Goal: Task Accomplishment & Management: Manage account settings

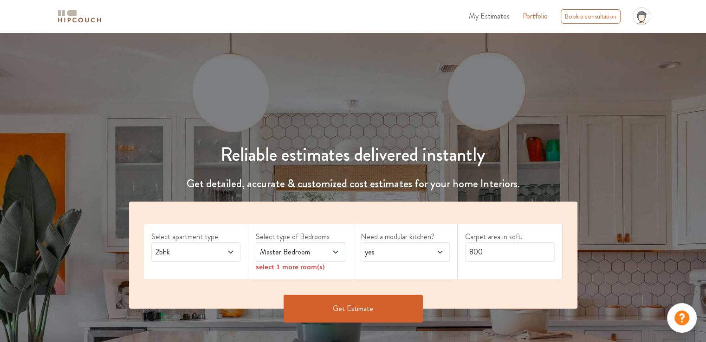
click at [496, 16] on span "My Estimates" at bounding box center [489, 16] width 41 height 11
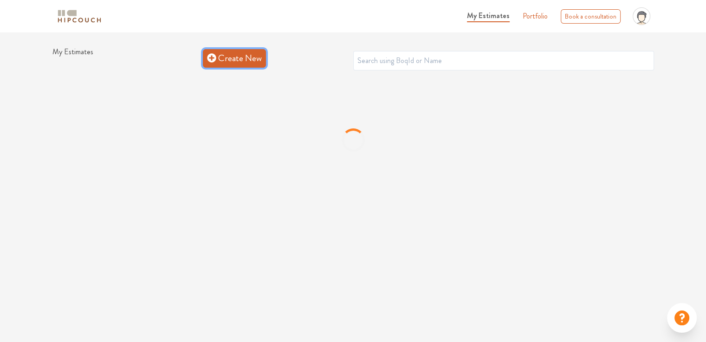
click at [244, 62] on link "Create New" at bounding box center [234, 58] width 63 height 19
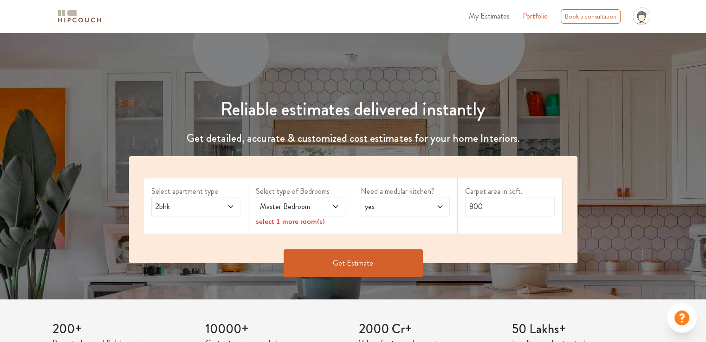
scroll to position [93, 0]
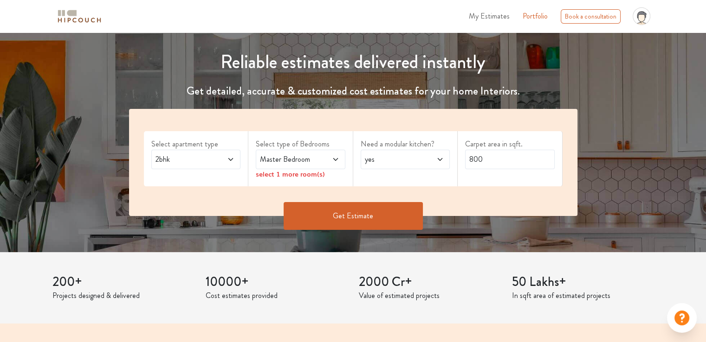
click at [230, 160] on icon at bounding box center [230, 159] width 7 height 7
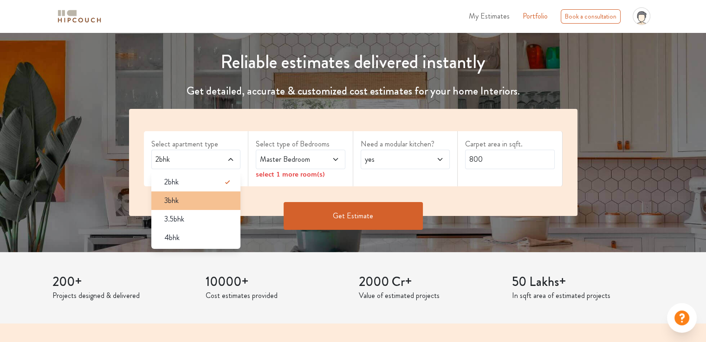
click at [196, 201] on div "3bhk" at bounding box center [199, 200] width 84 height 11
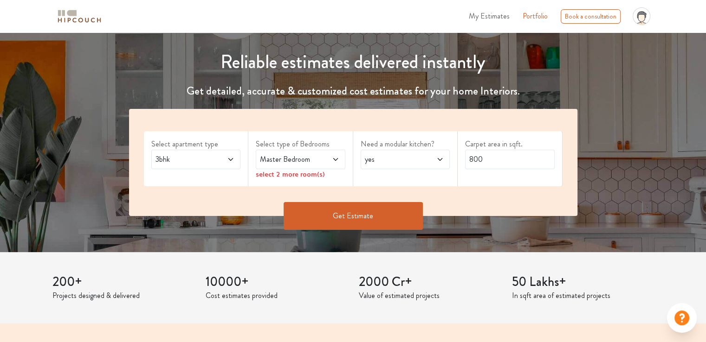
click at [316, 161] on span "Master Bedroom" at bounding box center [288, 159] width 61 height 11
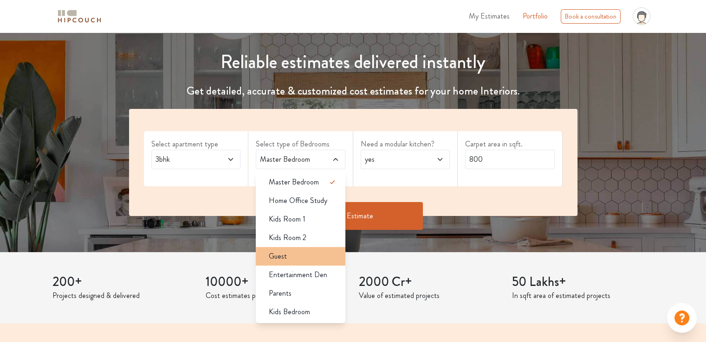
click at [310, 257] on div "Guest" at bounding box center [303, 256] width 84 height 11
click at [328, 161] on span at bounding box center [329, 159] width 20 height 11
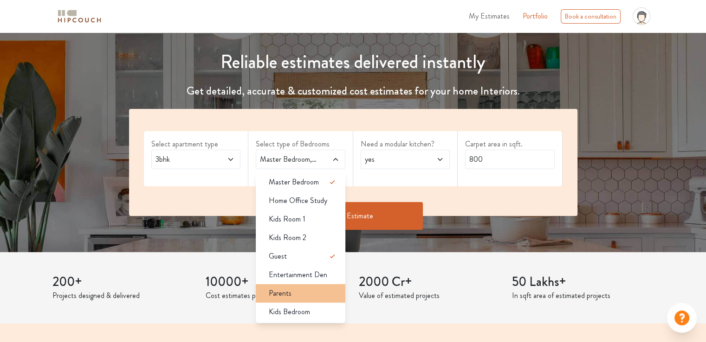
click at [302, 296] on div "Parents" at bounding box center [303, 293] width 84 height 11
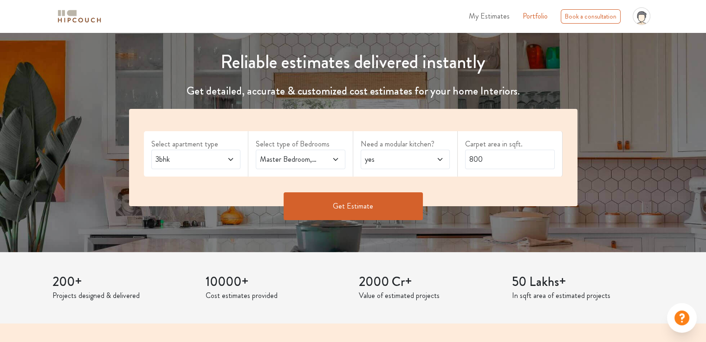
click at [408, 160] on span "yes" at bounding box center [393, 159] width 61 height 11
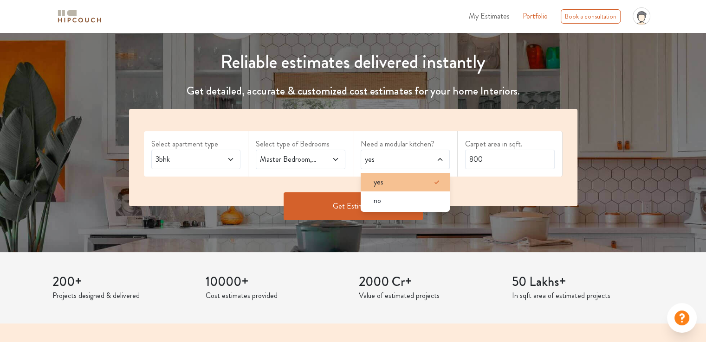
click at [399, 178] on div "yes" at bounding box center [408, 182] width 84 height 11
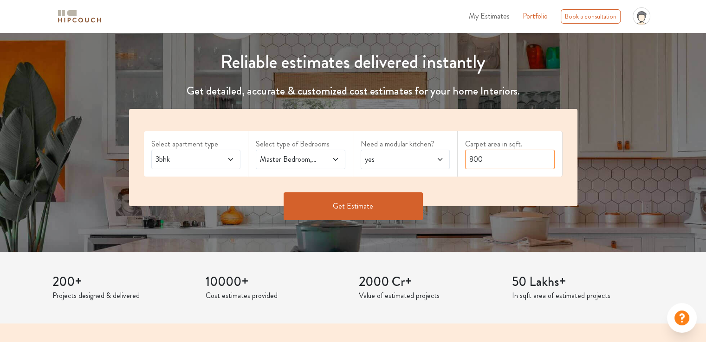
drag, startPoint x: 499, startPoint y: 162, endPoint x: 412, endPoint y: 160, distance: 86.3
click at [412, 160] on div "Select apartment type 3bhk Select type of Bedrooms Master Bedroom,Guest,Parents…" at bounding box center [353, 157] width 448 height 97
drag, startPoint x: 484, startPoint y: 161, endPoint x: 451, endPoint y: 162, distance: 33.4
click at [451, 162] on div "Select apartment type 3bhk Select type of Bedrooms Master Bedroom,Guest,Parents…" at bounding box center [353, 157] width 448 height 97
drag, startPoint x: 477, startPoint y: 160, endPoint x: 463, endPoint y: 160, distance: 14.4
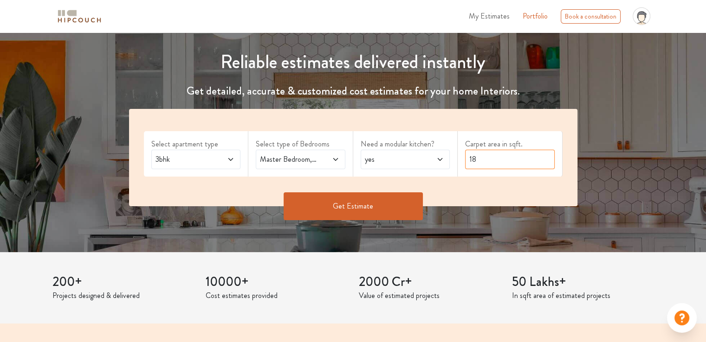
click at [463, 160] on div "Carpet area in sqft. 18" at bounding box center [509, 153] width 105 height 45
type input "1950"
click at [371, 207] on button "Get Estimate" at bounding box center [352, 207] width 139 height 28
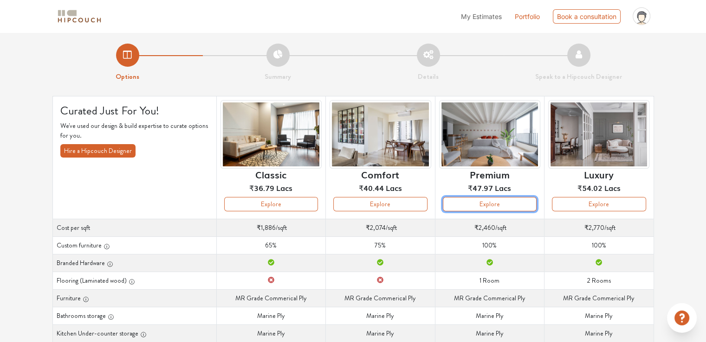
click at [490, 201] on button "Explore" at bounding box center [490, 204] width 94 height 14
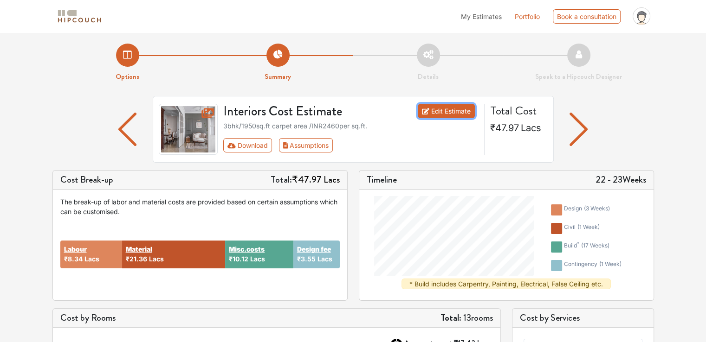
click at [445, 112] on link "Edit Estimate" at bounding box center [446, 111] width 57 height 14
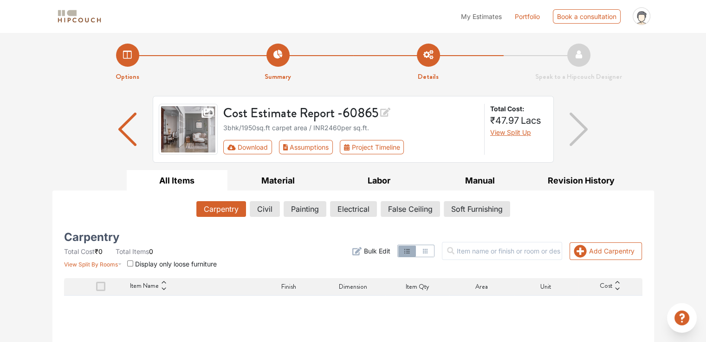
click at [583, 130] on img "button" at bounding box center [578, 129] width 18 height 33
click at [122, 130] on img "button" at bounding box center [127, 129] width 18 height 33
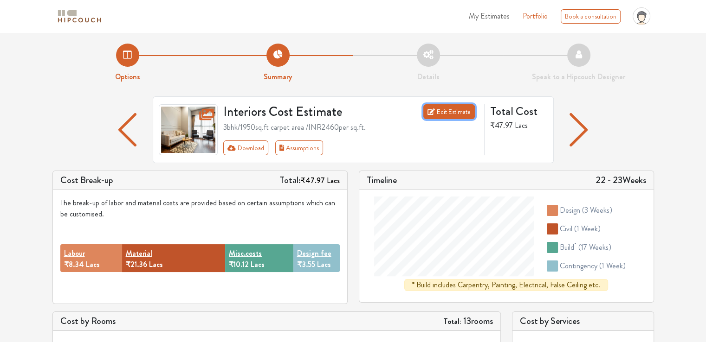
click at [454, 114] on link "Edit Estimate" at bounding box center [448, 111] width 51 height 15
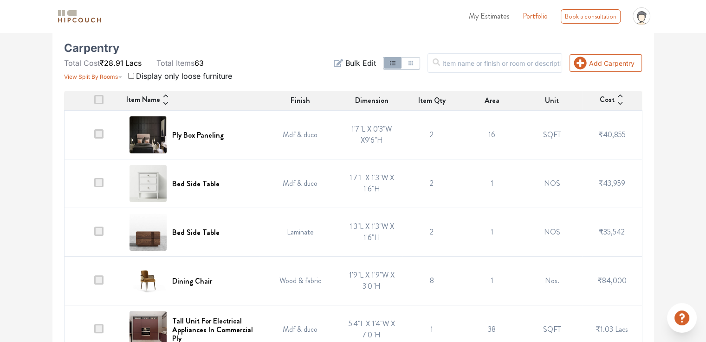
scroll to position [173, 0]
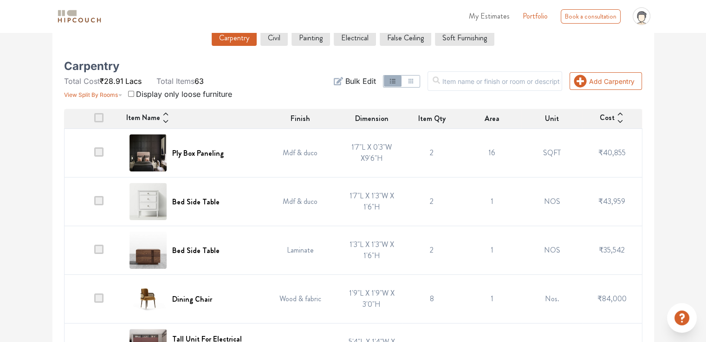
click at [298, 145] on td "Mdf & duco" at bounding box center [300, 153] width 83 height 49
click at [355, 145] on td "1'7"L X 0'3"W X9'6"H" at bounding box center [371, 153] width 60 height 49
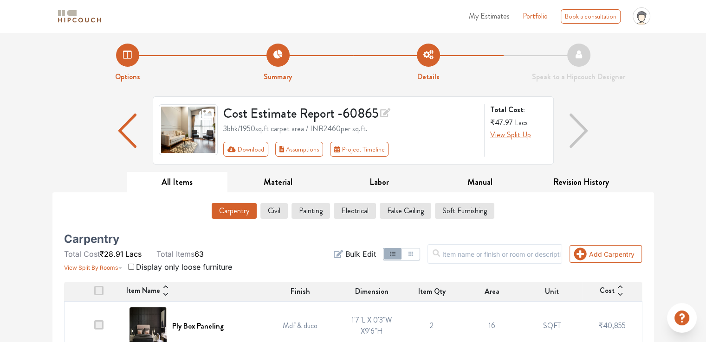
scroll to position [0, 0]
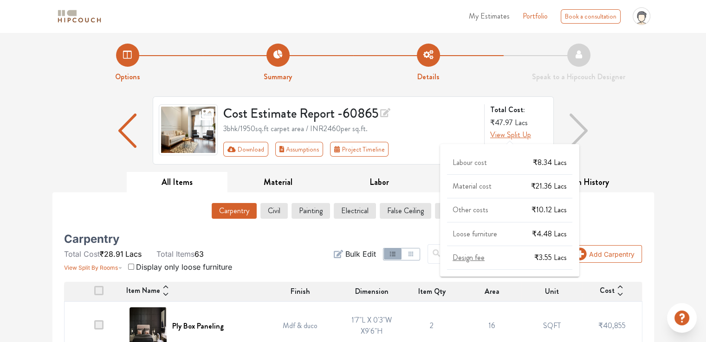
click at [508, 136] on span "View Split Up" at bounding box center [510, 134] width 41 height 11
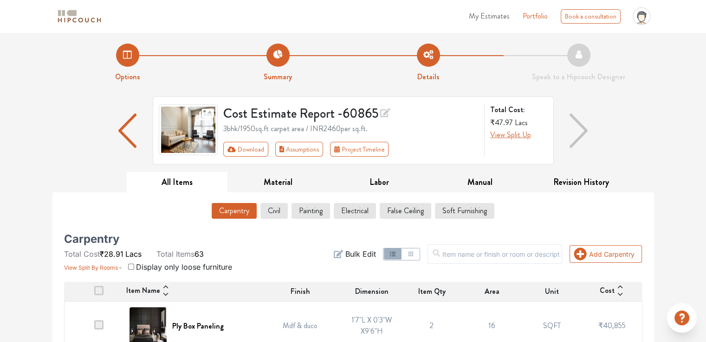
click at [622, 131] on div "Cost Estimate Report - 60865 3bhk / 1950 sq.ft carpet area / INR 2460 per sq.ft…" at bounding box center [352, 135] width 601 height 76
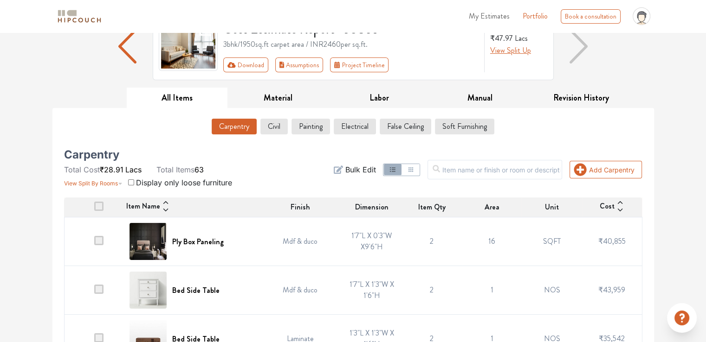
scroll to position [93, 0]
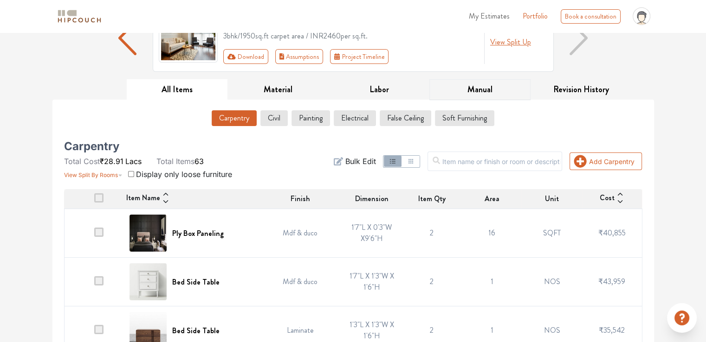
click at [488, 86] on button "Manual" at bounding box center [479, 89] width 101 height 21
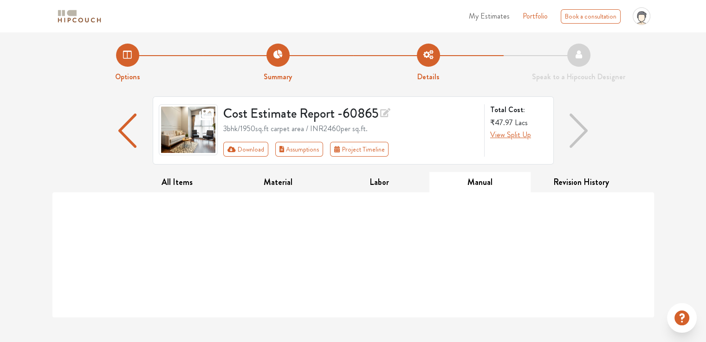
scroll to position [0, 0]
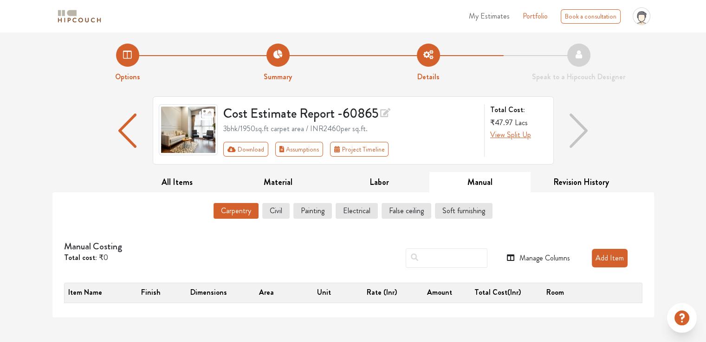
click at [609, 263] on button "Add Item" at bounding box center [610, 258] width 36 height 19
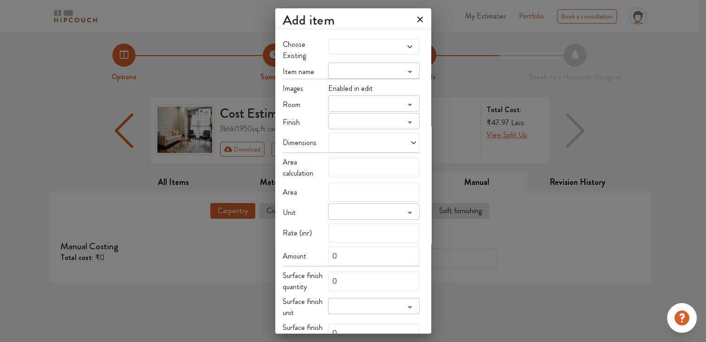
click at [347, 47] on span at bounding box center [361, 46] width 63 height 7
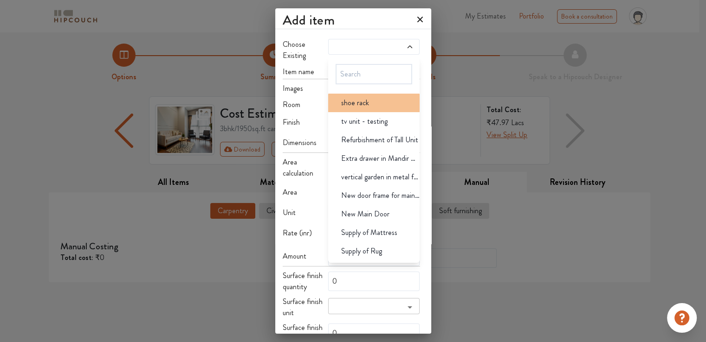
click at [379, 105] on div "shoe rack" at bounding box center [377, 102] width 86 height 11
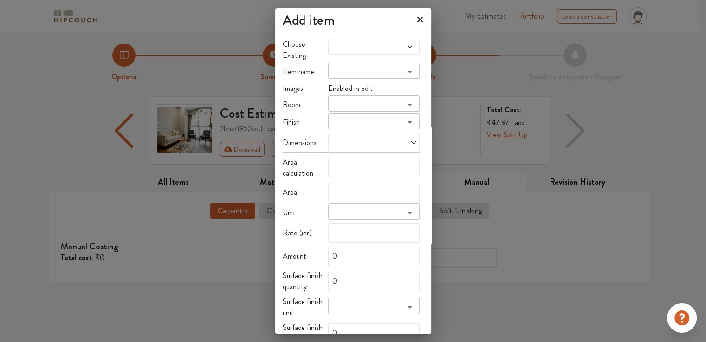
click at [350, 68] on input "search" at bounding box center [366, 74] width 71 height 13
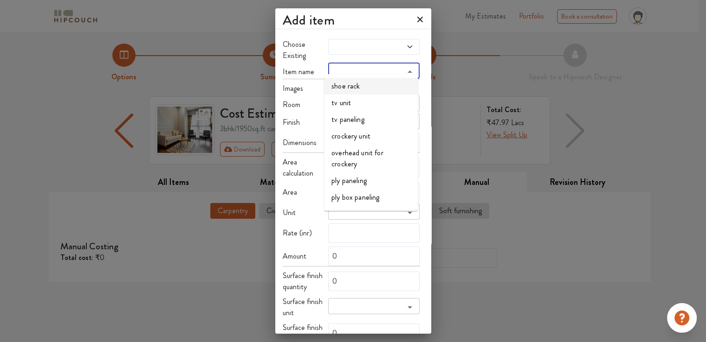
click at [350, 84] on li "shoe rack" at bounding box center [371, 86] width 94 height 17
type input "shoe rack"
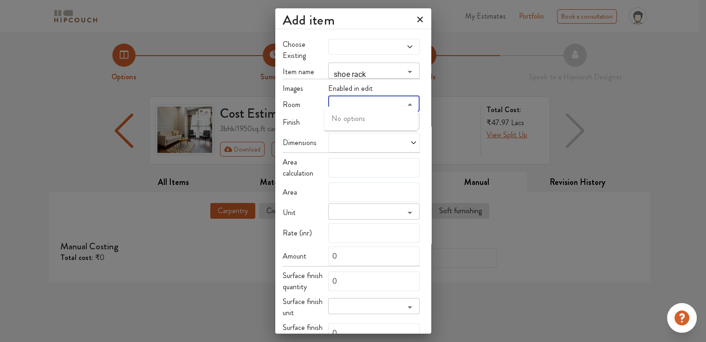
click at [353, 101] on input "search" at bounding box center [366, 107] width 71 height 13
click at [396, 101] on input "search" at bounding box center [366, 107] width 71 height 13
click at [355, 83] on span "Enabled in edit" at bounding box center [350, 88] width 45 height 11
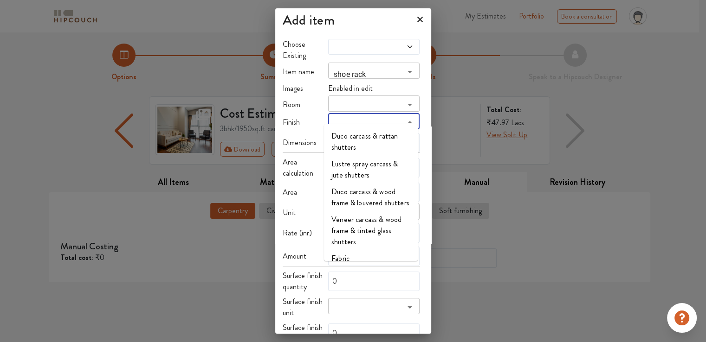
click at [346, 119] on input "search" at bounding box center [366, 124] width 71 height 13
click at [387, 173] on li "Lustre spray carcass & jute shutters" at bounding box center [371, 170] width 94 height 28
type input "Lustre spray carcass & jute shutters"
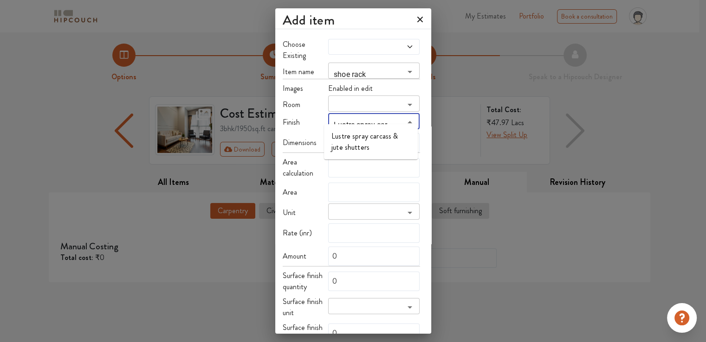
click at [379, 118] on input "Lustre spray carcass & jute shutters" at bounding box center [366, 124] width 71 height 13
click at [407, 121] on icon "Close" at bounding box center [409, 122] width 5 height 2
click at [407, 122] on icon "Open" at bounding box center [409, 123] width 5 height 2
click at [394, 118] on input "Lustre spray carcass & jute shutters" at bounding box center [366, 124] width 71 height 13
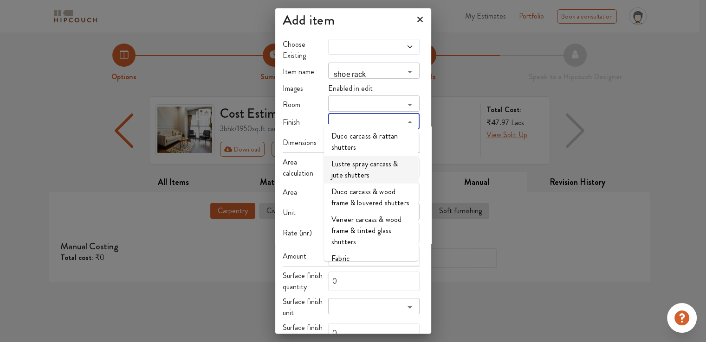
click at [366, 166] on li "Lustre spray carcass & jute shutters" at bounding box center [371, 170] width 94 height 28
type input "Lustre spray carcass & jute shutters"
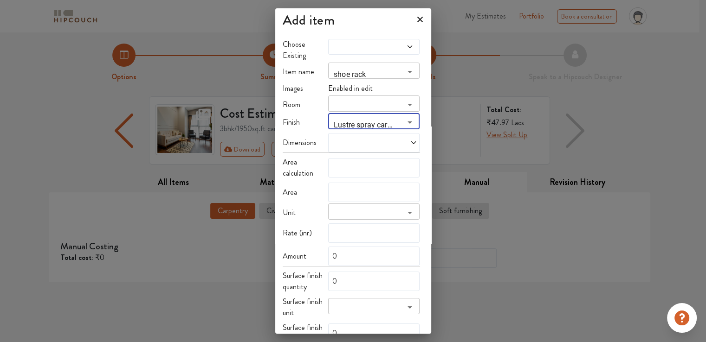
click at [356, 141] on div at bounding box center [373, 142] width 91 height 19
click at [357, 154] on span "Custom size" at bounding box center [355, 162] width 43 height 19
click at [338, 174] on input "text" at bounding box center [341, 177] width 10 height 18
type input "3"
click at [359, 170] on input "text" at bounding box center [363, 177] width 8 height 18
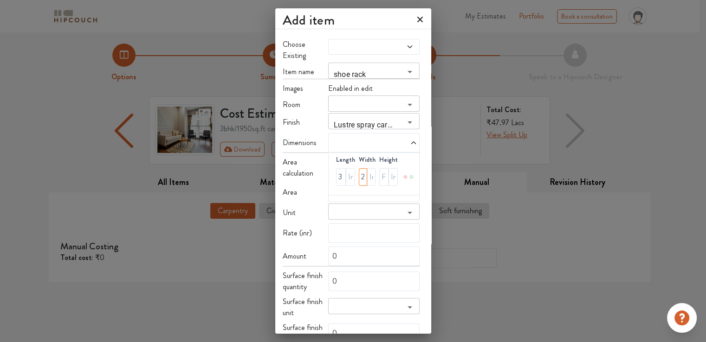
type input "2"
click at [367, 172] on input "text" at bounding box center [371, 177] width 8 height 18
type input "6"
click at [379, 172] on input "text" at bounding box center [383, 177] width 9 height 18
click at [384, 118] on input "Lustre spray carcass & jute shutters" at bounding box center [366, 124] width 71 height 13
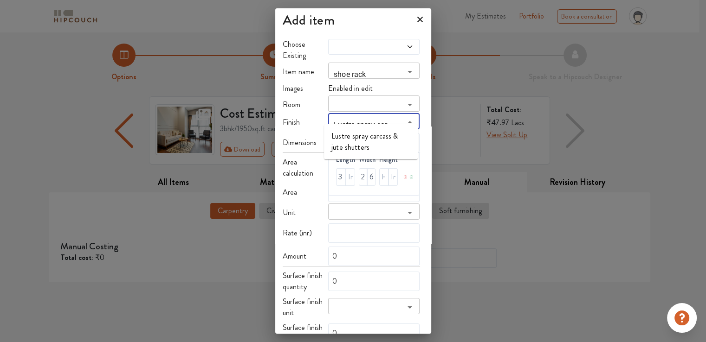
click at [394, 118] on input "Lustre spray carcass & jute shutters" at bounding box center [366, 124] width 71 height 13
click at [424, 178] on div "Choose Existing Item name shoe rack ​ Images Enabled in edit Room ​ Finish ​ Di…" at bounding box center [353, 306] width 156 height 549
click at [380, 171] on input "text" at bounding box center [383, 177] width 9 height 18
type input "2"
click at [388, 171] on input "text" at bounding box center [392, 177] width 9 height 18
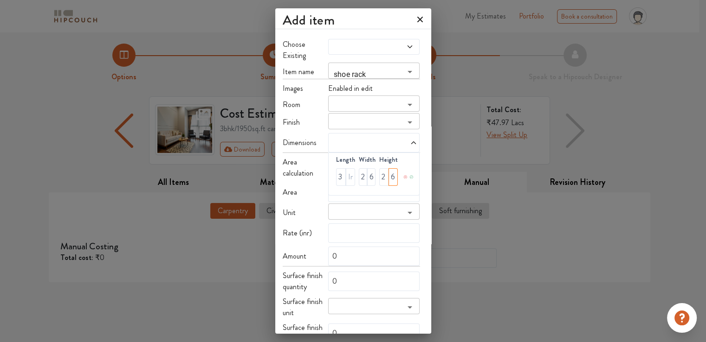
type input "6"
click at [359, 171] on input "2" at bounding box center [363, 177] width 8 height 18
click at [360, 171] on input "2" at bounding box center [363, 177] width 8 height 18
type input "1"
click at [407, 184] on div at bounding box center [409, 177] width 12 height 37
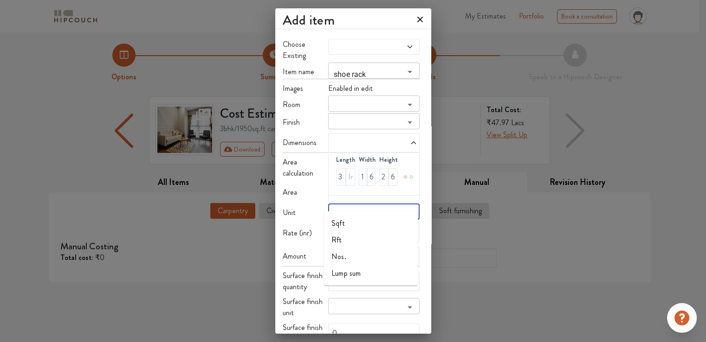
click at [375, 209] on input "search" at bounding box center [366, 215] width 71 height 13
click at [351, 225] on li "Sqft" at bounding box center [371, 223] width 94 height 17
type input "Sqft"
click at [351, 226] on input "text" at bounding box center [373, 233] width 91 height 19
click at [350, 247] on input "0" at bounding box center [373, 256] width 91 height 19
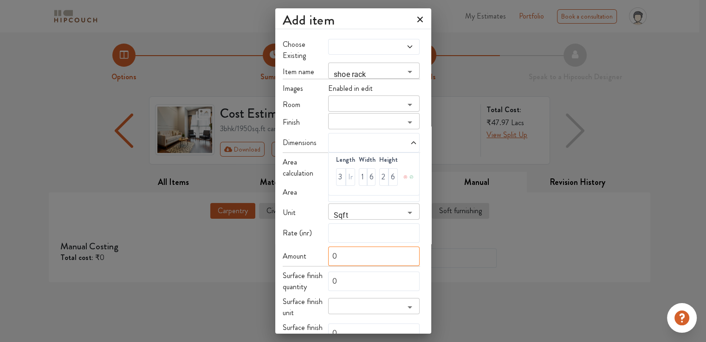
drag, startPoint x: 350, startPoint y: 244, endPoint x: 313, endPoint y: 244, distance: 37.1
click at [313, 247] on div "Amount 0" at bounding box center [351, 256] width 137 height 19
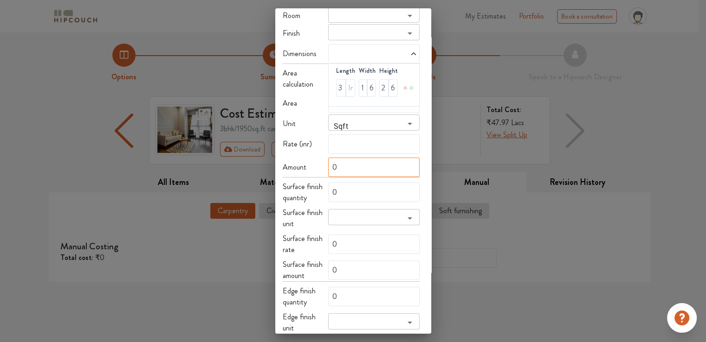
scroll to position [93, 0]
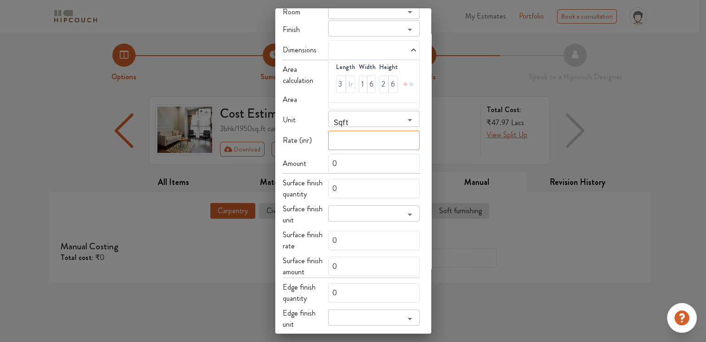
click at [353, 132] on input "text" at bounding box center [373, 140] width 91 height 19
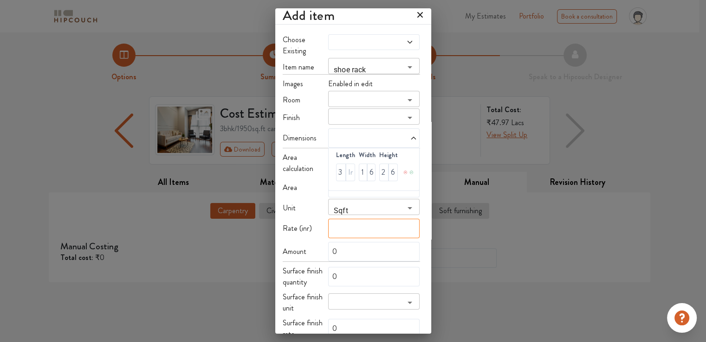
scroll to position [0, 0]
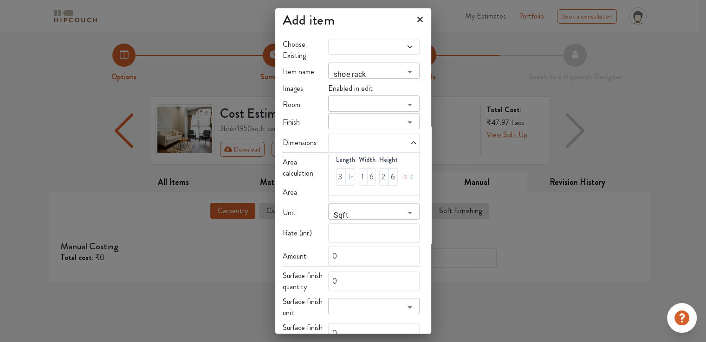
click at [417, 20] on icon at bounding box center [420, 20] width 6 height 6
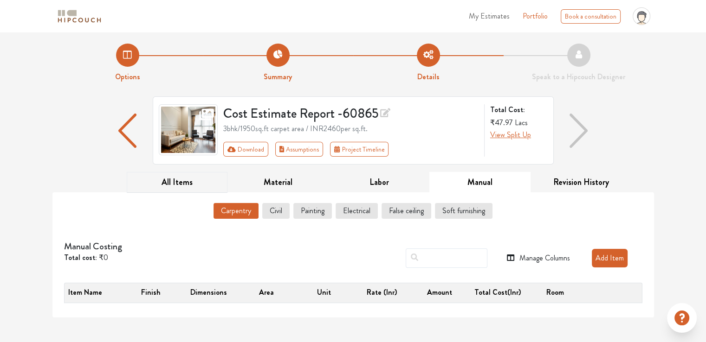
click at [191, 182] on button "All Items" at bounding box center [177, 182] width 101 height 21
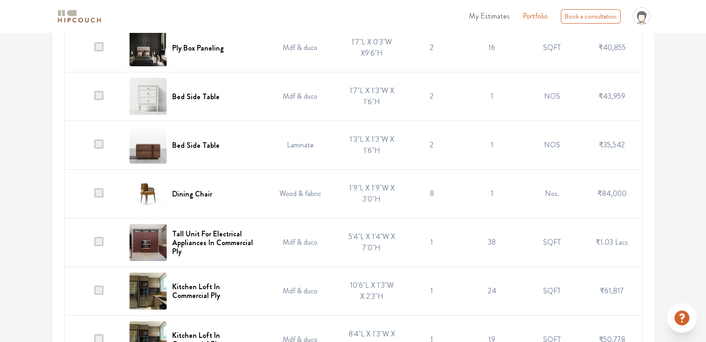
scroll to position [232, 0]
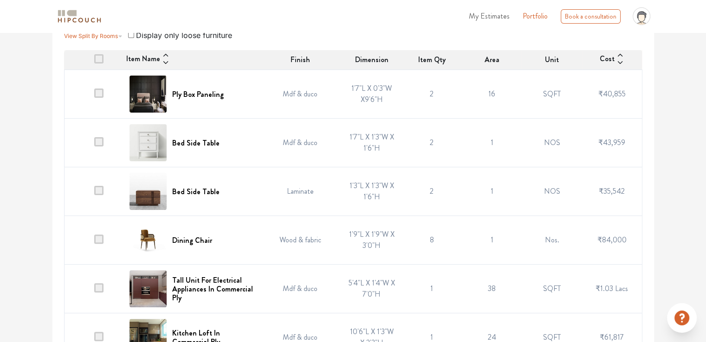
click at [102, 89] on span at bounding box center [98, 93] width 9 height 9
click at [94, 97] on input "checkbox" at bounding box center [94, 97] width 0 height 0
click at [103, 89] on span at bounding box center [98, 93] width 9 height 9
click at [94, 97] on input "checkbox" at bounding box center [94, 97] width 0 height 0
click at [100, 235] on span at bounding box center [98, 239] width 9 height 9
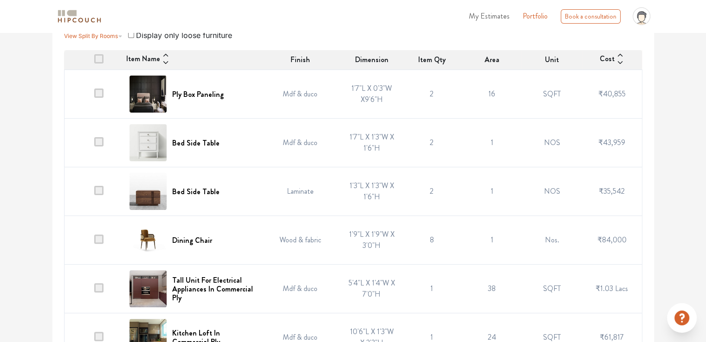
click at [94, 243] on input "checkbox" at bounding box center [94, 243] width 0 height 0
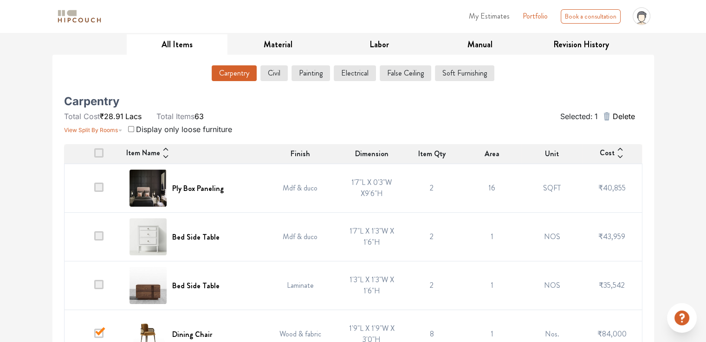
scroll to position [186, 0]
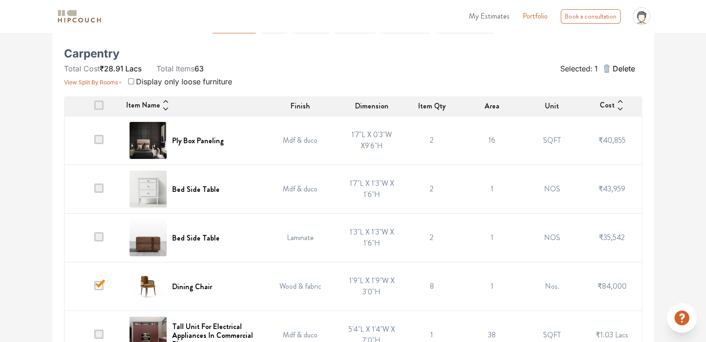
click at [617, 70] on span "Delete" at bounding box center [623, 68] width 22 height 11
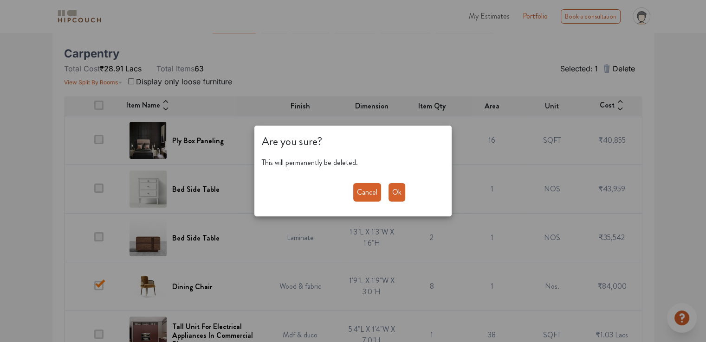
click at [401, 197] on button "Ok" at bounding box center [396, 192] width 17 height 19
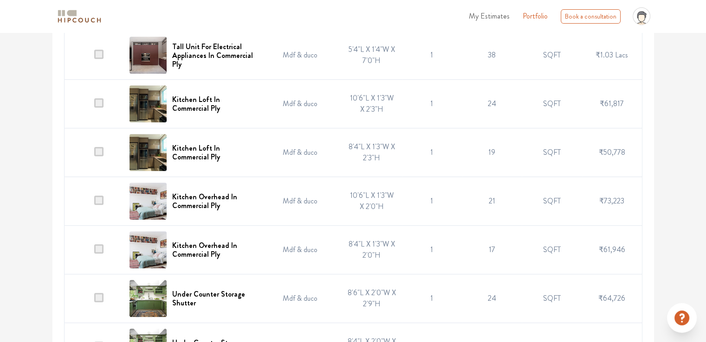
scroll to position [418, 0]
click at [100, 195] on span at bounding box center [98, 199] width 9 height 9
click at [94, 203] on input "checkbox" at bounding box center [94, 203] width 0 height 0
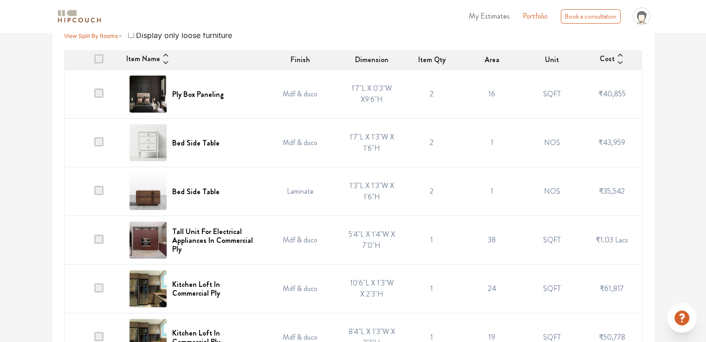
scroll to position [325, 0]
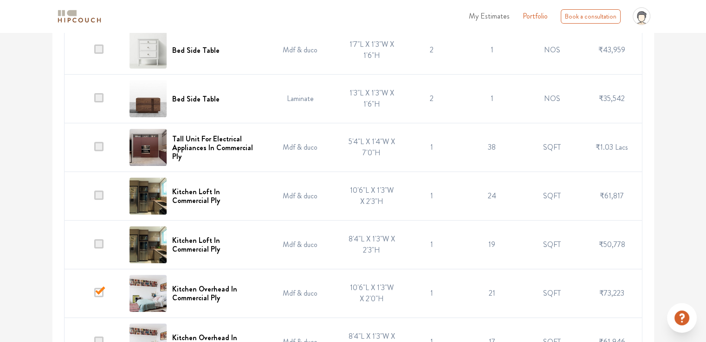
click at [98, 191] on span at bounding box center [98, 195] width 9 height 9
click at [94, 199] on input "checkbox" at bounding box center [94, 199] width 0 height 0
click at [99, 191] on span at bounding box center [98, 195] width 9 height 9
click at [94, 199] on input "checkbox" at bounding box center [94, 199] width 0 height 0
drag, startPoint x: 98, startPoint y: 150, endPoint x: 102, endPoint y: 202, distance: 51.6
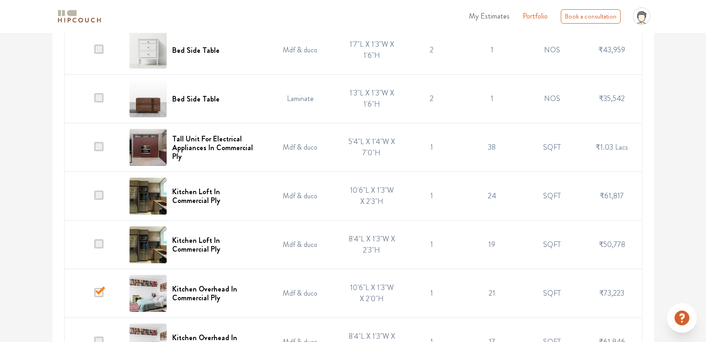
click at [98, 191] on span at bounding box center [98, 195] width 9 height 9
click at [94, 199] on input "checkbox" at bounding box center [94, 199] width 0 height 0
click at [101, 288] on span at bounding box center [98, 292] width 9 height 9
click at [94, 296] on input "checkbox" at bounding box center [94, 296] width 0 height 0
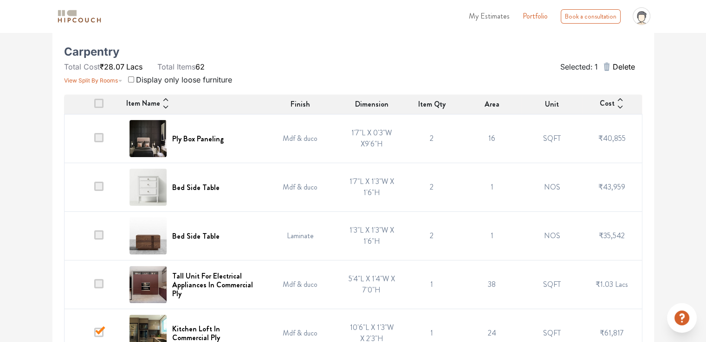
scroll to position [186, 0]
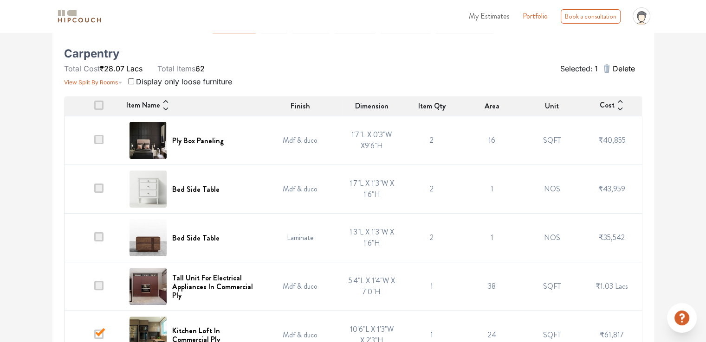
click at [620, 69] on span "Delete" at bounding box center [623, 68] width 22 height 11
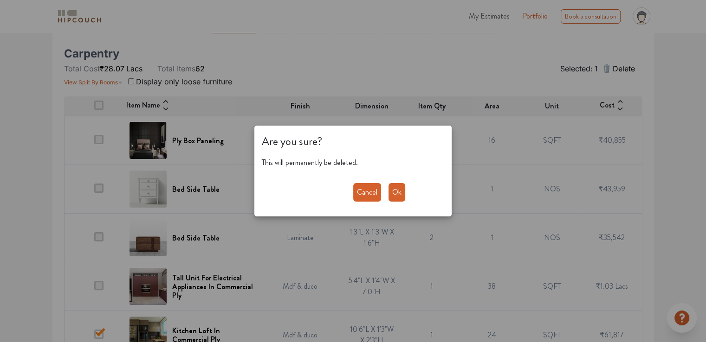
click at [397, 199] on button "Ok" at bounding box center [396, 192] width 17 height 19
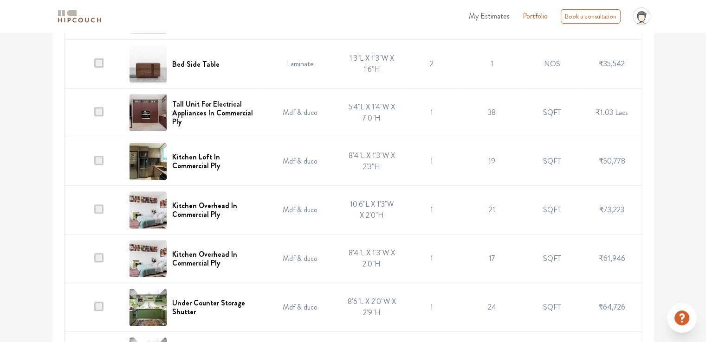
scroll to position [325, 0]
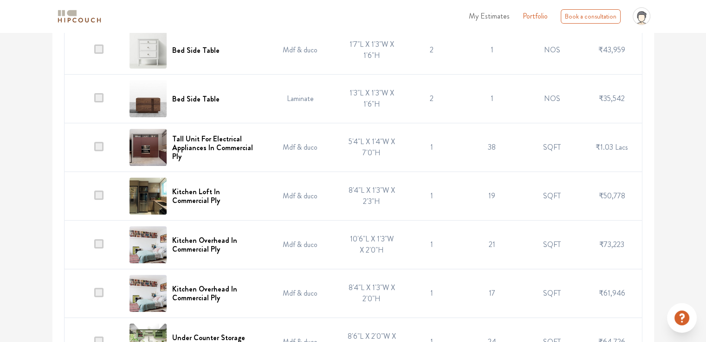
click at [100, 191] on span at bounding box center [98, 195] width 9 height 9
click at [94, 199] on input "checkbox" at bounding box center [94, 199] width 0 height 0
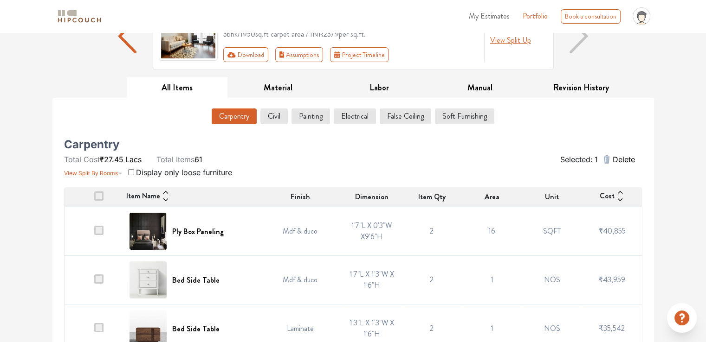
scroll to position [93, 0]
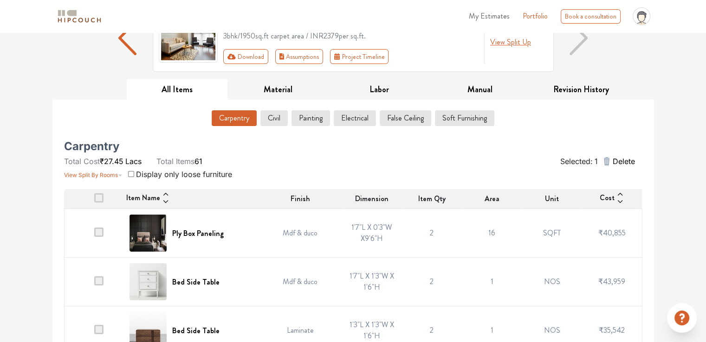
click at [628, 161] on span "Delete" at bounding box center [623, 161] width 22 height 11
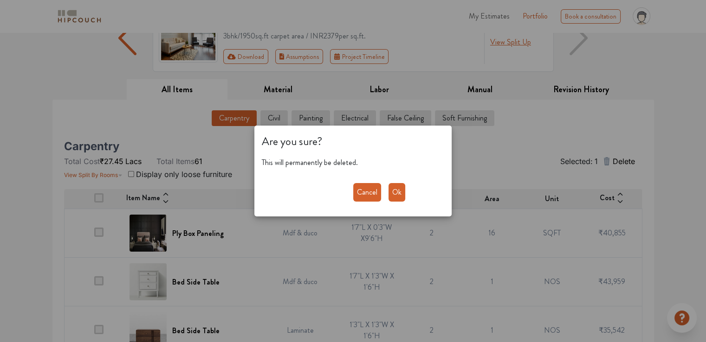
click at [398, 192] on button "Ok" at bounding box center [396, 192] width 17 height 19
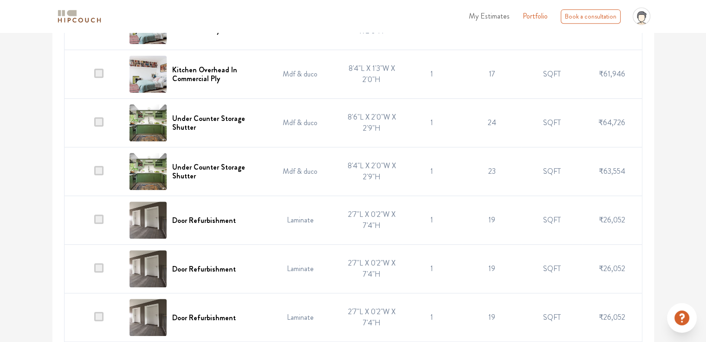
scroll to position [508, 0]
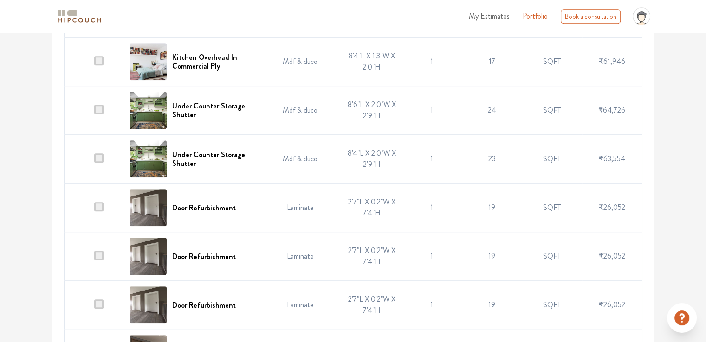
click at [100, 202] on span at bounding box center [98, 206] width 9 height 9
click at [94, 210] on input "checkbox" at bounding box center [94, 210] width 0 height 0
click at [101, 251] on span at bounding box center [98, 255] width 9 height 9
click at [94, 259] on input "checkbox" at bounding box center [94, 259] width 0 height 0
click at [102, 300] on span at bounding box center [98, 304] width 9 height 9
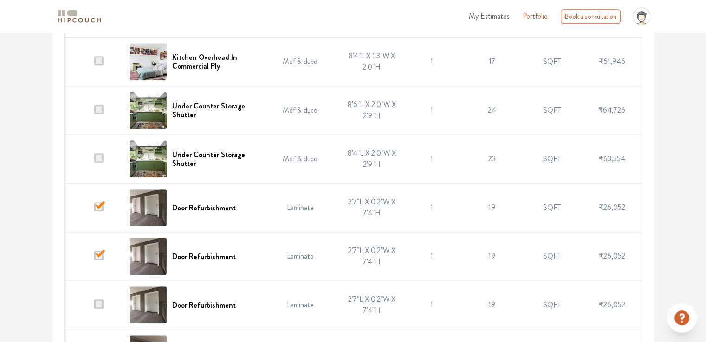
click at [94, 308] on input "checkbox" at bounding box center [94, 308] width 0 height 0
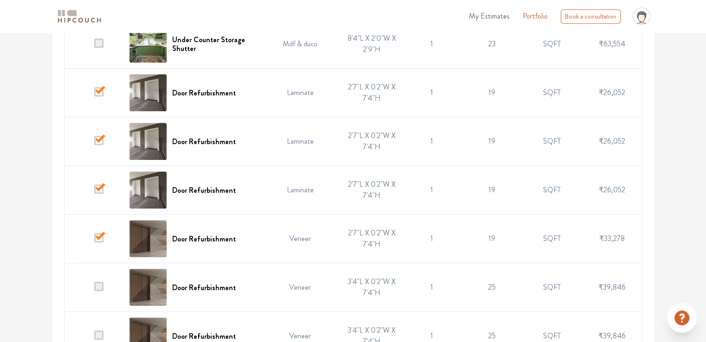
scroll to position [647, 0]
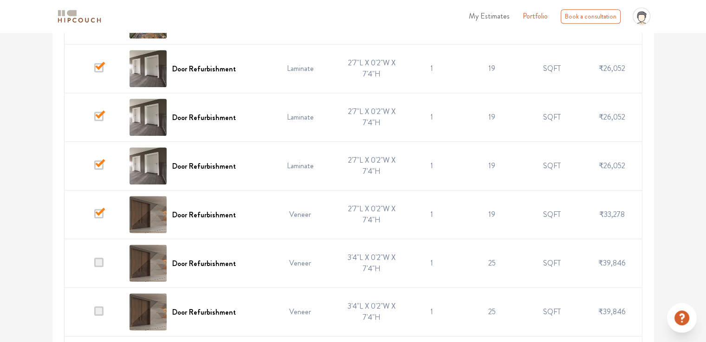
click at [102, 307] on span at bounding box center [98, 311] width 9 height 9
click at [94, 315] on input "checkbox" at bounding box center [94, 315] width 0 height 0
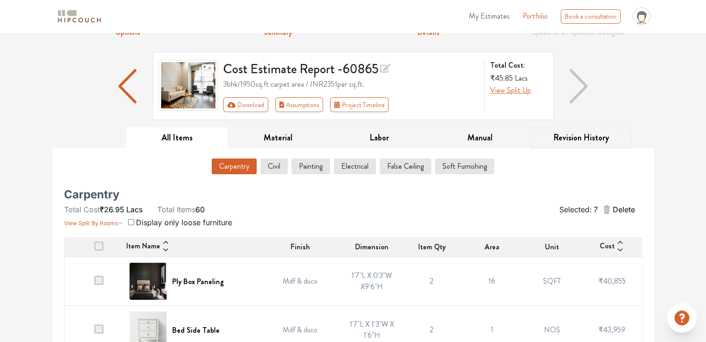
scroll to position [44, 0]
click at [617, 206] on span "Delete" at bounding box center [623, 210] width 22 height 11
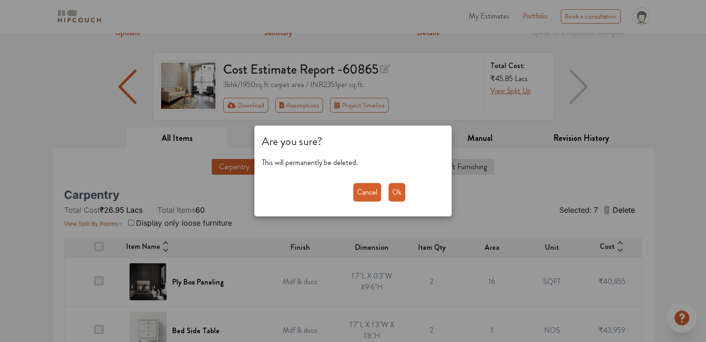
click at [401, 190] on button "Ok" at bounding box center [396, 192] width 17 height 19
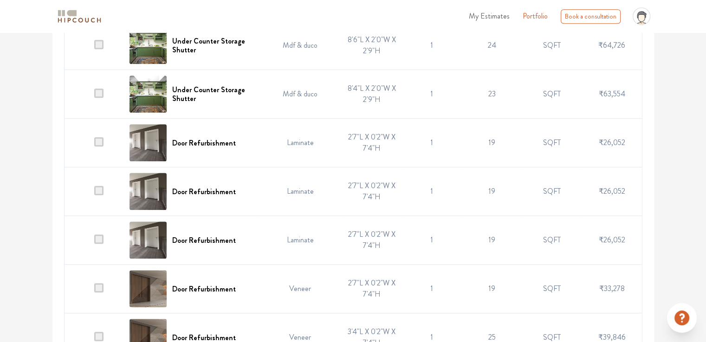
scroll to position [554, 0]
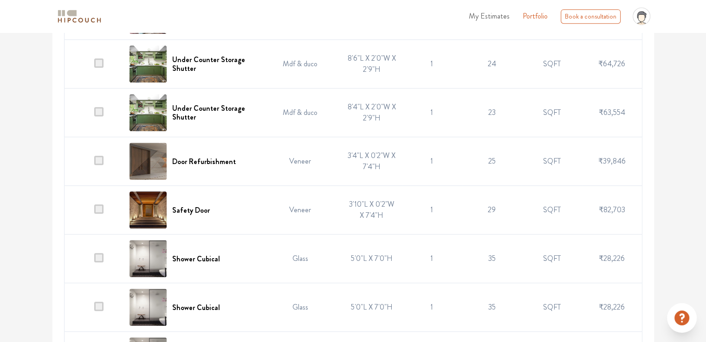
click at [101, 156] on span at bounding box center [98, 160] width 9 height 9
click at [94, 164] on input "checkbox" at bounding box center [94, 164] width 0 height 0
drag, startPoint x: 102, startPoint y: 142, endPoint x: 103, endPoint y: 154, distance: 13.0
click at [102, 205] on span at bounding box center [98, 209] width 9 height 9
click at [94, 212] on input "checkbox" at bounding box center [94, 212] width 0 height 0
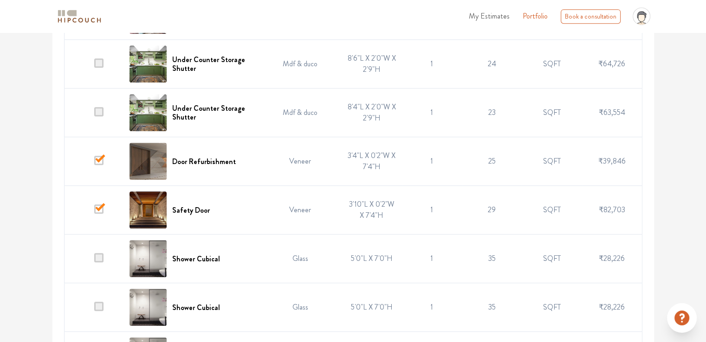
click at [102, 253] on span at bounding box center [98, 257] width 9 height 9
click at [94, 261] on input "checkbox" at bounding box center [94, 261] width 0 height 0
click at [101, 253] on span at bounding box center [98, 257] width 9 height 9
click at [94, 261] on input "checkbox" at bounding box center [94, 261] width 0 height 0
click at [100, 205] on span at bounding box center [98, 209] width 9 height 9
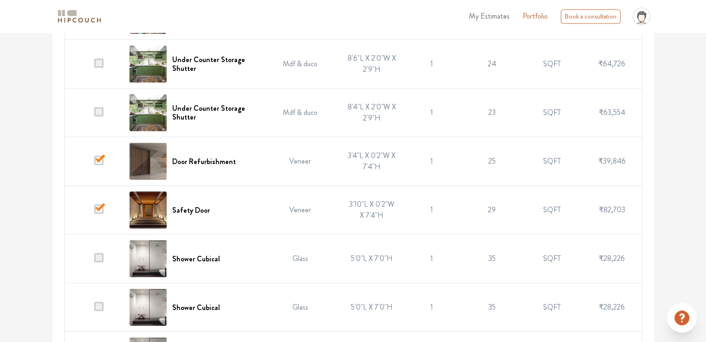
click at [94, 212] on input "checkbox" at bounding box center [94, 212] width 0 height 0
click at [100, 205] on span at bounding box center [98, 209] width 9 height 9
click at [94, 212] on input "checkbox" at bounding box center [94, 212] width 0 height 0
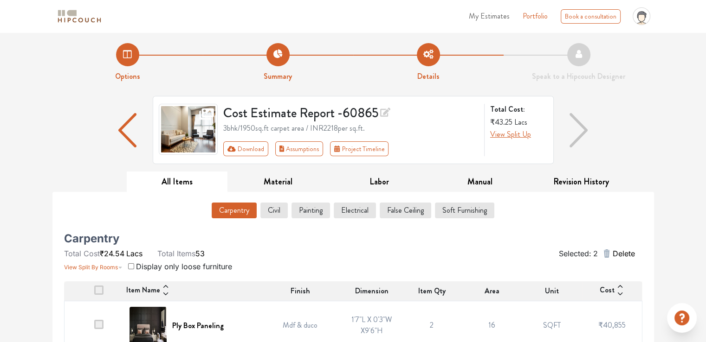
scroll to position [0, 0]
click at [624, 254] on span "Delete" at bounding box center [623, 254] width 22 height 11
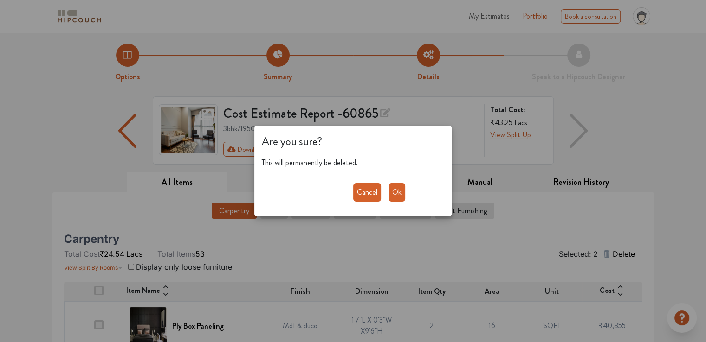
click at [395, 197] on button "Ok" at bounding box center [396, 192] width 17 height 19
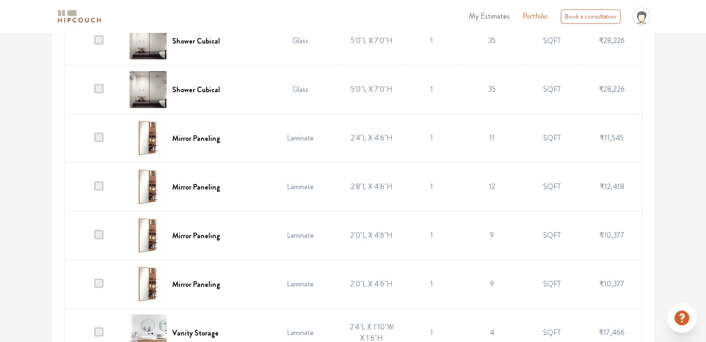
scroll to position [742, 0]
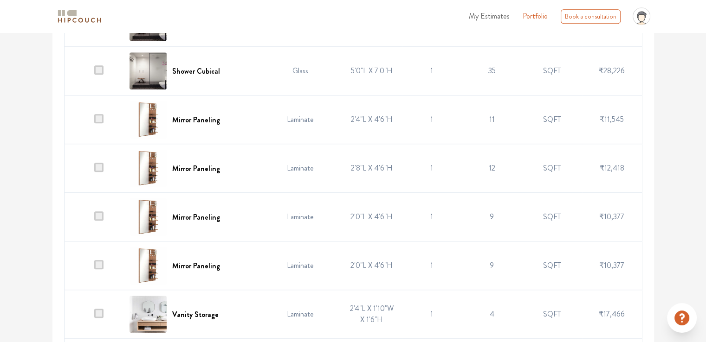
click at [102, 260] on span at bounding box center [98, 264] width 9 height 9
click at [94, 268] on input "checkbox" at bounding box center [94, 268] width 0 height 0
click at [98, 260] on span at bounding box center [98, 264] width 9 height 9
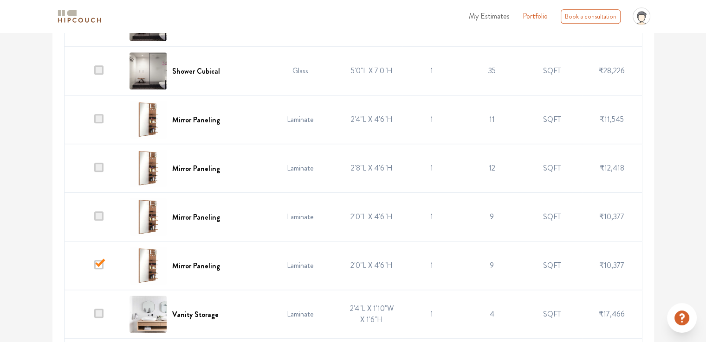
click at [94, 268] on input "checkbox" at bounding box center [94, 268] width 0 height 0
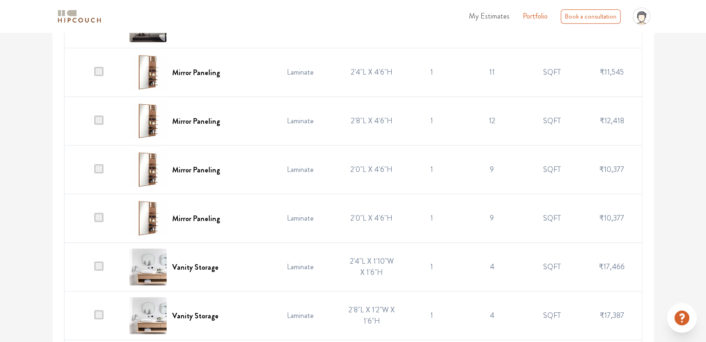
scroll to position [789, 0]
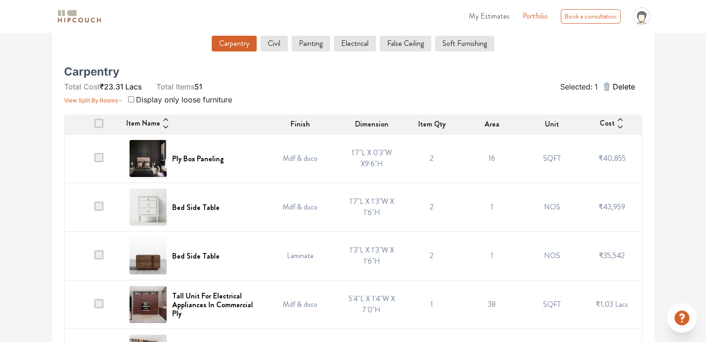
scroll to position [0, 0]
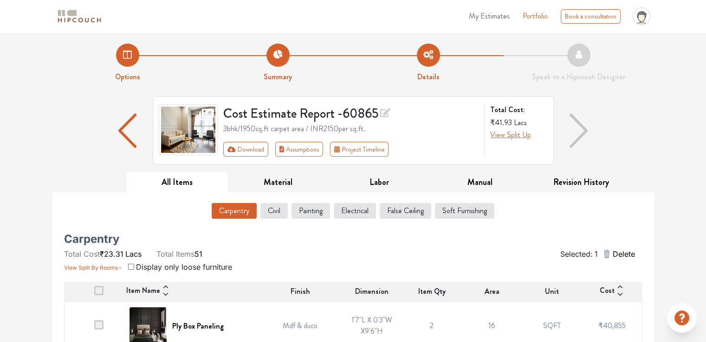
click at [623, 254] on span "Delete" at bounding box center [623, 254] width 22 height 11
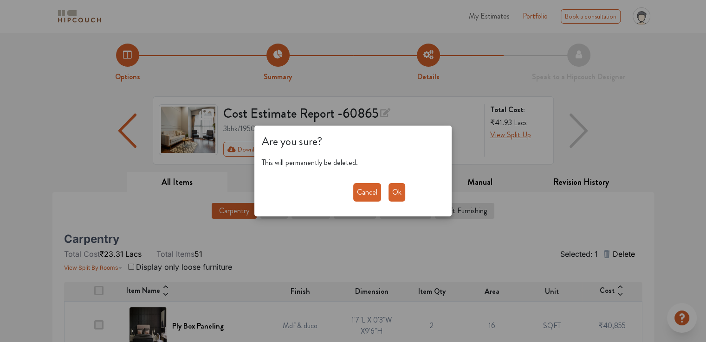
click at [405, 194] on div "Cancel Ok" at bounding box center [395, 192] width 84 height 19
click at [397, 193] on button "Ok" at bounding box center [396, 192] width 17 height 19
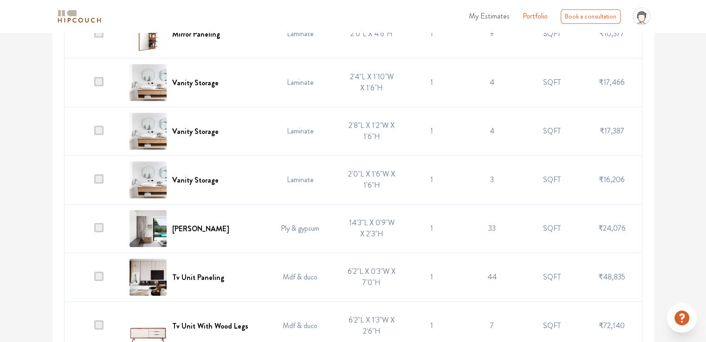
scroll to position [1021, 0]
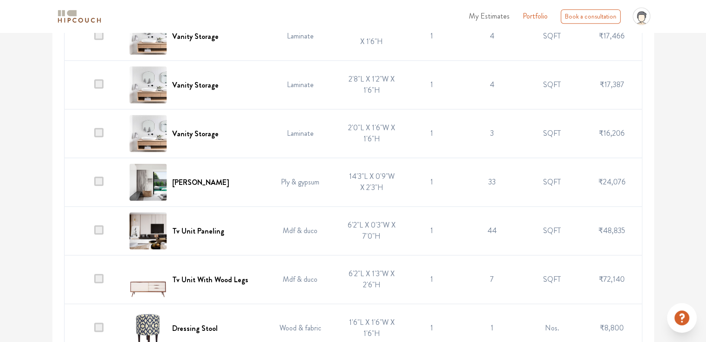
click at [99, 323] on span at bounding box center [98, 327] width 9 height 9
click at [94, 331] on input "checkbox" at bounding box center [94, 331] width 0 height 0
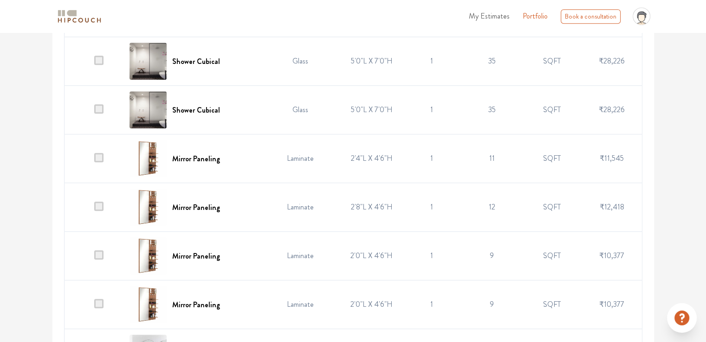
scroll to position [696, 0]
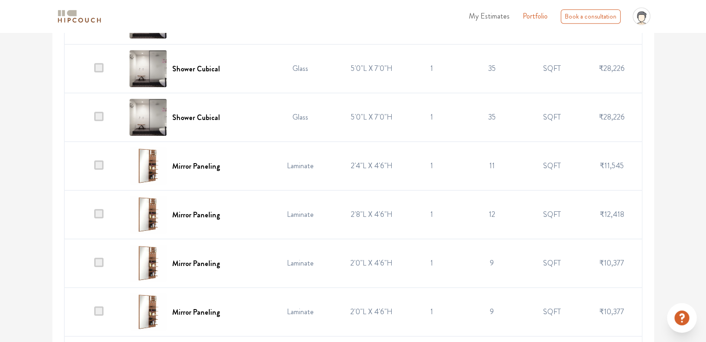
click at [101, 258] on span at bounding box center [98, 262] width 9 height 9
click at [94, 266] on input "checkbox" at bounding box center [94, 266] width 0 height 0
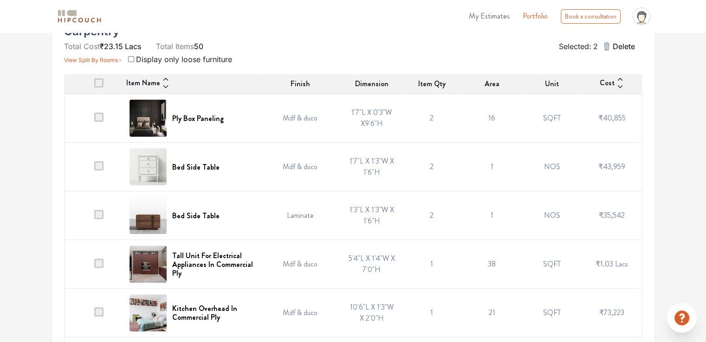
scroll to position [0, 0]
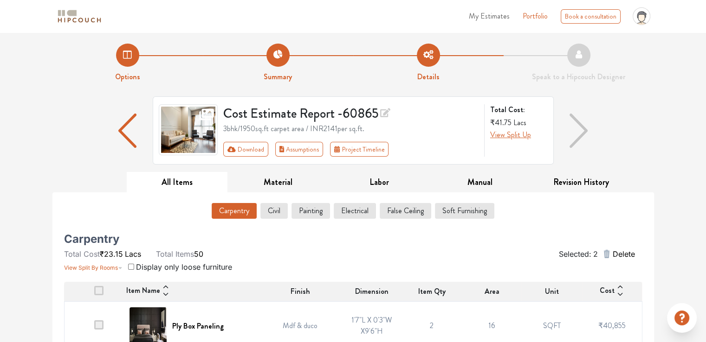
click at [629, 251] on span "Delete" at bounding box center [623, 254] width 22 height 11
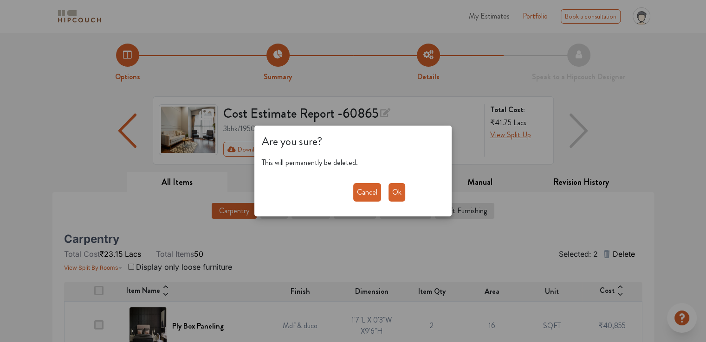
click at [398, 193] on button "Ok" at bounding box center [396, 192] width 17 height 19
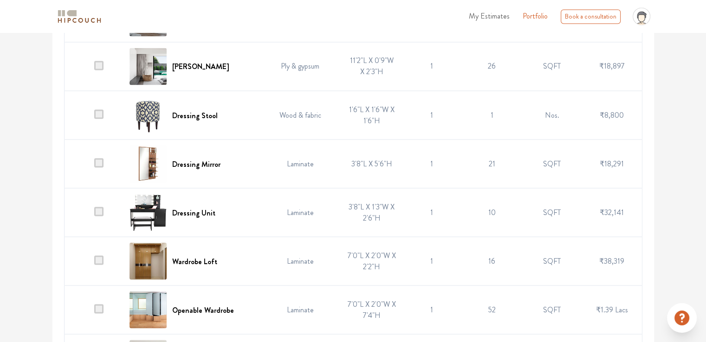
scroll to position [1707, 0]
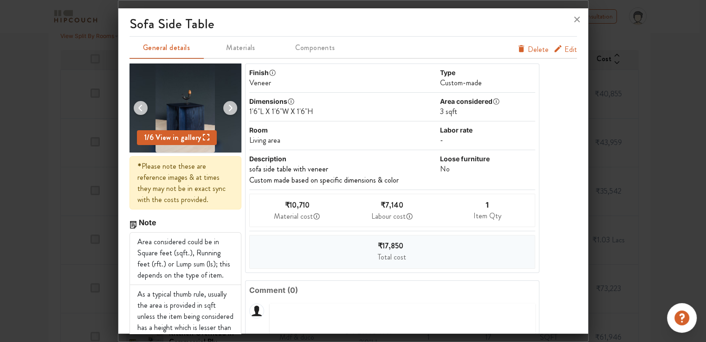
scroll to position [0, 0]
click at [564, 48] on span "Edit" at bounding box center [570, 49] width 13 height 11
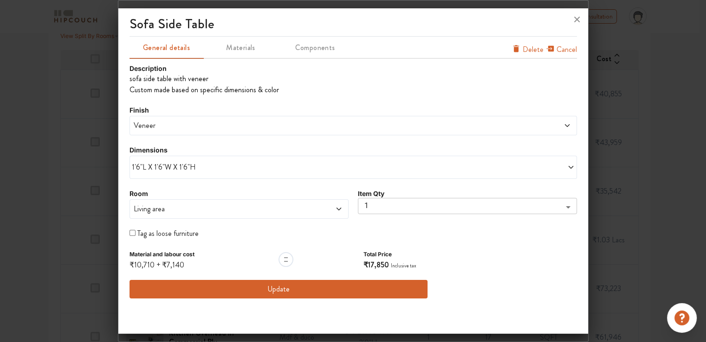
click at [173, 123] on span "Veneer" at bounding box center [296, 125] width 329 height 11
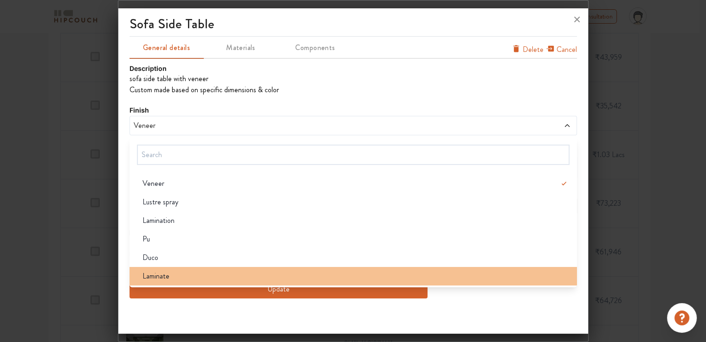
scroll to position [325, 0]
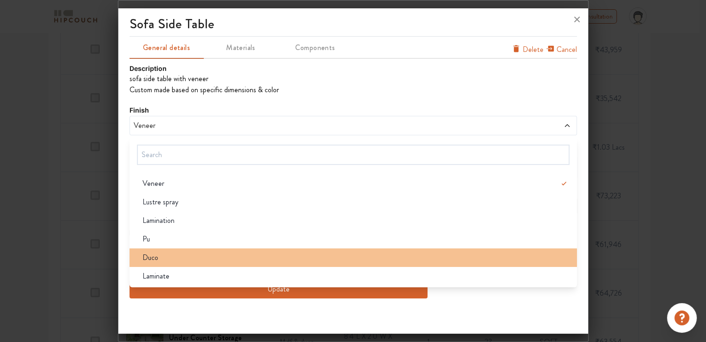
click at [167, 258] on div "Duco" at bounding box center [356, 257] width 442 height 11
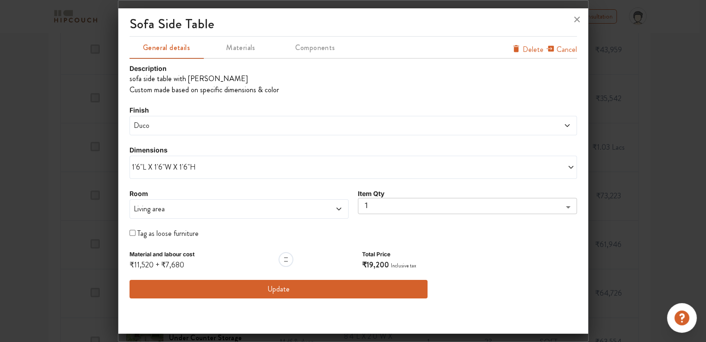
click at [210, 167] on span "1'6"L X 1'6"W X 1'6"H" at bounding box center [242, 167] width 221 height 11
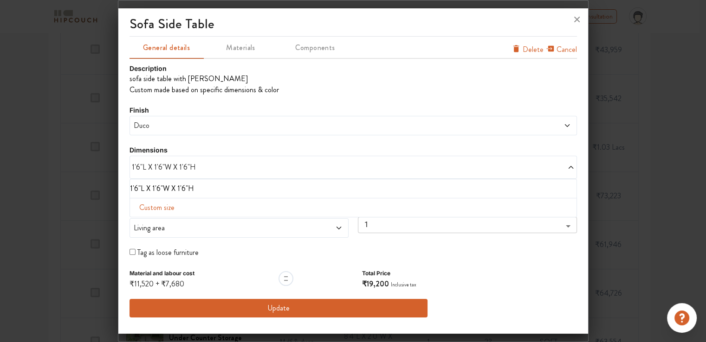
click at [121, 38] on div "sofa side table General details Materials Components Cancel Delete Description …" at bounding box center [353, 173] width 470 height 322
click at [198, 188] on li "1'6"L X 1'6"W X 1'6"H" at bounding box center [351, 188] width 443 height 11
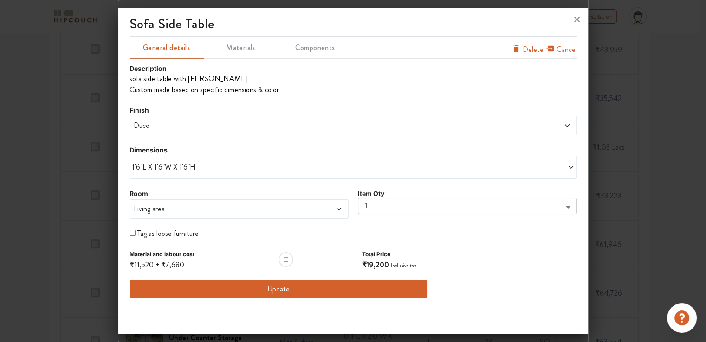
drag, startPoint x: 121, startPoint y: 173, endPoint x: 124, endPoint y: 176, distance: 4.9
click at [121, 173] on div "sofa side table General details Materials Components Cancel Delete Description …" at bounding box center [353, 173] width 470 height 322
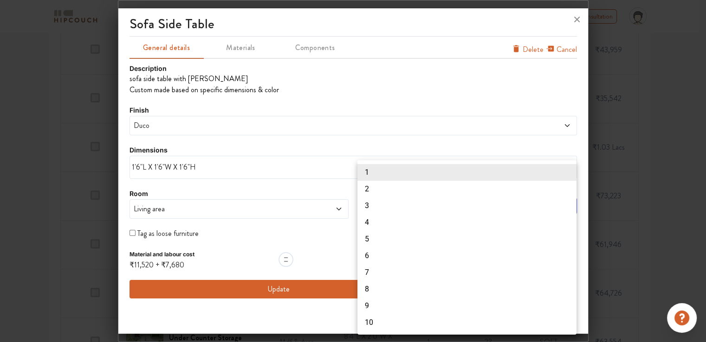
drag, startPoint x: 376, startPoint y: 206, endPoint x: 366, endPoint y: 205, distance: 10.8
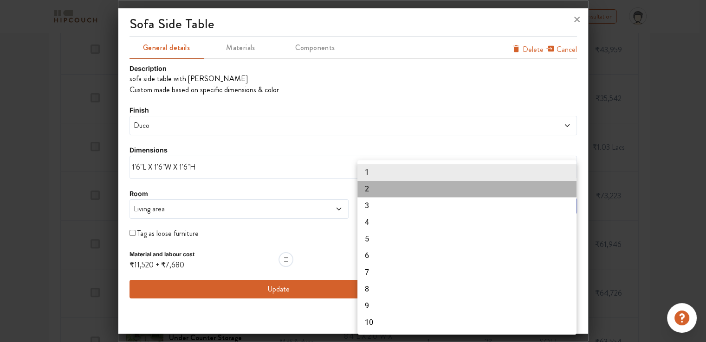
click at [372, 191] on li "2" at bounding box center [466, 189] width 219 height 17
type input "2"
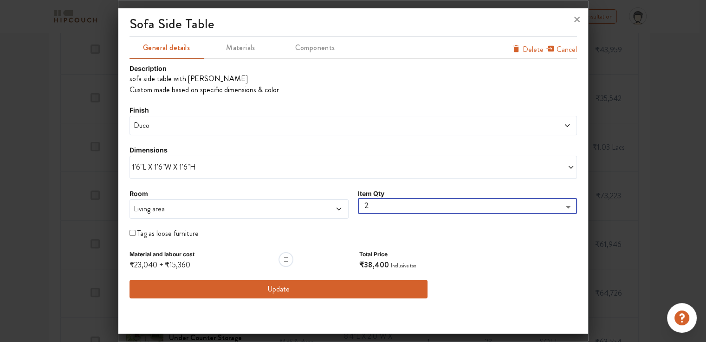
click at [225, 236] on div "Tag as loose furniture" at bounding box center [278, 233] width 298 height 11
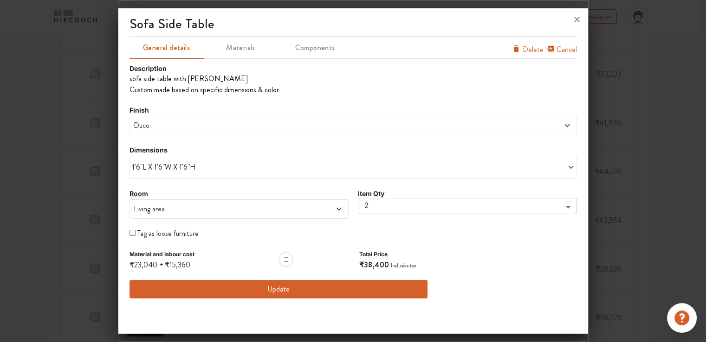
scroll to position [464, 0]
click at [132, 232] on input "checkbox" at bounding box center [132, 233] width 6 height 6
checkbox input "true"
click at [274, 286] on button "Update" at bounding box center [278, 289] width 298 height 19
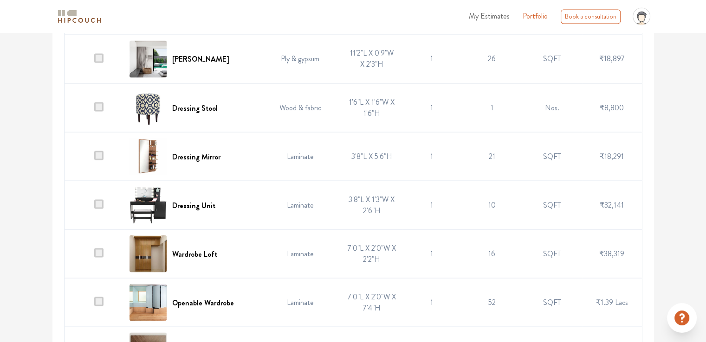
scroll to position [1754, 0]
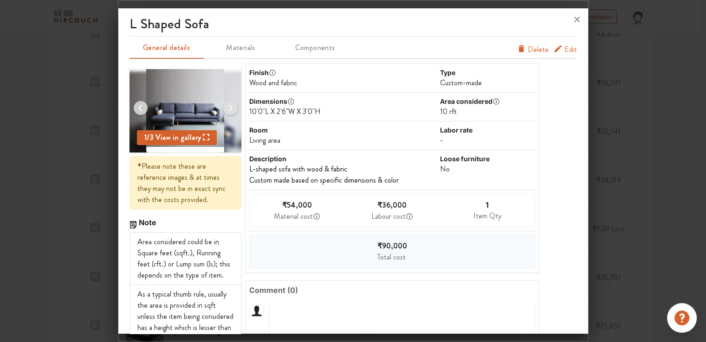
click at [236, 48] on span "Materials" at bounding box center [241, 47] width 72 height 13
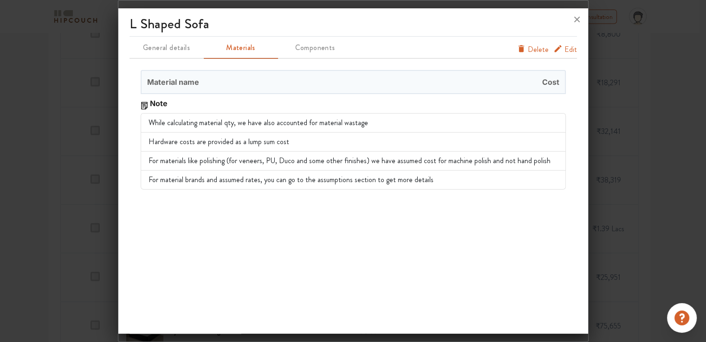
click at [572, 51] on span "Edit" at bounding box center [570, 49] width 13 height 11
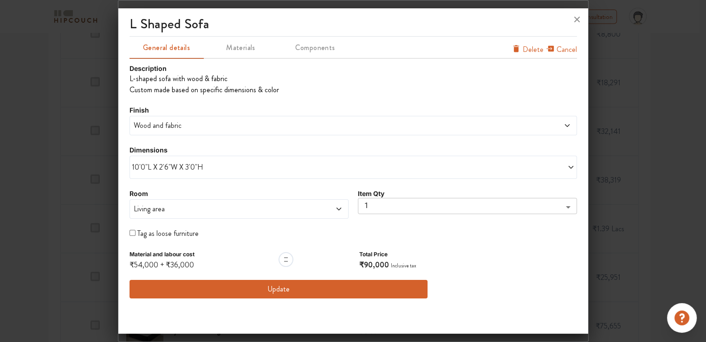
click at [207, 125] on span "Wood and fabric" at bounding box center [296, 125] width 329 height 11
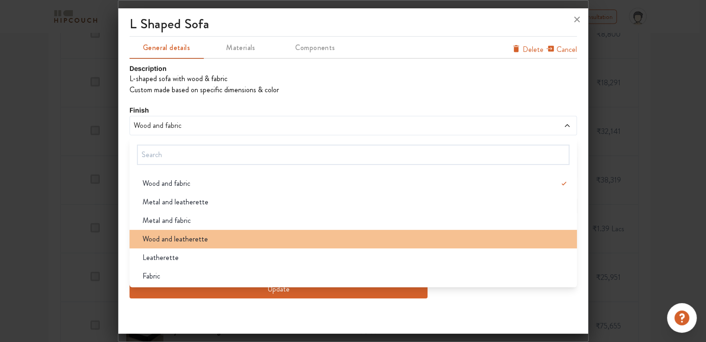
click at [218, 237] on div "Wood and leatherette" at bounding box center [356, 239] width 442 height 11
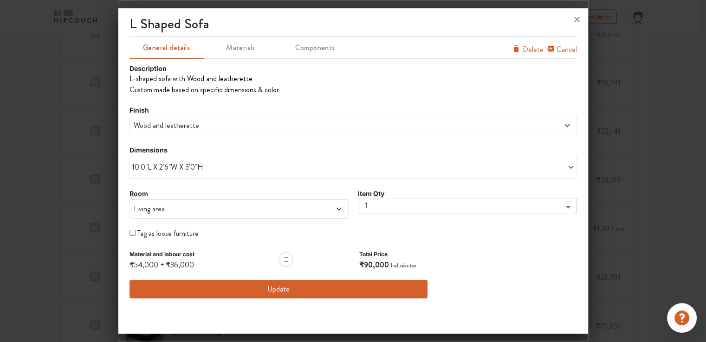
scroll to position [1769, 0]
click at [132, 229] on div "Tag as loose furniture" at bounding box center [278, 233] width 298 height 11
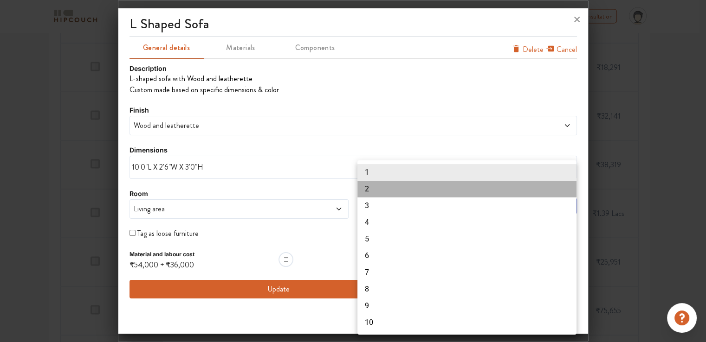
click at [372, 194] on li "2" at bounding box center [466, 189] width 219 height 17
type input "2"
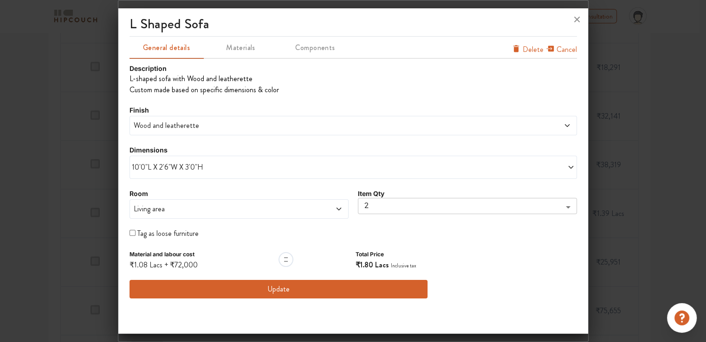
click at [130, 231] on input "checkbox" at bounding box center [132, 233] width 6 height 6
checkbox input "true"
click at [212, 129] on span "Wood and leatherette" at bounding box center [296, 125] width 329 height 11
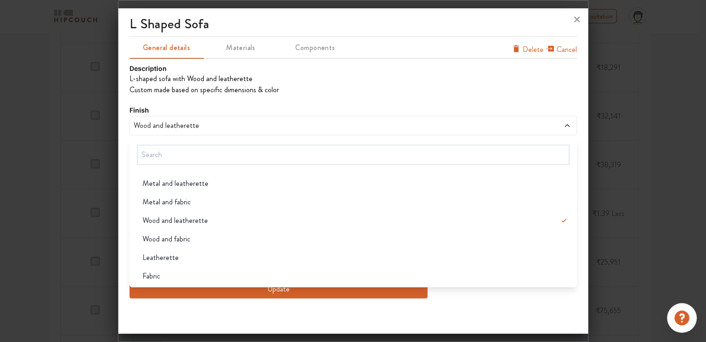
click at [211, 127] on span "Wood and leatherette" at bounding box center [296, 125] width 329 height 11
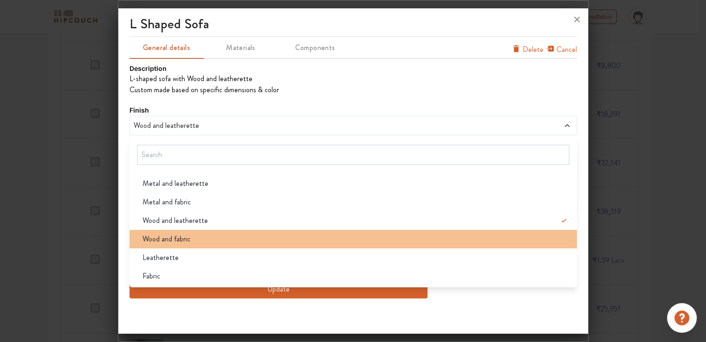
scroll to position [1676, 0]
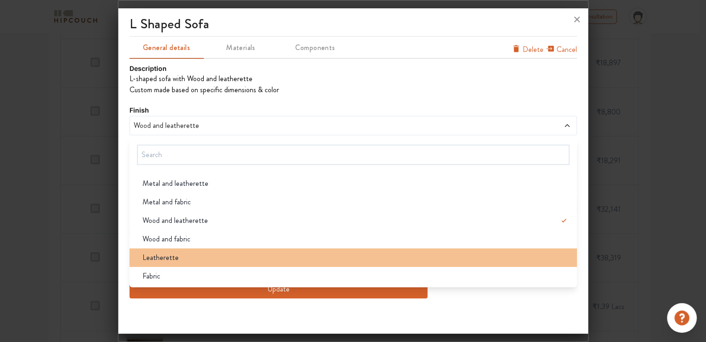
click at [184, 257] on div "Leatherette" at bounding box center [356, 257] width 442 height 11
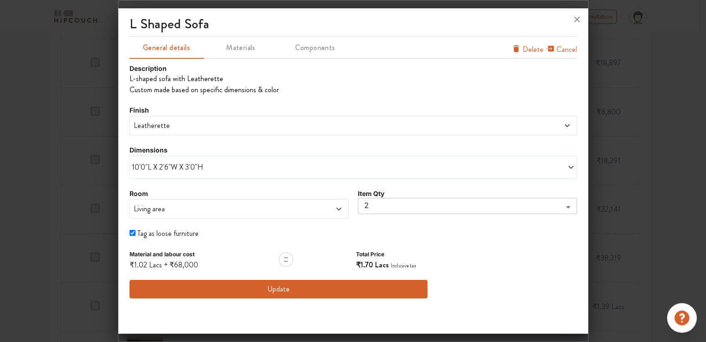
click at [172, 128] on span "Leatherette" at bounding box center [296, 125] width 329 height 11
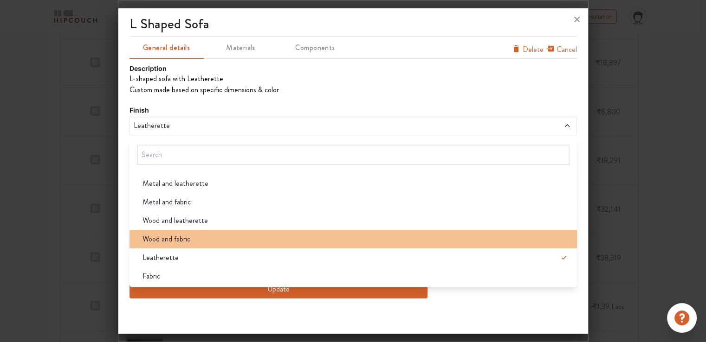
click at [180, 239] on span "Wood and fabric" at bounding box center [166, 239] width 48 height 11
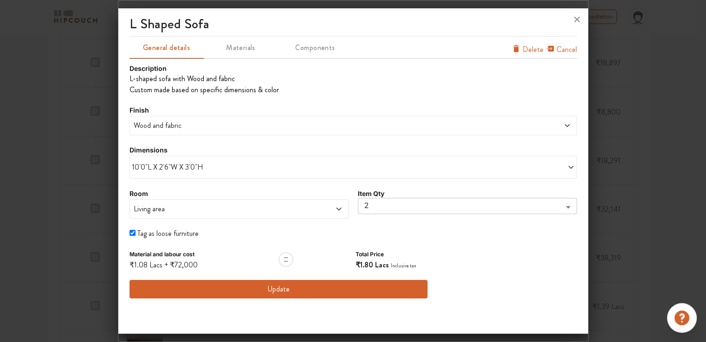
click at [166, 124] on span "Wood and fabric" at bounding box center [296, 125] width 329 height 11
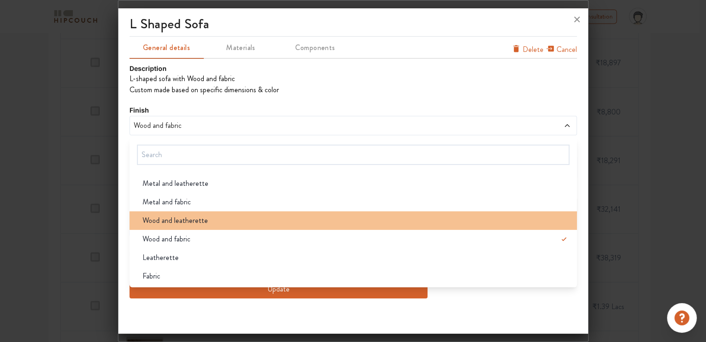
click at [176, 219] on span "Wood and leatherette" at bounding box center [174, 220] width 65 height 11
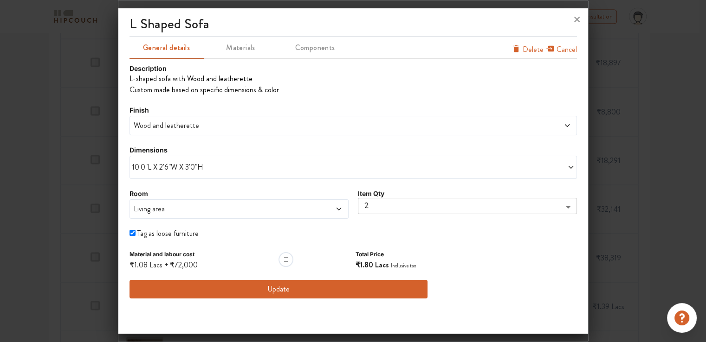
click at [283, 290] on button "Update" at bounding box center [278, 289] width 298 height 19
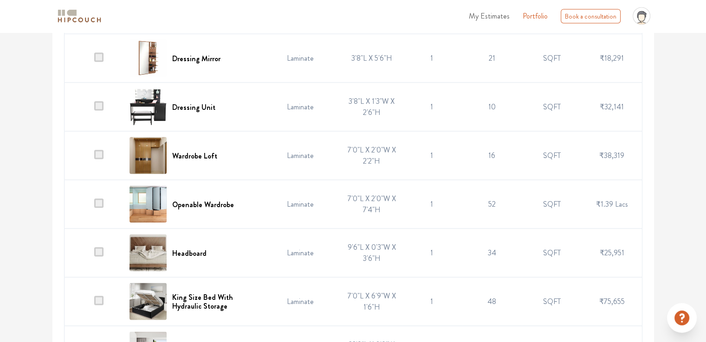
scroll to position [1783, 0]
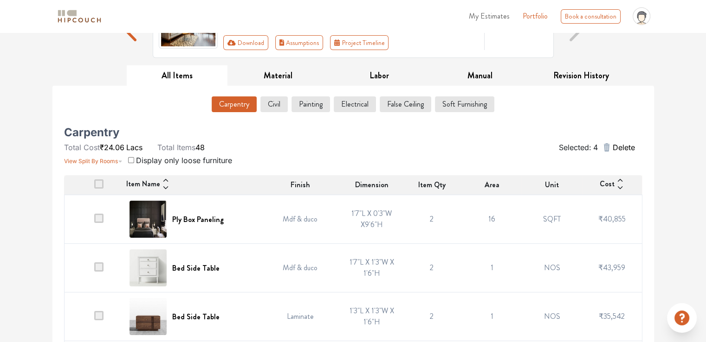
scroll to position [0, 0]
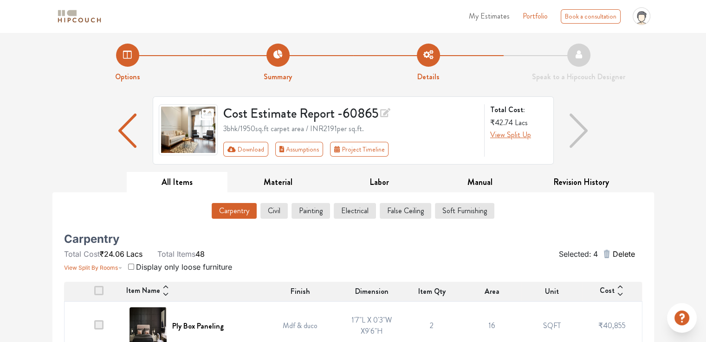
click at [625, 255] on span "Delete" at bounding box center [623, 254] width 22 height 11
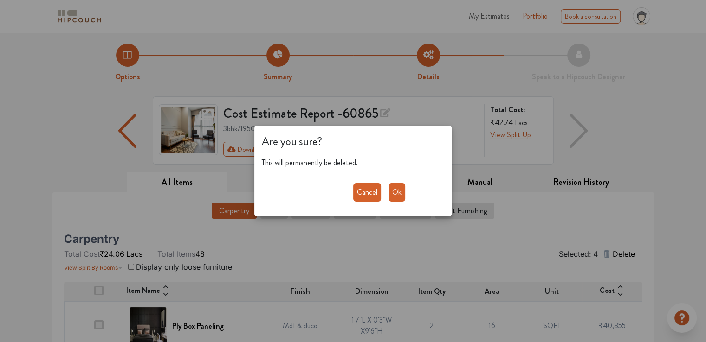
click at [393, 192] on button "Ok" at bounding box center [396, 192] width 17 height 19
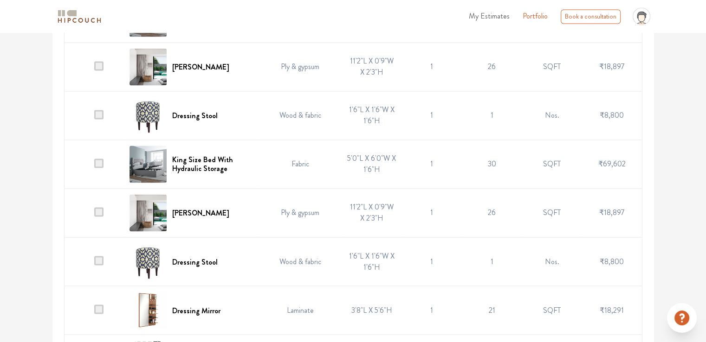
scroll to position [1619, 0]
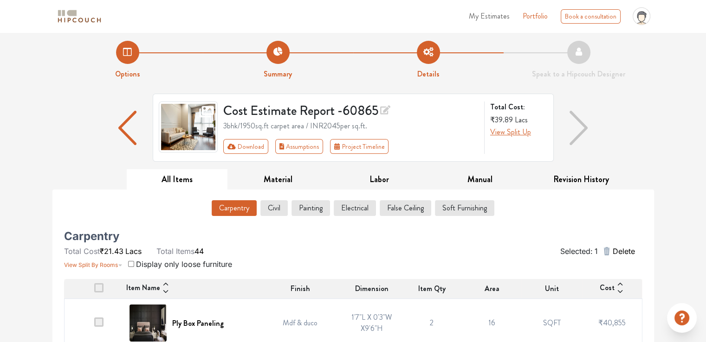
scroll to position [0, 0]
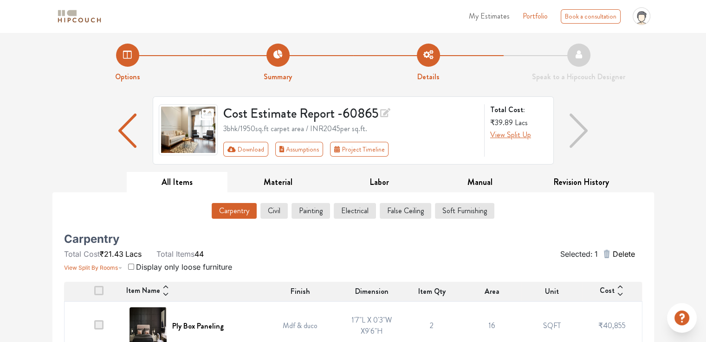
click at [625, 252] on span "Delete" at bounding box center [623, 254] width 22 height 11
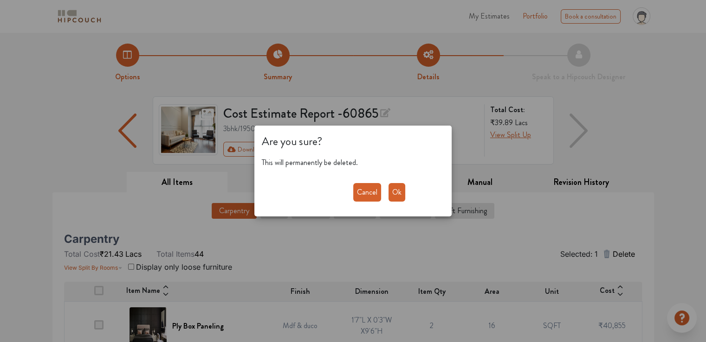
click at [395, 197] on button "Ok" at bounding box center [396, 192] width 17 height 19
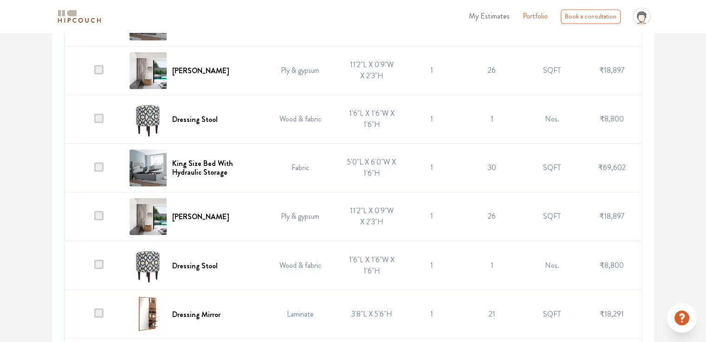
scroll to position [1531, 0]
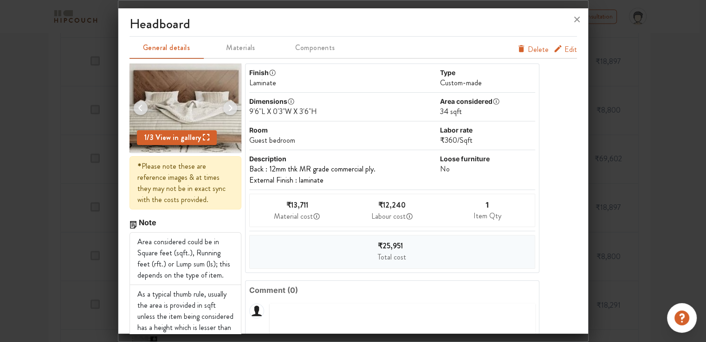
click at [564, 48] on span "Edit" at bounding box center [570, 49] width 13 height 11
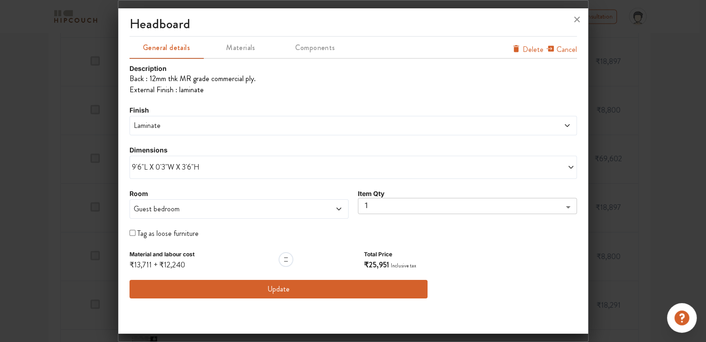
click at [180, 167] on span "9'6"L X 0'3"W X 3'6"H" at bounding box center [242, 167] width 221 height 11
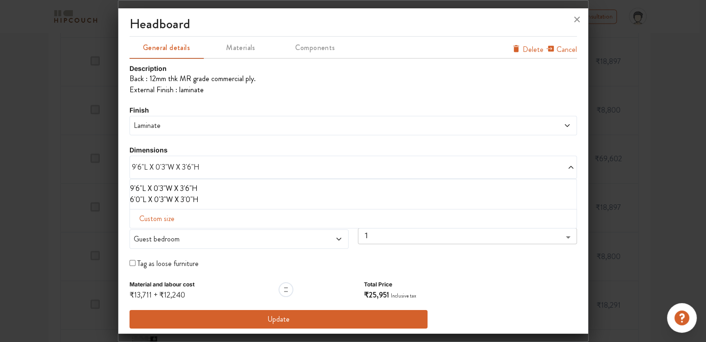
click at [132, 169] on span "9'6"L X 0'3"W X 3'6"H" at bounding box center [242, 167] width 221 height 11
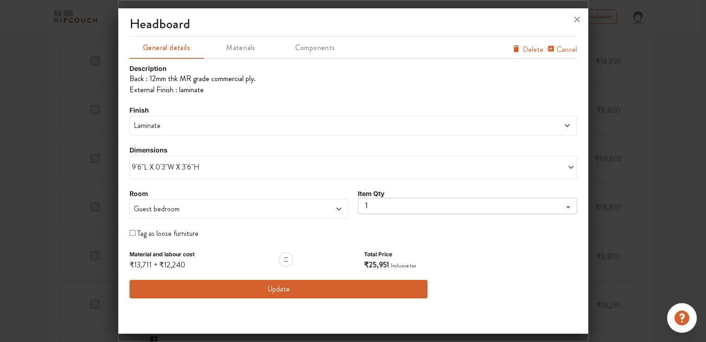
click at [132, 166] on span "9'6"L X 0'3"W X 3'6"H" at bounding box center [242, 167] width 221 height 11
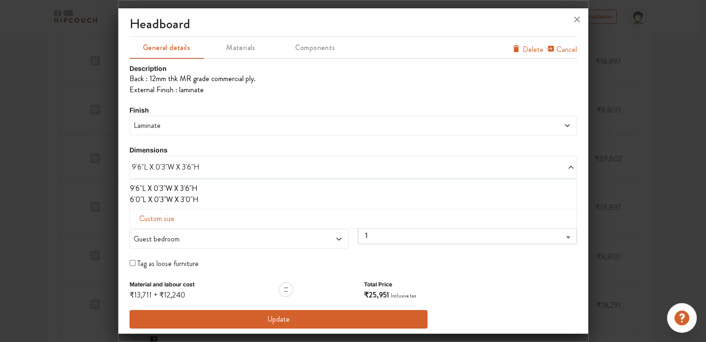
click at [165, 218] on span "Custom size" at bounding box center [156, 219] width 43 height 19
click at [158, 238] on input "text" at bounding box center [163, 234] width 53 height 18
drag, startPoint x: 152, startPoint y: 232, endPoint x: 135, endPoint y: 232, distance: 17.6
click at [135, 232] on div "Length 8 Width Height" at bounding box center [352, 230] width 447 height 43
type input "7"
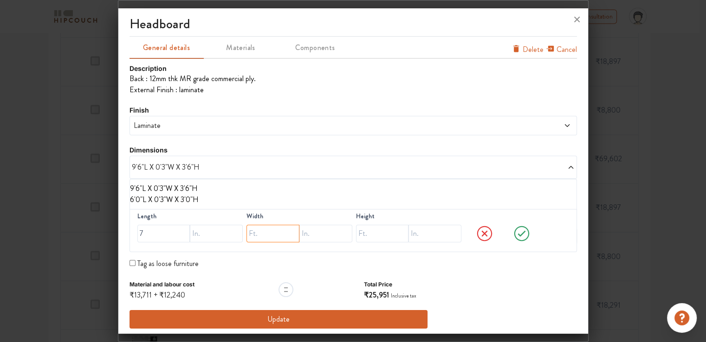
click at [251, 232] on input "text" at bounding box center [272, 234] width 53 height 18
drag, startPoint x: 147, startPoint y: 232, endPoint x: 126, endPoint y: 232, distance: 20.9
click at [126, 232] on div "headboard General details Materials Components Cancel Delete Description Back :…" at bounding box center [353, 173] width 470 height 322
click at [284, 198] on li "6'0"L X 0'3"W X 3'0"H" at bounding box center [351, 199] width 443 height 11
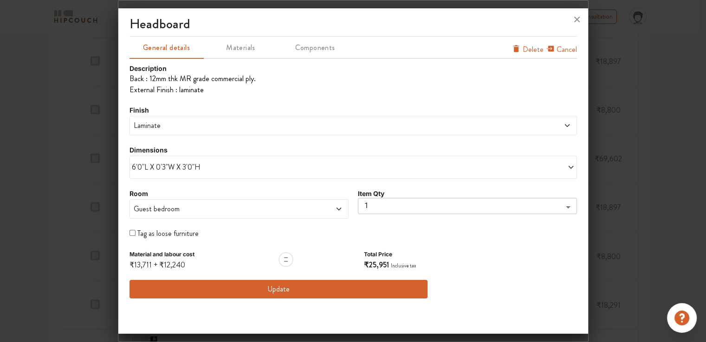
click at [161, 132] on div "Laminate" at bounding box center [352, 125] width 447 height 19
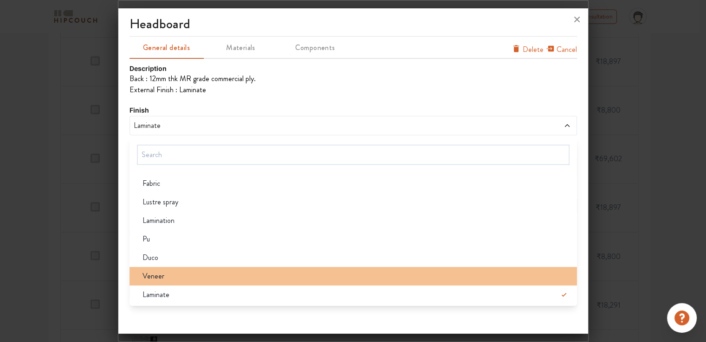
click at [165, 275] on div "Veneer" at bounding box center [356, 276] width 442 height 11
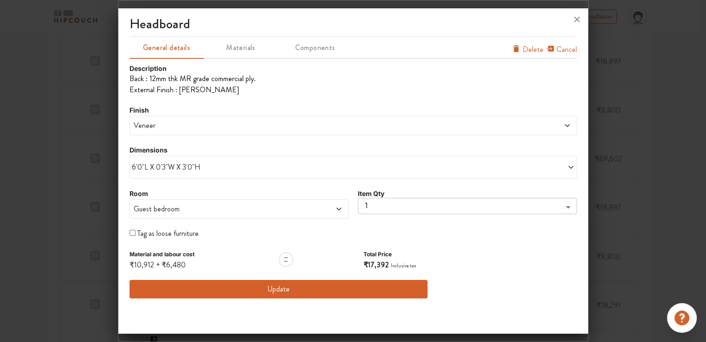
click at [316, 170] on span "6'0"L X 0'3"W X 3'0"H" at bounding box center [242, 167] width 221 height 11
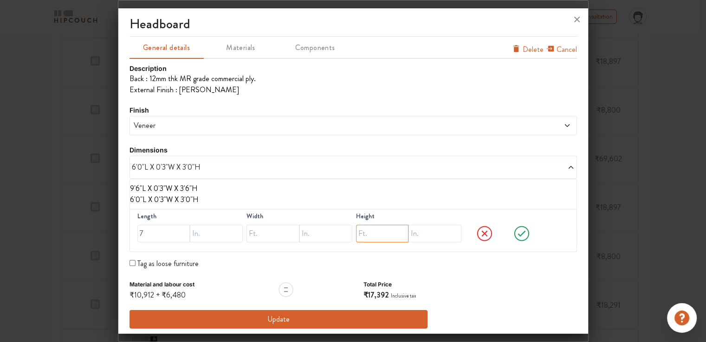
click at [360, 233] on input "text" at bounding box center [382, 234] width 53 height 18
drag, startPoint x: 367, startPoint y: 232, endPoint x: 343, endPoint y: 231, distance: 23.7
click at [343, 231] on div "Length 7 Width Height 8" at bounding box center [352, 230] width 447 height 43
type input "9"
click at [426, 262] on div "Description Back : 12mm thk MR grade commercial ply. External Finish : Veneer F…" at bounding box center [352, 196] width 447 height 265
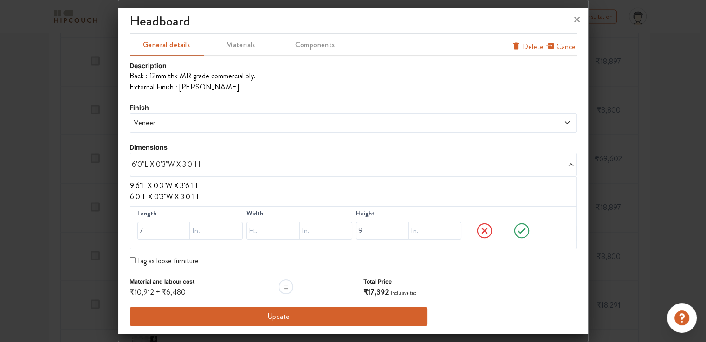
scroll to position [0, 0]
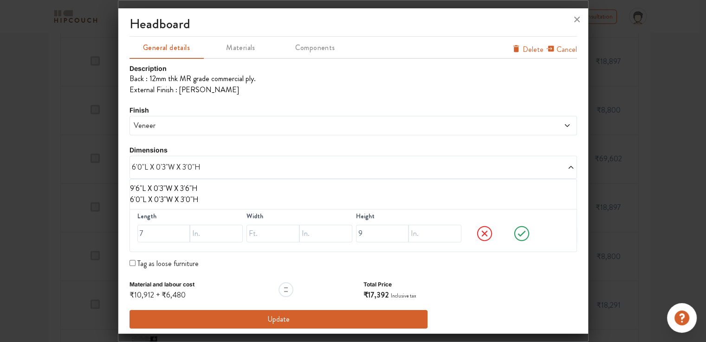
click at [516, 236] on icon at bounding box center [521, 234] width 35 height 19
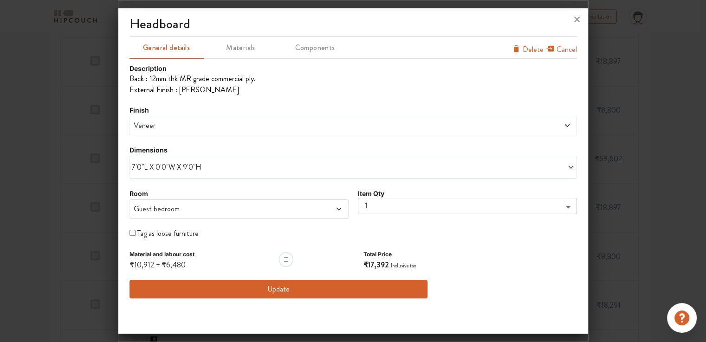
click at [331, 209] on span at bounding box center [316, 209] width 52 height 11
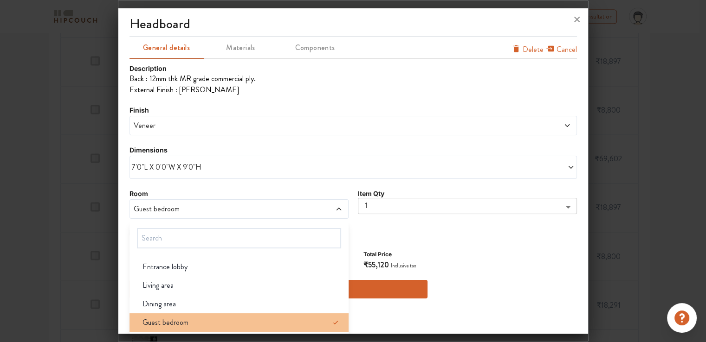
scroll to position [37, 0]
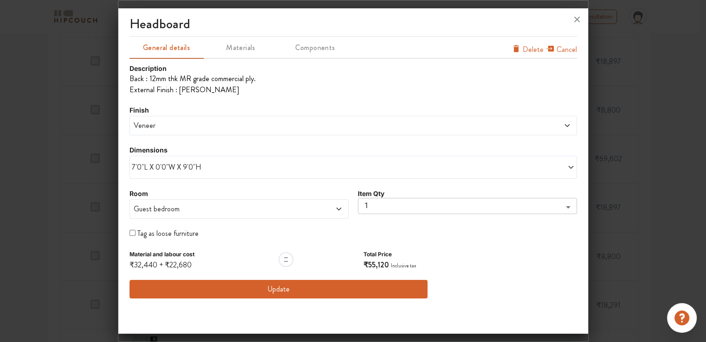
click at [122, 213] on div "headboard General details Materials Components Cancel Delete Description Back :…" at bounding box center [353, 173] width 470 height 322
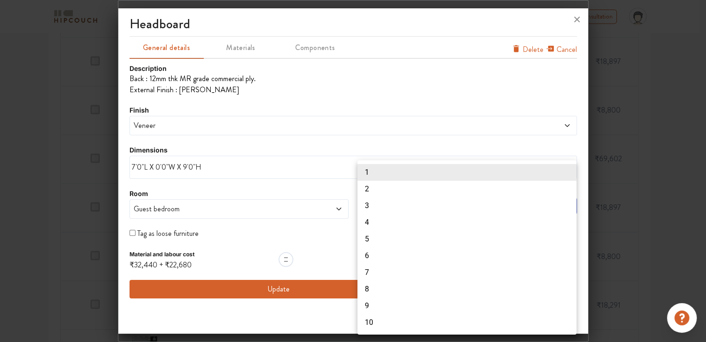
click at [423, 206] on li "3" at bounding box center [466, 206] width 219 height 17
type input "3"
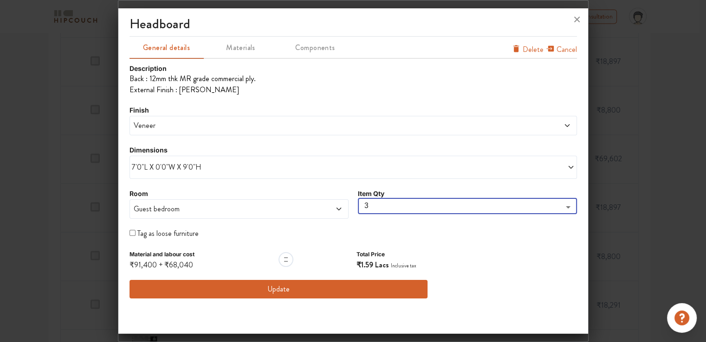
click at [314, 214] on span at bounding box center [316, 209] width 52 height 11
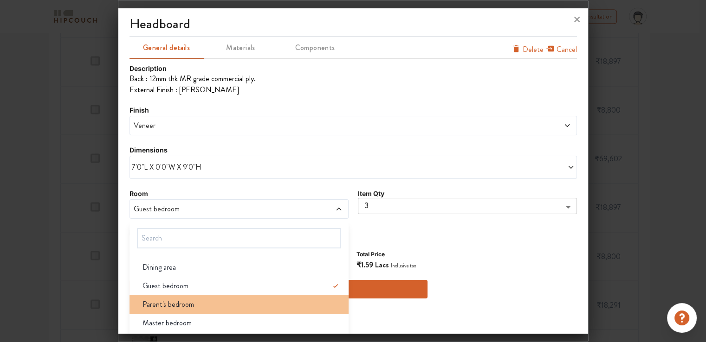
click at [195, 307] on div "Parent's bedroom" at bounding box center [241, 304] width 213 height 11
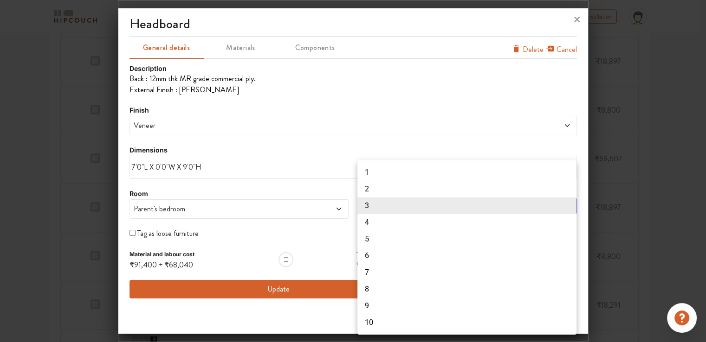
click at [375, 169] on li "1" at bounding box center [466, 172] width 219 height 17
type input "1"
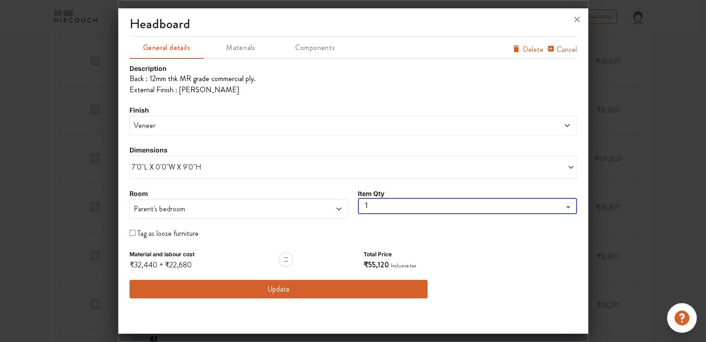
click at [275, 290] on button "Update" at bounding box center [278, 289] width 298 height 19
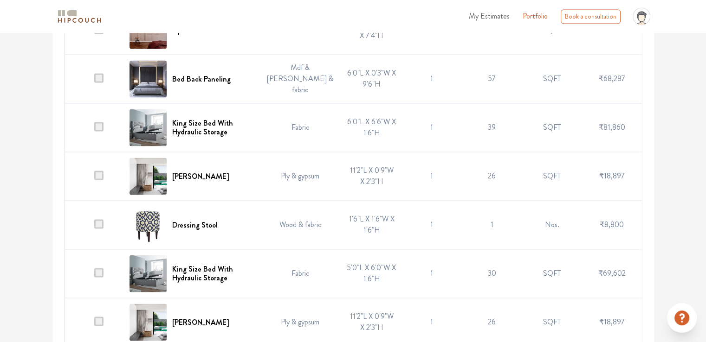
scroll to position [1392, 0]
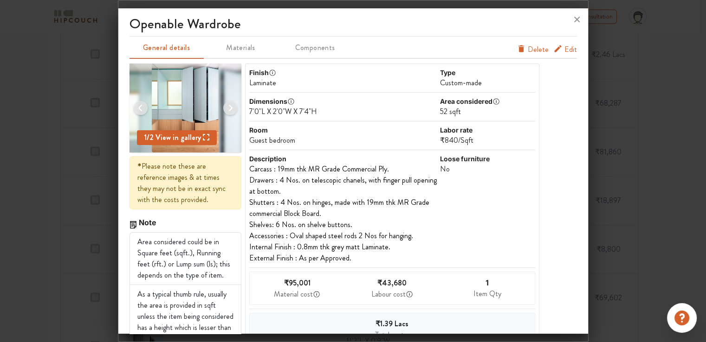
click at [564, 49] on span "Edit" at bounding box center [570, 49] width 13 height 11
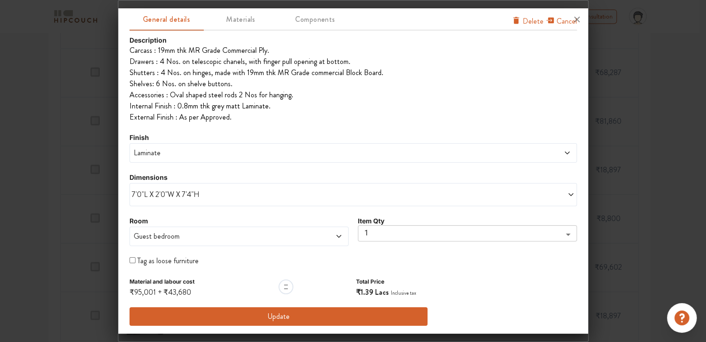
scroll to position [1438, 0]
click at [210, 145] on div "Laminate" at bounding box center [352, 152] width 447 height 19
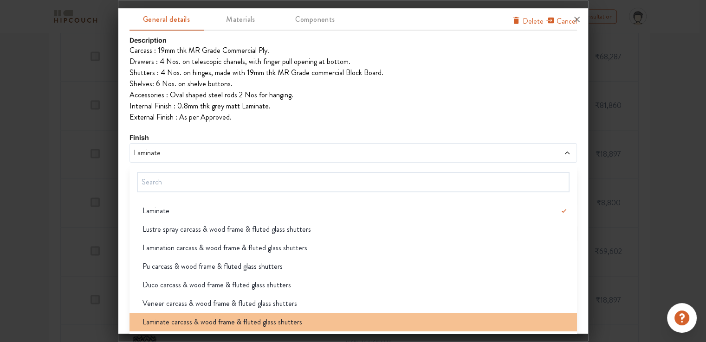
click at [267, 323] on span "Laminate carcass & wood frame & fluted glass shutters" at bounding box center [222, 322] width 160 height 11
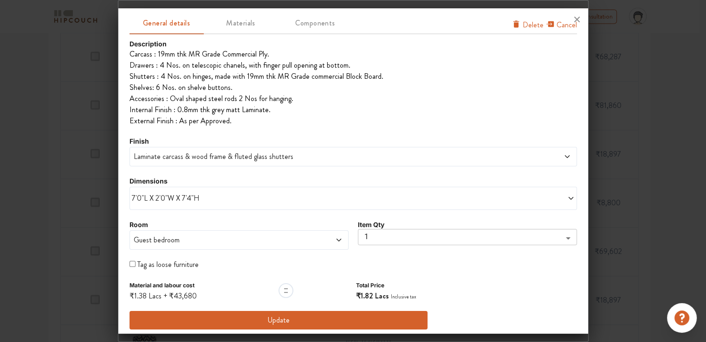
scroll to position [28, 0]
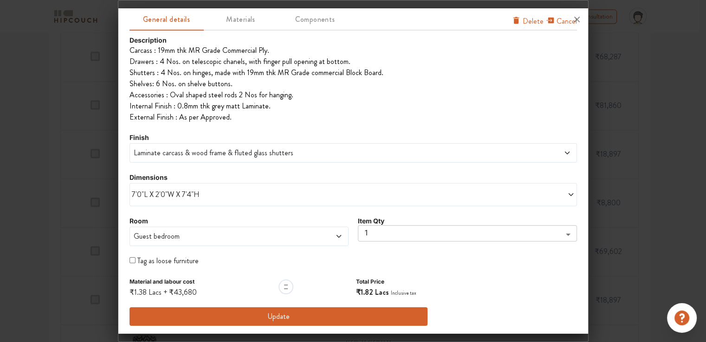
click at [275, 315] on button "Update" at bounding box center [278, 317] width 298 height 19
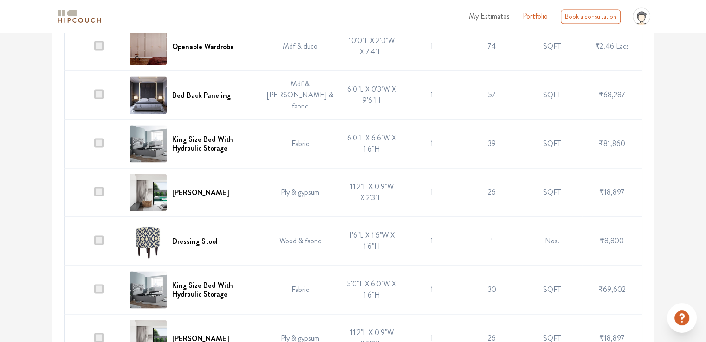
scroll to position [1345, 0]
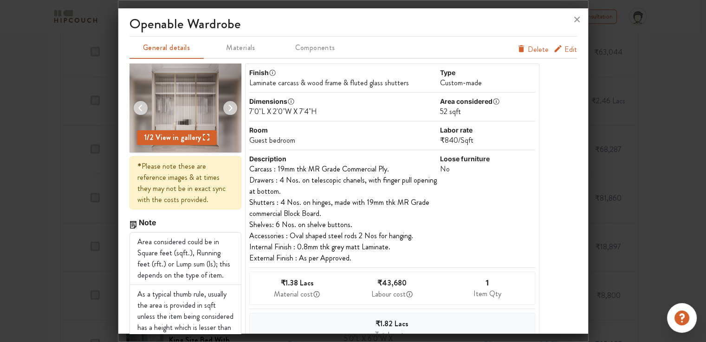
click at [564, 50] on span "Edit" at bounding box center [570, 49] width 13 height 11
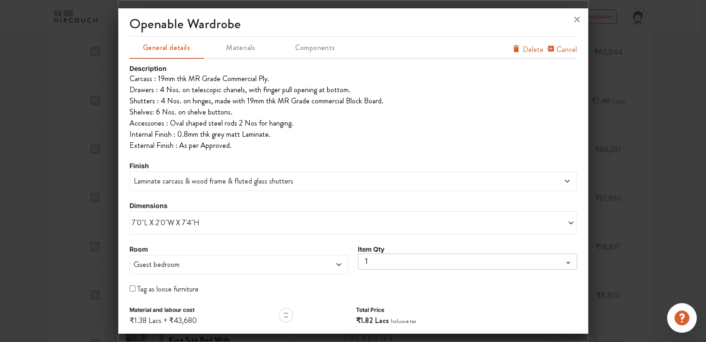
click at [368, 221] on span at bounding box center [463, 223] width 221 height 11
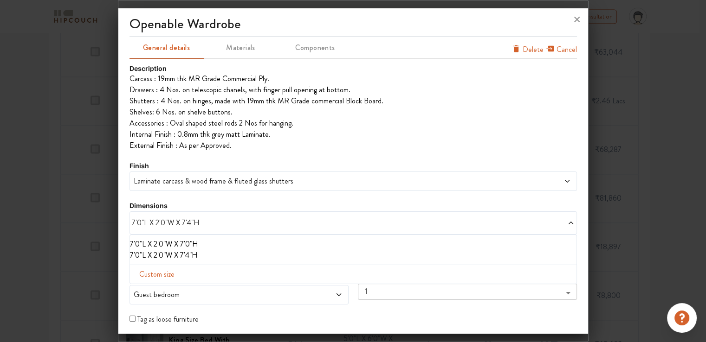
scroll to position [58, 0]
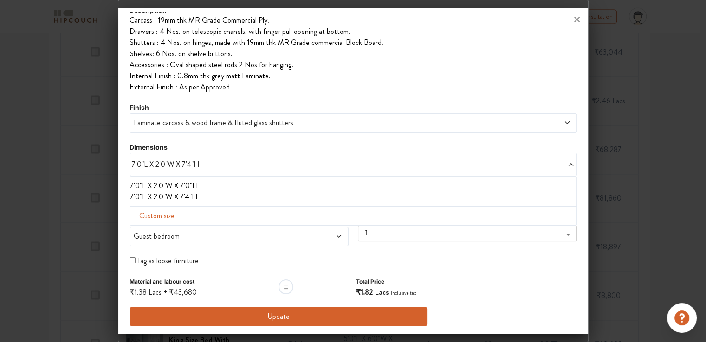
click at [185, 222] on div "Custom size" at bounding box center [352, 215] width 447 height 19
click at [229, 213] on div "Custom size" at bounding box center [352, 215] width 447 height 19
click at [143, 212] on span "Custom size" at bounding box center [156, 216] width 43 height 19
drag, startPoint x: 148, startPoint y: 226, endPoint x: 145, endPoint y: 236, distance: 10.6
click at [148, 226] on input "text" at bounding box center [163, 231] width 53 height 18
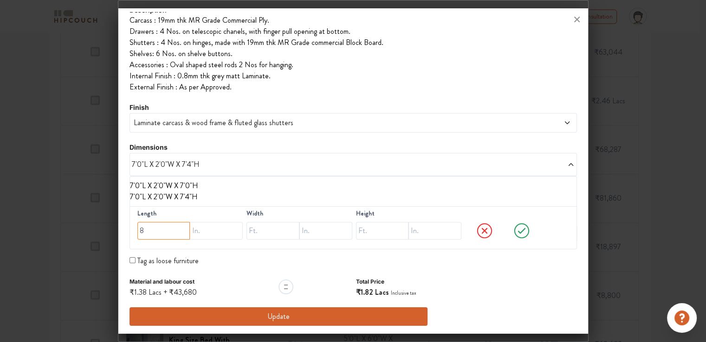
type input "8"
click at [270, 230] on input "text" at bounding box center [272, 231] width 53 height 18
type input "2"
click at [356, 232] on input "text" at bounding box center [382, 231] width 53 height 18
click at [363, 232] on input "9" at bounding box center [382, 231] width 53 height 18
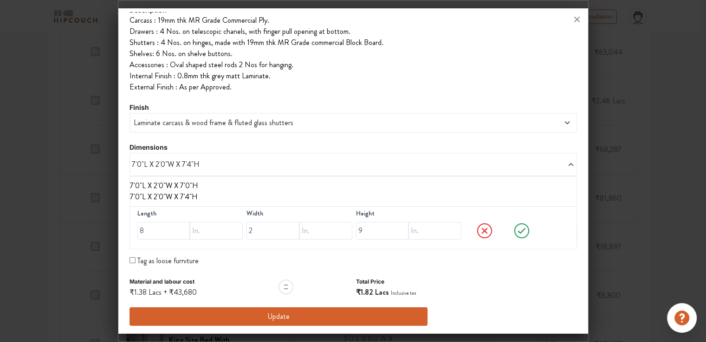
drag, startPoint x: 516, startPoint y: 232, endPoint x: 430, endPoint y: 236, distance: 86.4
click at [499, 244] on div at bounding box center [520, 230] width 106 height 37
drag, startPoint x: 359, startPoint y: 231, endPoint x: 348, endPoint y: 229, distance: 10.8
click at [348, 229] on div "Length 8 Width 2 Height 9" at bounding box center [352, 227] width 447 height 43
type input "8"
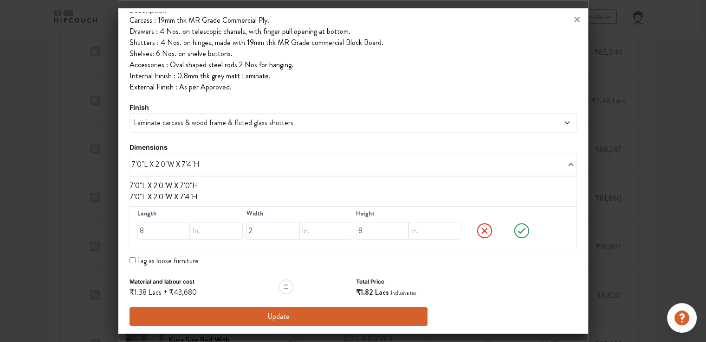
click at [514, 229] on icon at bounding box center [521, 231] width 35 height 19
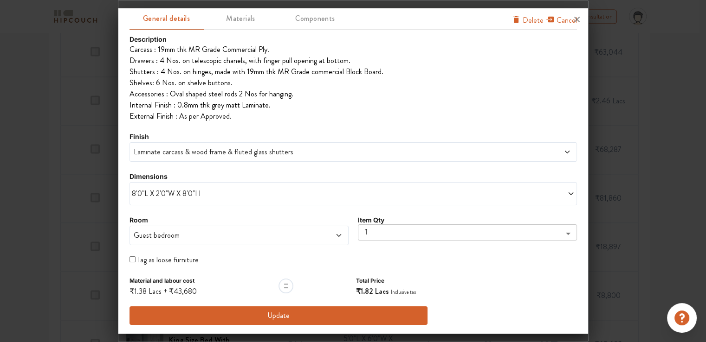
scroll to position [28, 0]
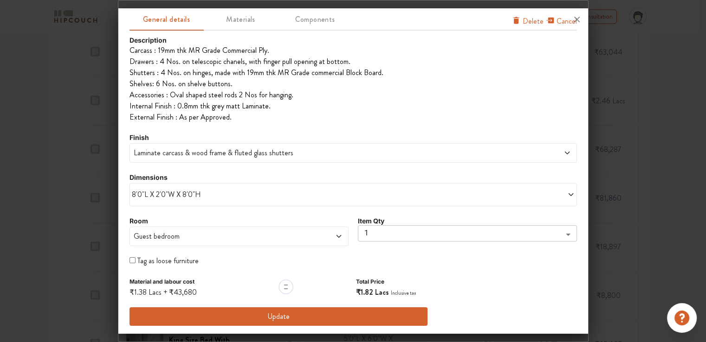
click at [288, 317] on button "Update" at bounding box center [278, 317] width 298 height 19
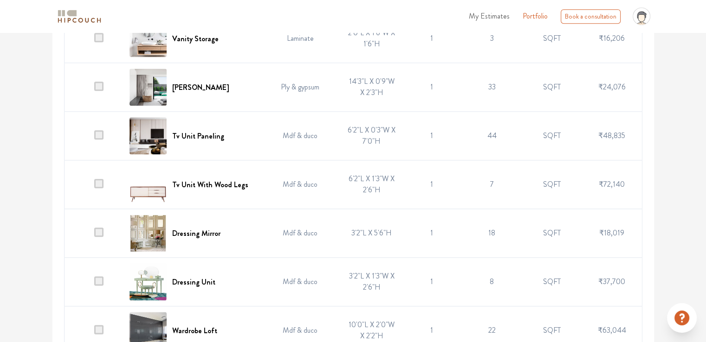
scroll to position [1021, 0]
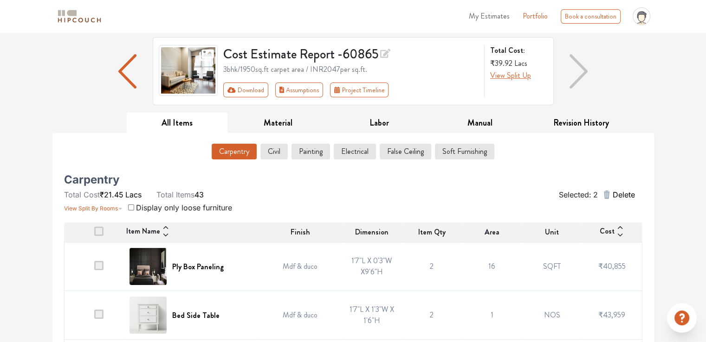
scroll to position [0, 0]
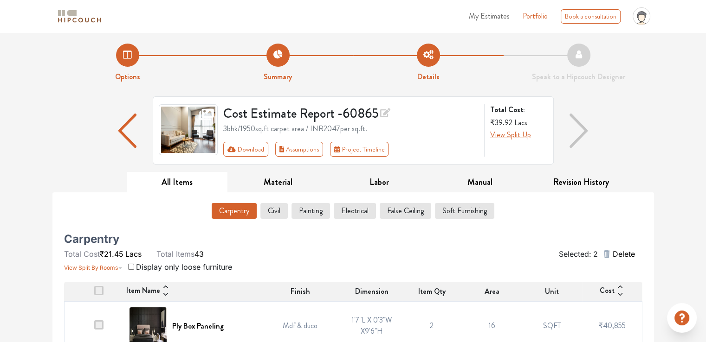
click at [624, 254] on span "Delete" at bounding box center [623, 254] width 22 height 11
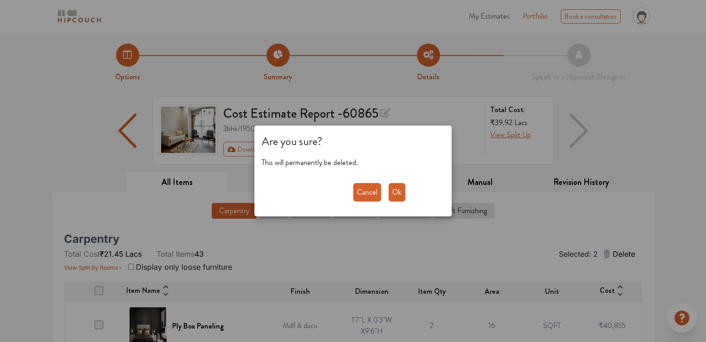
click at [393, 192] on button "Ok" at bounding box center [396, 192] width 17 height 19
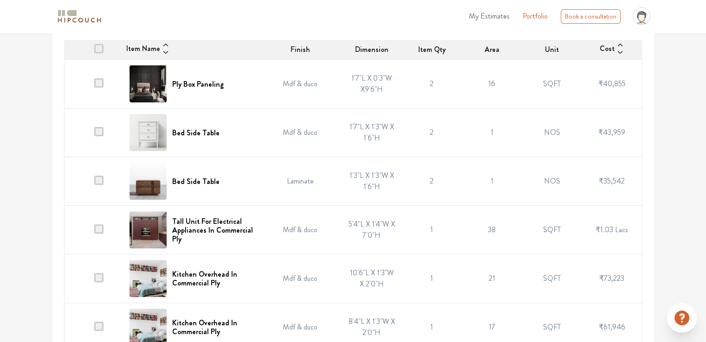
scroll to position [278, 0]
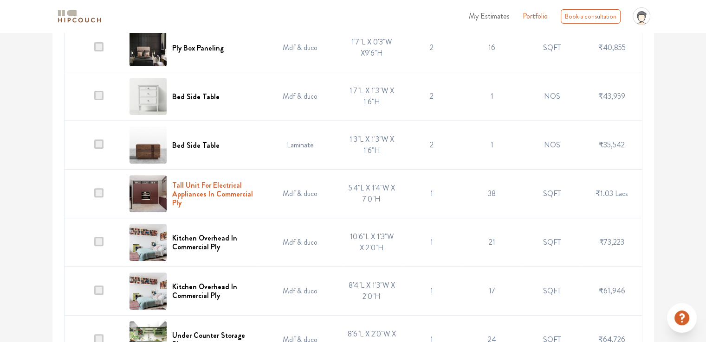
click at [197, 181] on h6 "Tall Unit For Electrical Appliances In Commercial Ply" at bounding box center [212, 194] width 81 height 27
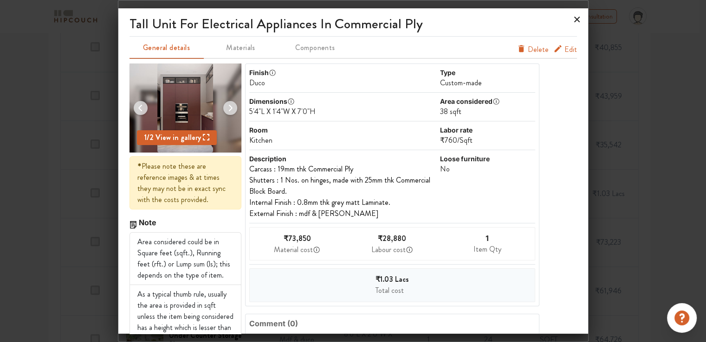
click at [579, 19] on icon at bounding box center [576, 19] width 15 height 15
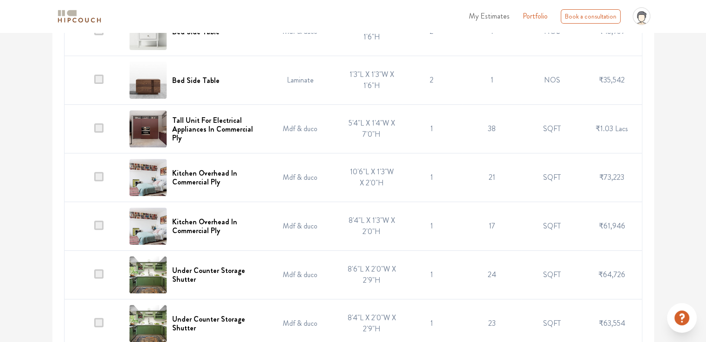
scroll to position [371, 0]
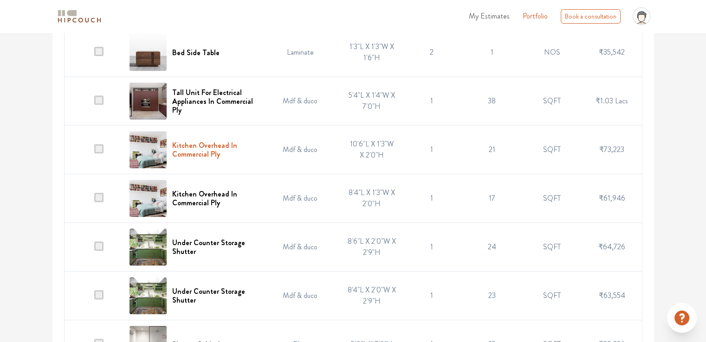
click at [206, 141] on h6 "Kitchen Overhead In Commercial Ply" at bounding box center [212, 150] width 81 height 18
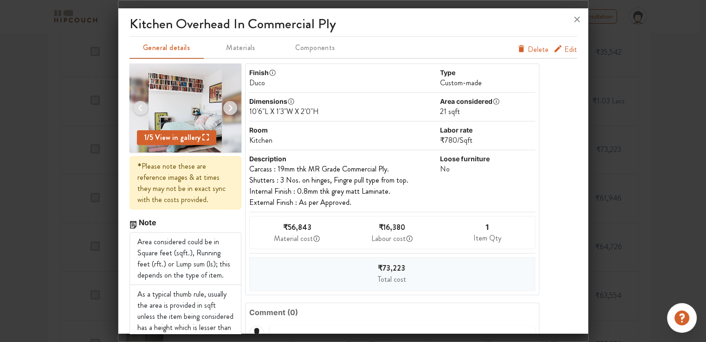
click at [566, 51] on span "Edit" at bounding box center [570, 49] width 13 height 11
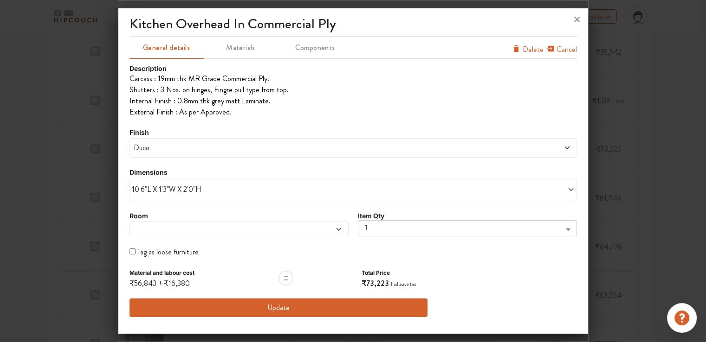
click at [307, 146] on span "Duco" at bounding box center [296, 147] width 329 height 11
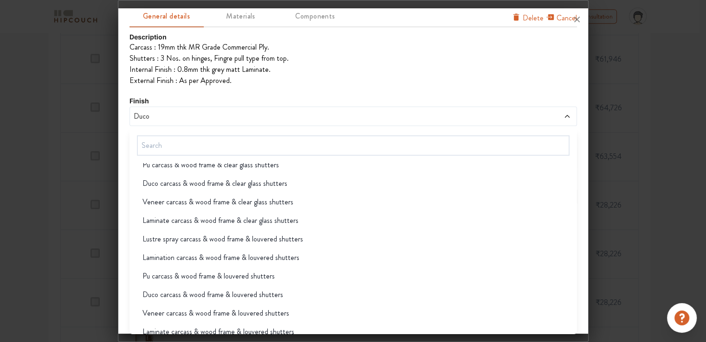
scroll to position [259, 0]
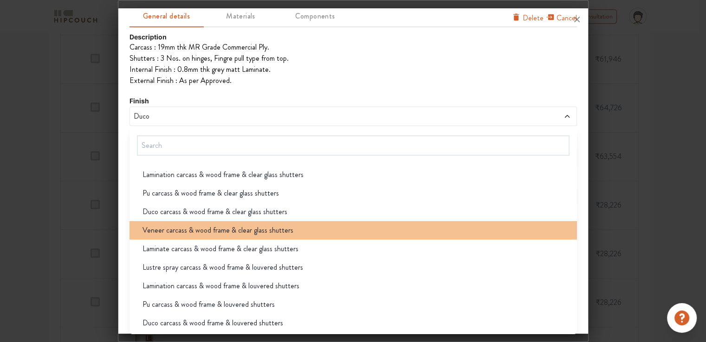
click at [178, 229] on span "Veneer carcass & wood frame & clear glass shutters" at bounding box center [217, 230] width 151 height 11
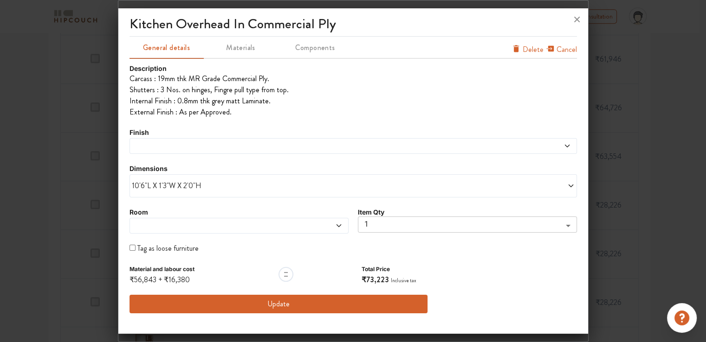
scroll to position [0, 0]
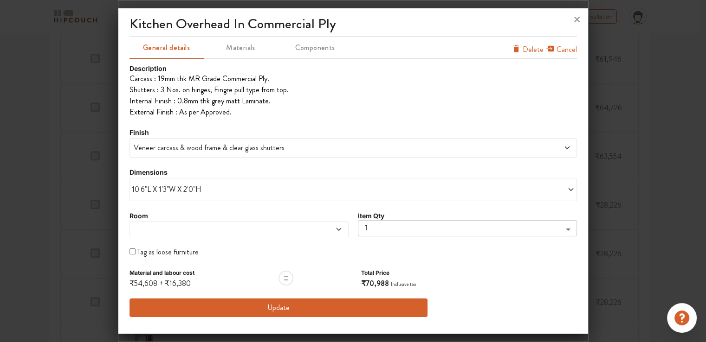
click at [259, 310] on button "Update" at bounding box center [278, 308] width 298 height 19
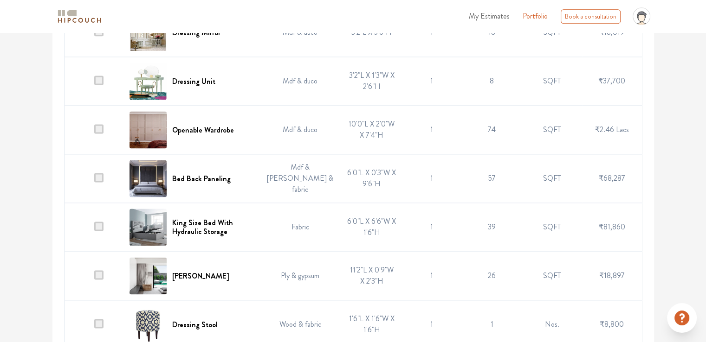
scroll to position [1306, 0]
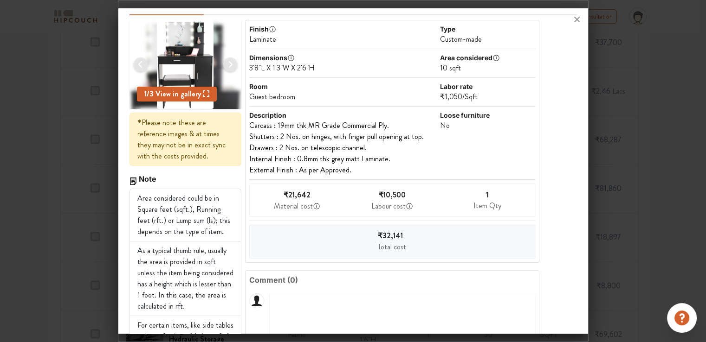
scroll to position [0, 0]
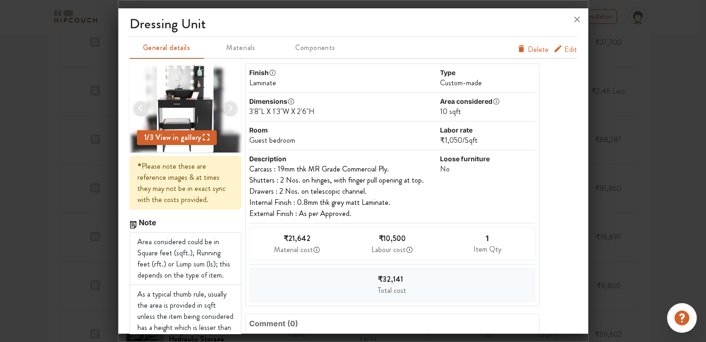
click at [564, 51] on span "Edit" at bounding box center [570, 49] width 13 height 11
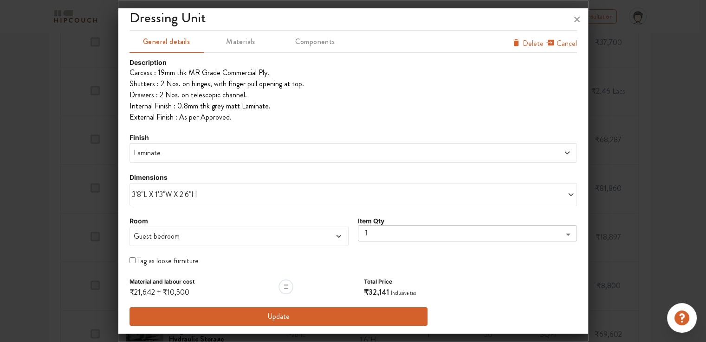
scroll to position [1353, 0]
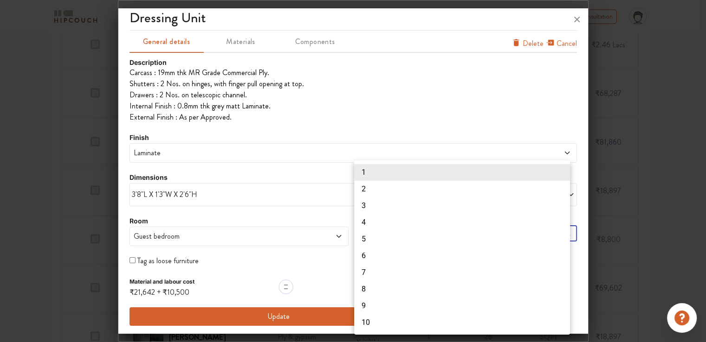
click at [34, 179] on div at bounding box center [353, 171] width 706 height 342
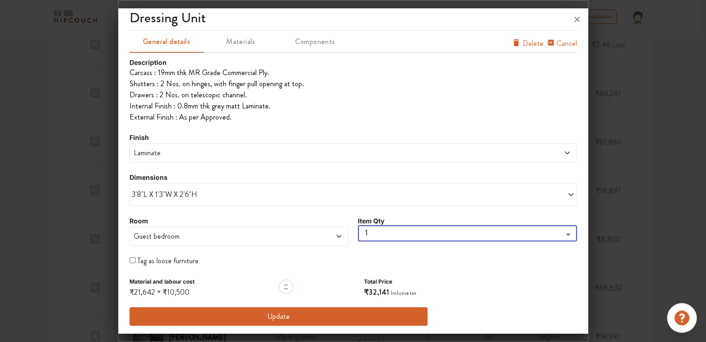
click at [167, 156] on span "Laminate" at bounding box center [296, 153] width 329 height 11
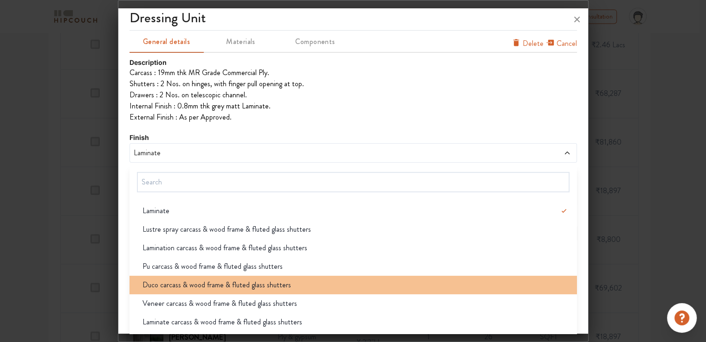
click at [216, 285] on span "Duco carcass & wood frame & fluted glass shutters" at bounding box center [216, 285] width 148 height 11
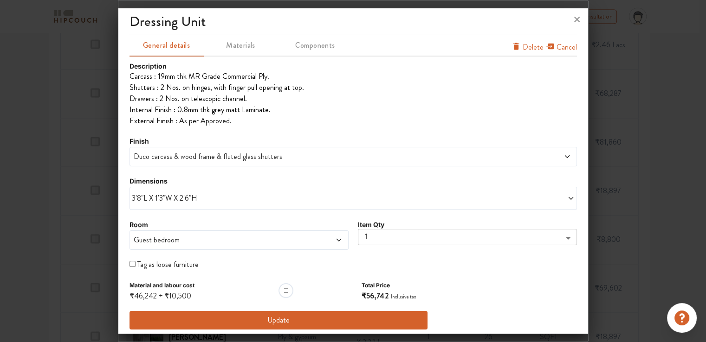
scroll to position [6, 0]
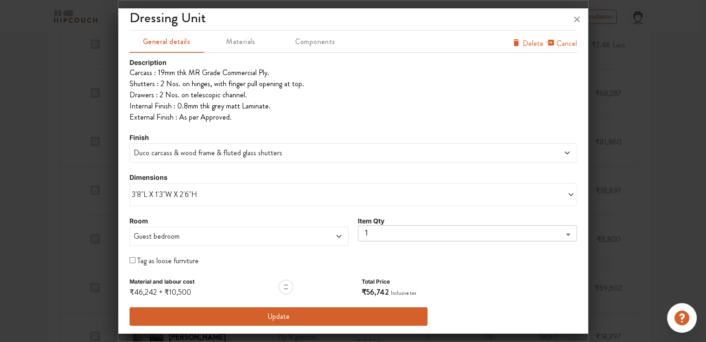
click at [178, 156] on span "Duco carcass & wood frame & fluted glass shutters" at bounding box center [296, 153] width 329 height 11
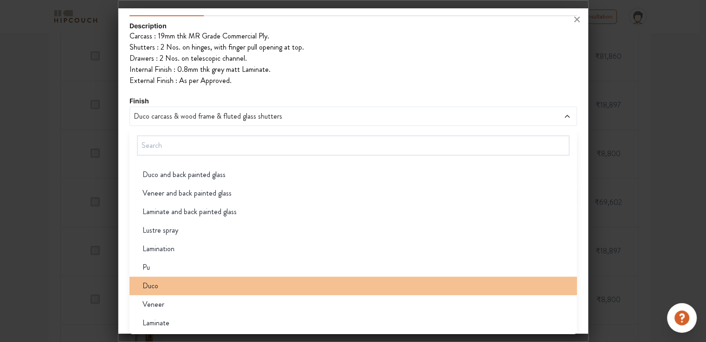
scroll to position [1446, 0]
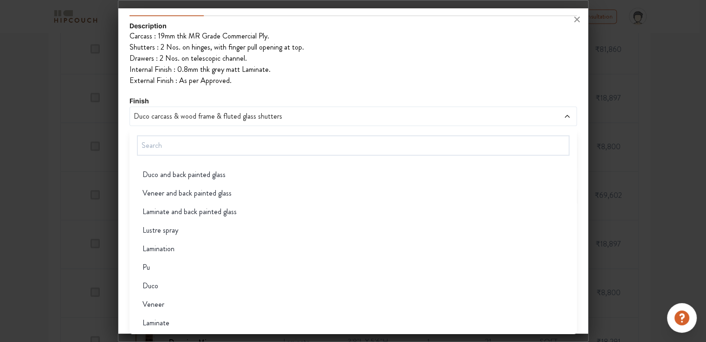
click at [177, 309] on div "Veneer" at bounding box center [356, 304] width 442 height 11
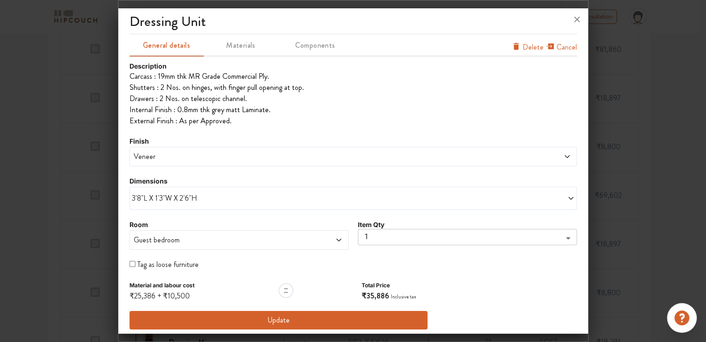
scroll to position [6, 0]
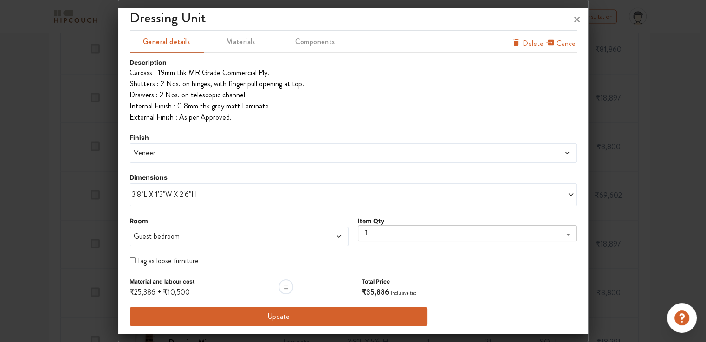
click at [193, 153] on span "Veneer" at bounding box center [296, 153] width 329 height 11
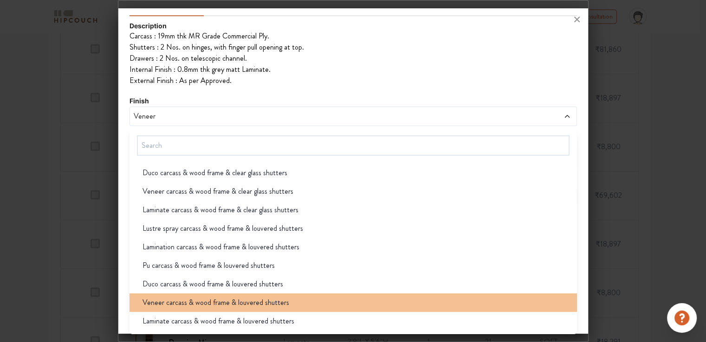
scroll to position [278, 0]
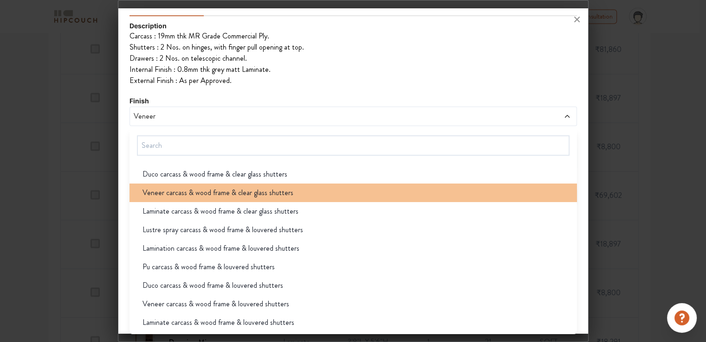
click at [204, 196] on span "Veneer carcass & wood frame & clear glass shutters" at bounding box center [217, 192] width 151 height 11
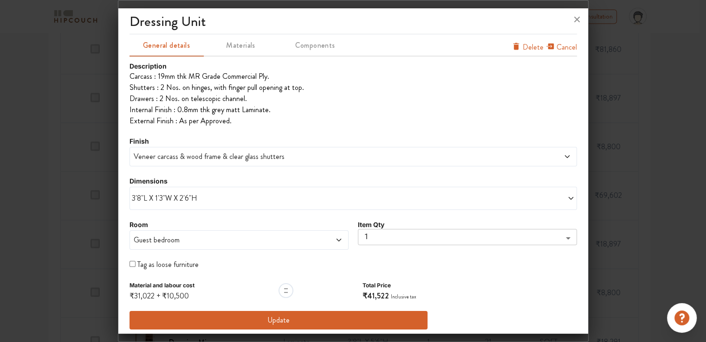
scroll to position [6, 0]
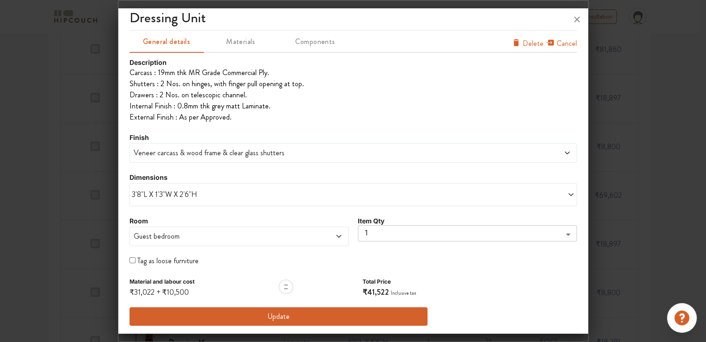
click at [290, 315] on button "Update" at bounding box center [278, 317] width 298 height 19
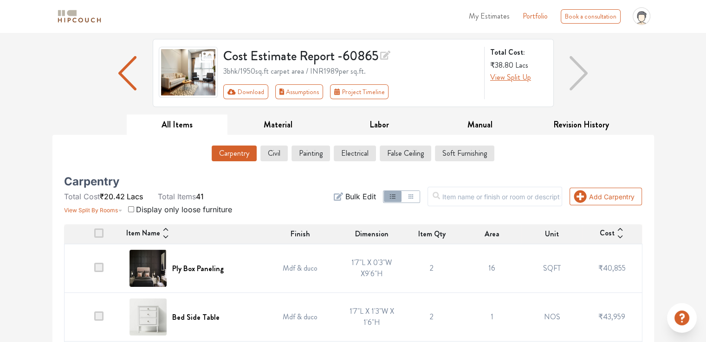
scroll to position [232, 0]
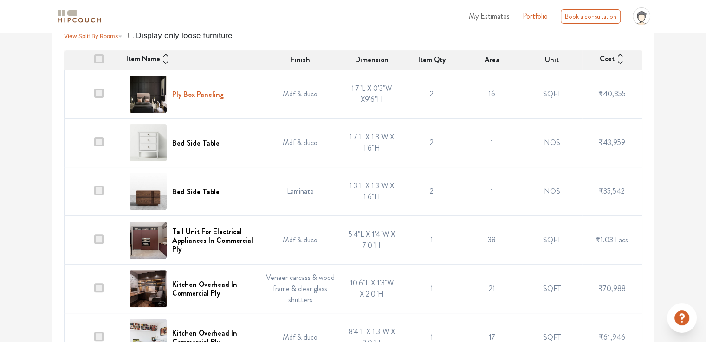
click at [210, 90] on h6 "Ply Box Paneling" at bounding box center [197, 94] width 51 height 9
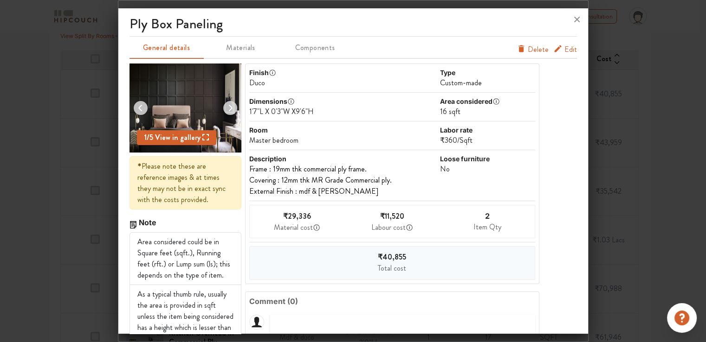
click at [564, 51] on span "Edit" at bounding box center [570, 49] width 13 height 11
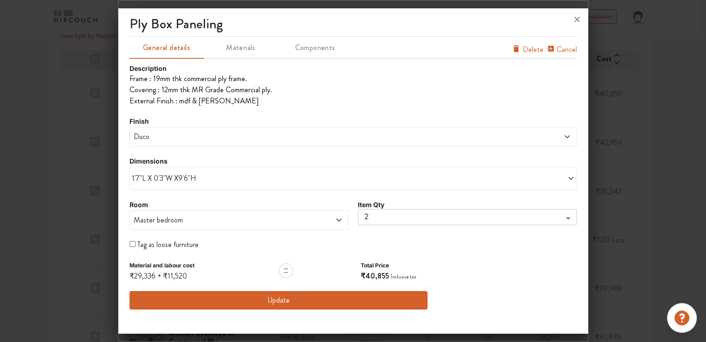
click at [422, 174] on span at bounding box center [463, 178] width 221 height 11
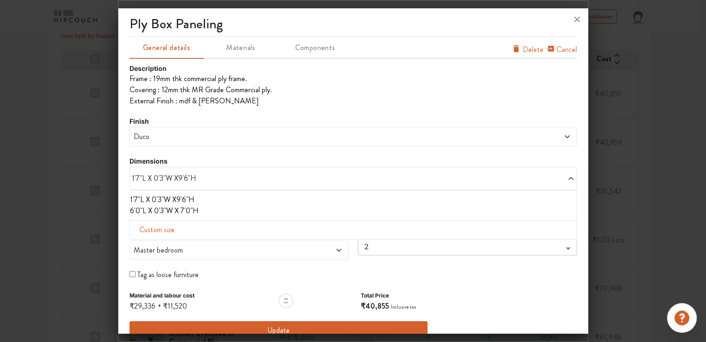
click at [189, 213] on li "6'0"L X 0'3"W X 7'0"H" at bounding box center [351, 211] width 443 height 11
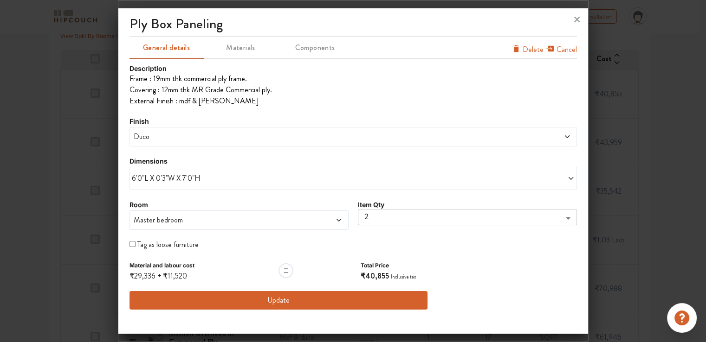
click at [219, 176] on span "6'0"L X 0'3"W X 7'0"H" at bounding box center [242, 178] width 221 height 11
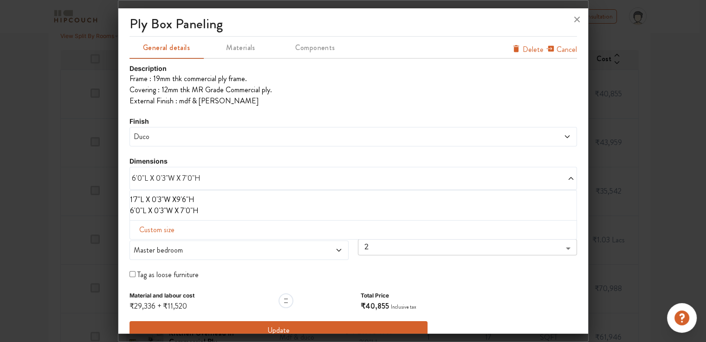
click at [165, 231] on span "Custom size" at bounding box center [156, 230] width 43 height 19
click at [159, 245] on input "text" at bounding box center [163, 245] width 53 height 18
type input "6"
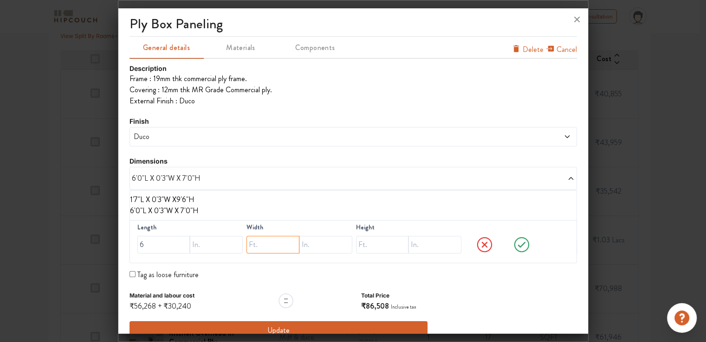
click at [262, 246] on input "text" at bounding box center [272, 245] width 53 height 18
click at [302, 246] on input "text" at bounding box center [325, 245] width 53 height 18
type input "3"
click at [367, 246] on input "text" at bounding box center [382, 245] width 53 height 18
type input "9"
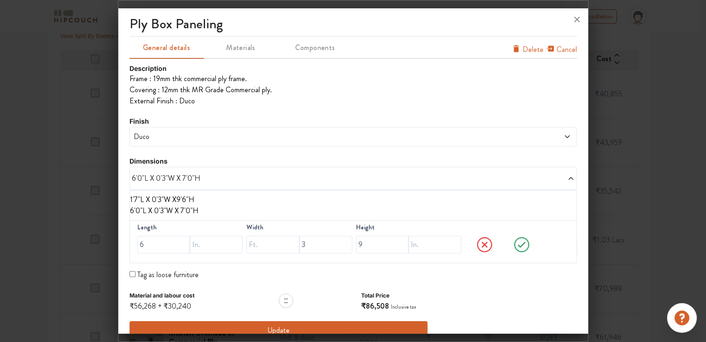
click at [518, 244] on icon at bounding box center [521, 245] width 35 height 19
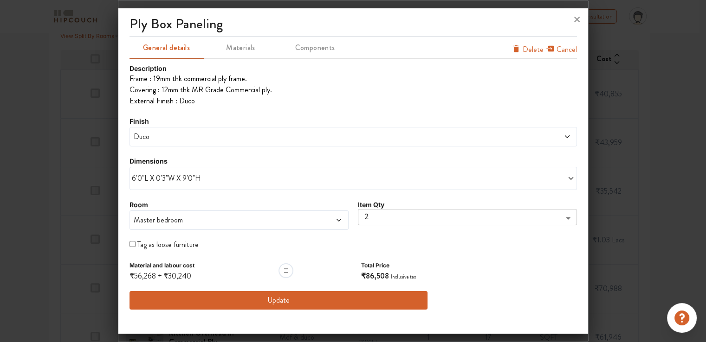
click at [204, 141] on span "Duco" at bounding box center [296, 136] width 329 height 11
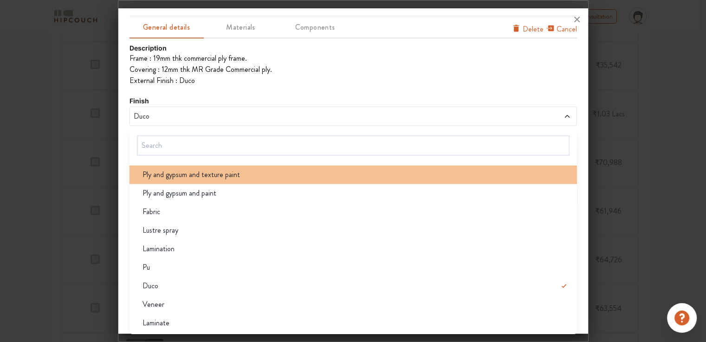
scroll to position [371, 0]
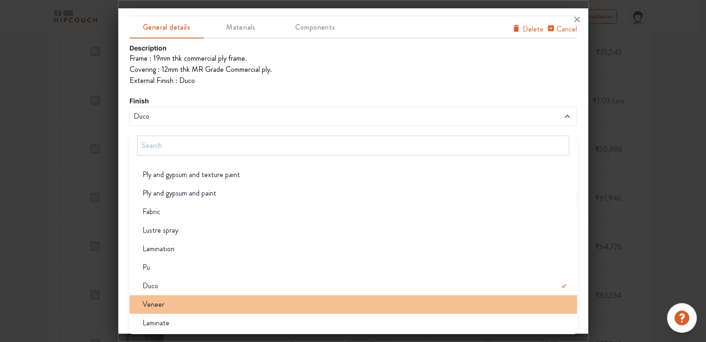
click at [156, 302] on span "Veneer" at bounding box center [153, 304] width 22 height 11
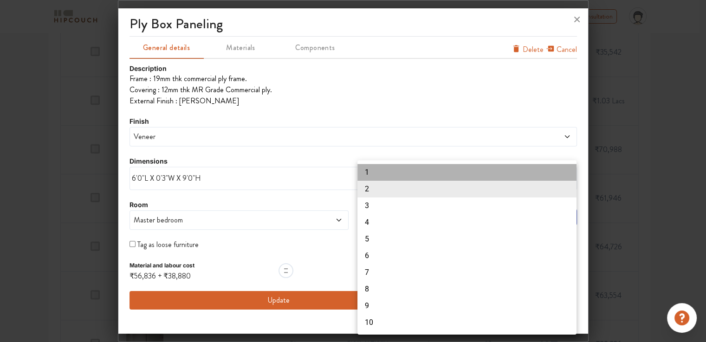
click at [369, 167] on li "1" at bounding box center [466, 172] width 219 height 17
type input "1"
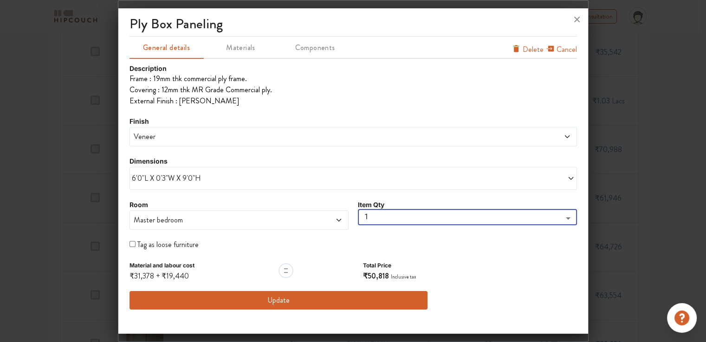
click at [296, 300] on button "Update" at bounding box center [278, 300] width 298 height 19
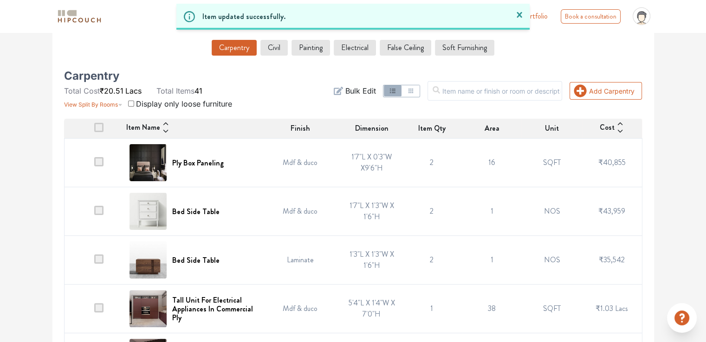
scroll to position [186, 0]
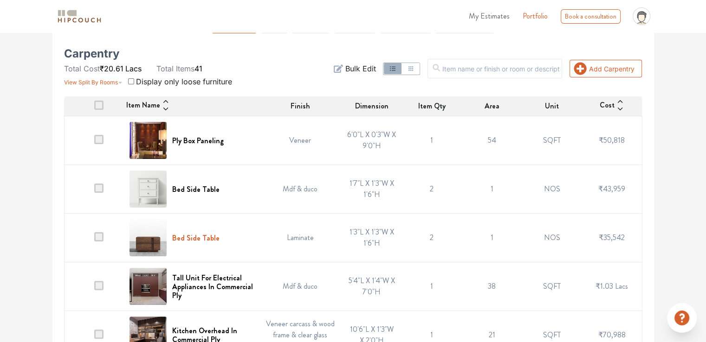
click at [209, 234] on h6 "Bed Side Table" at bounding box center [195, 238] width 47 height 9
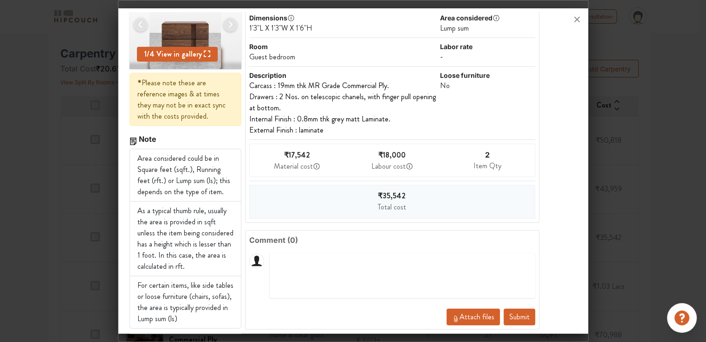
scroll to position [90, 0]
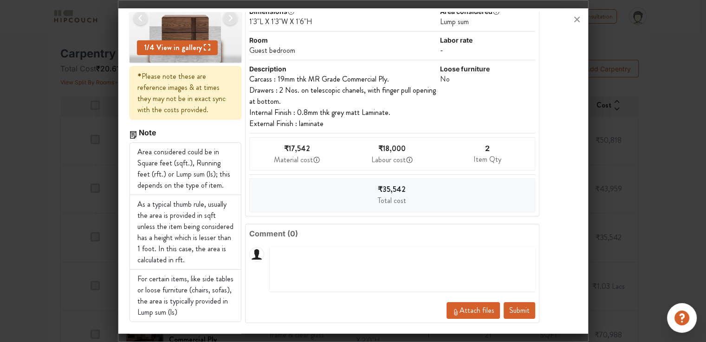
click at [519, 312] on button "Submit" at bounding box center [519, 310] width 32 height 17
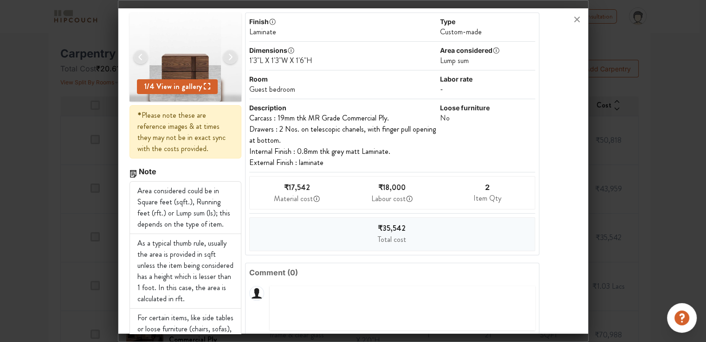
scroll to position [0, 0]
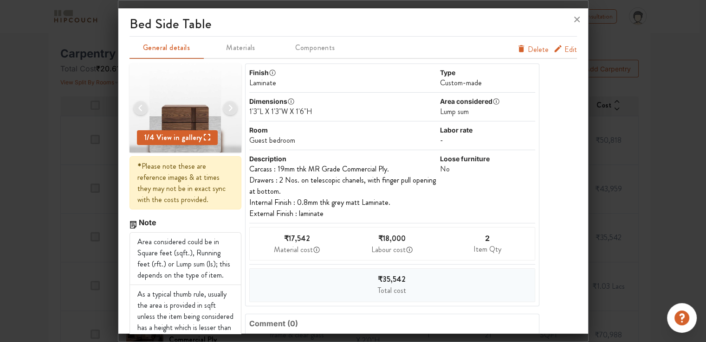
click at [564, 50] on span "Edit" at bounding box center [570, 49] width 13 height 11
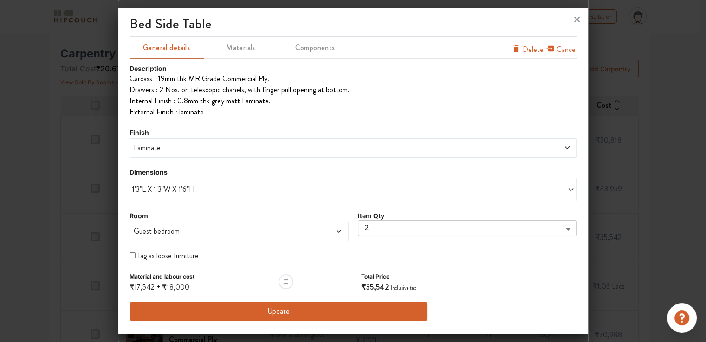
click at [257, 185] on span "1'3"L X 1'3"W X 1'6"H" at bounding box center [242, 189] width 221 height 11
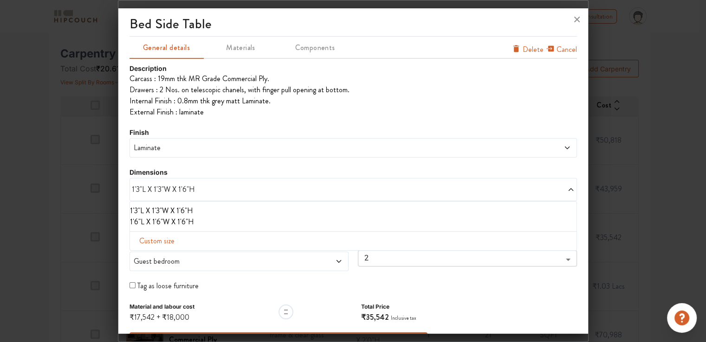
click at [167, 240] on span "Custom size" at bounding box center [156, 241] width 43 height 19
click at [161, 262] on input "text" at bounding box center [163, 256] width 53 height 18
click at [161, 257] on input "text" at bounding box center [163, 256] width 53 height 18
drag, startPoint x: 147, startPoint y: 255, endPoint x: 126, endPoint y: 253, distance: 21.0
click at [126, 253] on div "bed side table General details Materials Components Cancel Delete Description C…" at bounding box center [353, 173] width 470 height 322
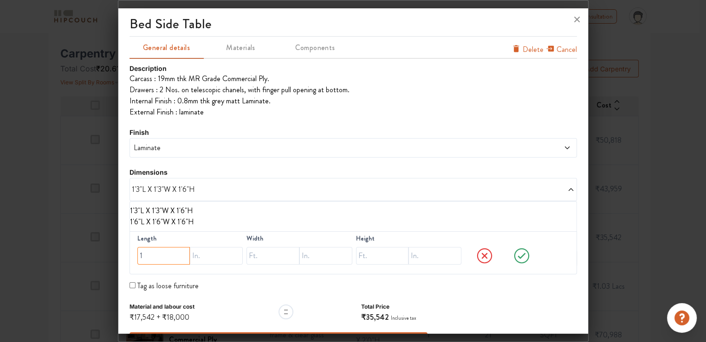
type input "1"
click at [212, 257] on input "text" at bounding box center [216, 256] width 53 height 18
type input "6"
click at [261, 255] on input "text" at bounding box center [272, 256] width 53 height 18
type input "1"
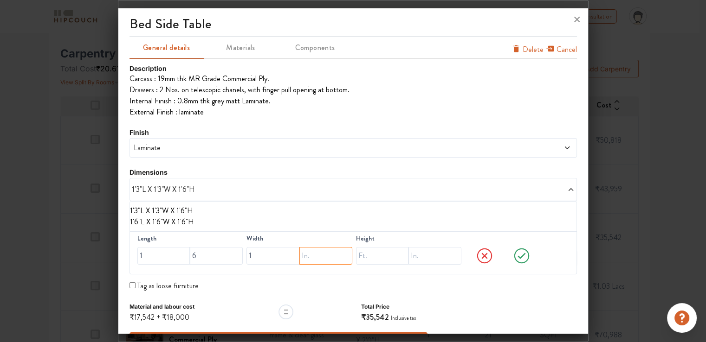
click at [312, 255] on input "text" at bounding box center [325, 256] width 53 height 18
type input "3"
click at [362, 256] on input "text" at bounding box center [382, 256] width 53 height 18
type input "1"
click at [412, 255] on input "text" at bounding box center [434, 256] width 53 height 18
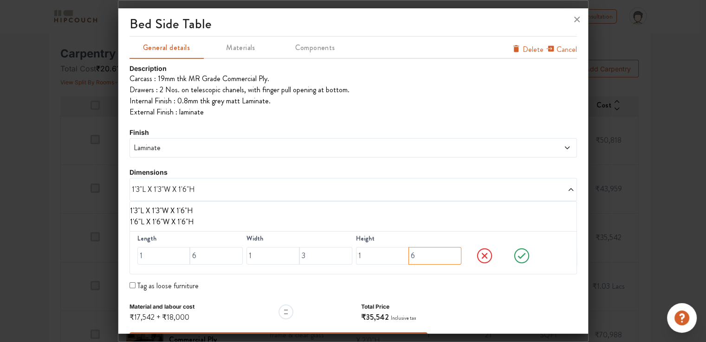
type input "6"
click at [514, 256] on icon at bounding box center [521, 256] width 35 height 19
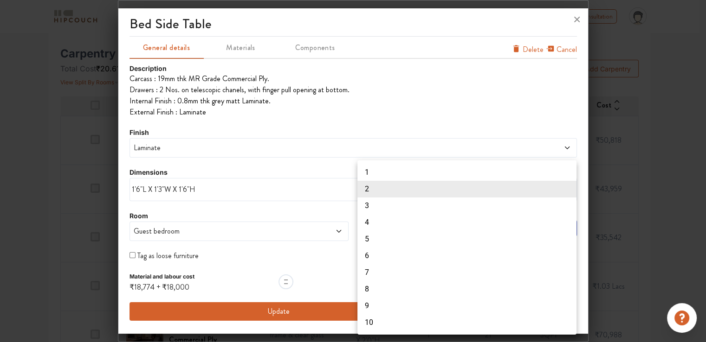
click at [377, 175] on li "1" at bounding box center [466, 172] width 219 height 17
type input "1"
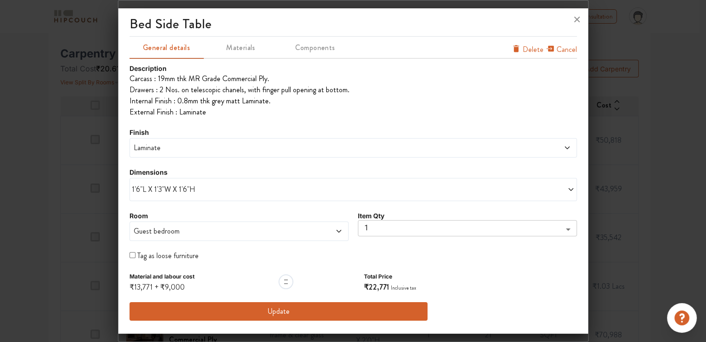
click at [152, 149] on span "Laminate" at bounding box center [296, 147] width 329 height 11
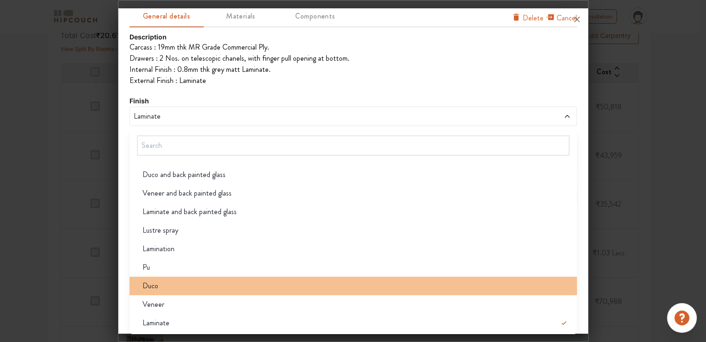
scroll to position [232, 0]
click at [189, 285] on div "Duco" at bounding box center [356, 286] width 442 height 11
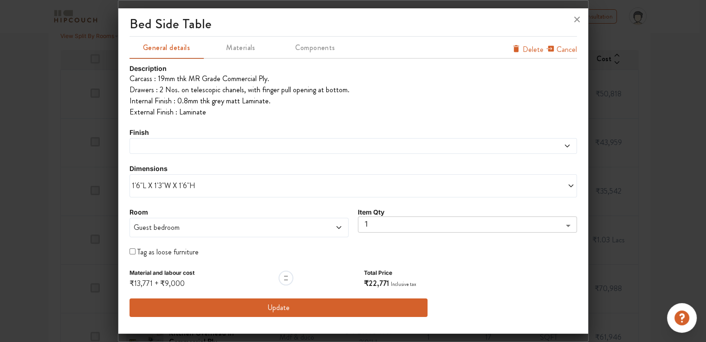
scroll to position [0, 0]
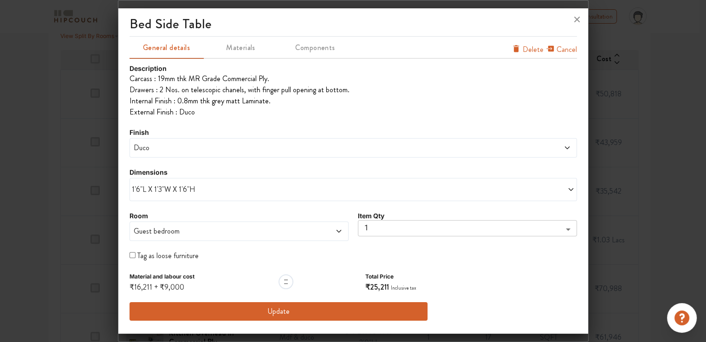
click at [277, 312] on button "Update" at bounding box center [278, 311] width 298 height 19
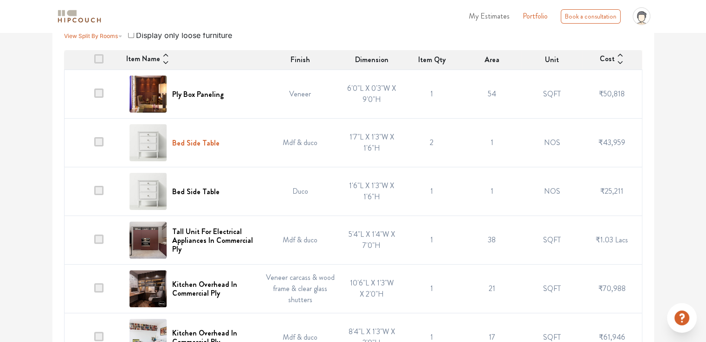
click at [213, 139] on h6 "Bed Side Table" at bounding box center [195, 143] width 47 height 9
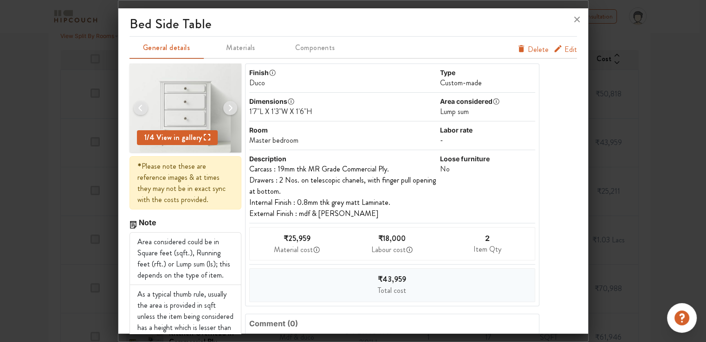
click at [566, 49] on span "Edit" at bounding box center [570, 49] width 13 height 11
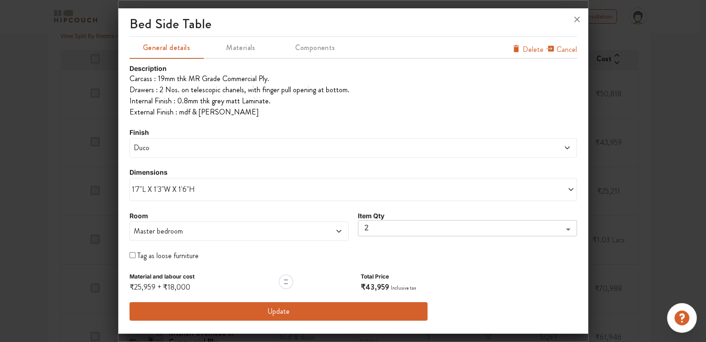
click at [284, 312] on button "Update" at bounding box center [278, 311] width 298 height 19
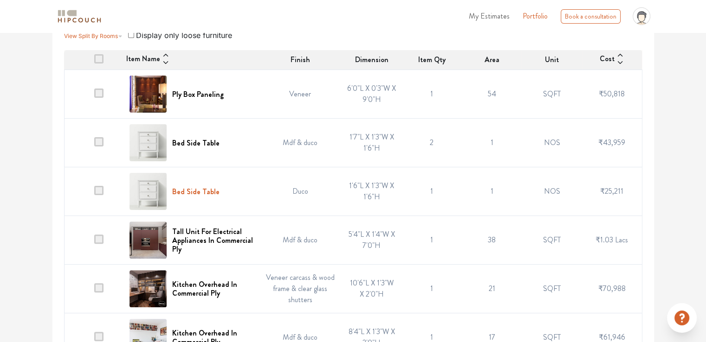
click at [192, 187] on h6 "Bed Side Table" at bounding box center [195, 191] width 47 height 9
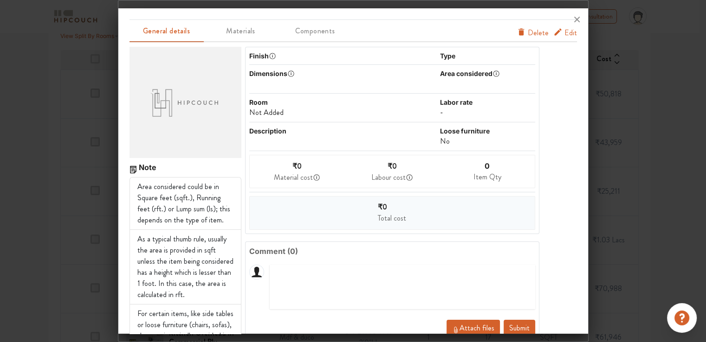
click at [564, 33] on span "Edit" at bounding box center [570, 32] width 13 height 11
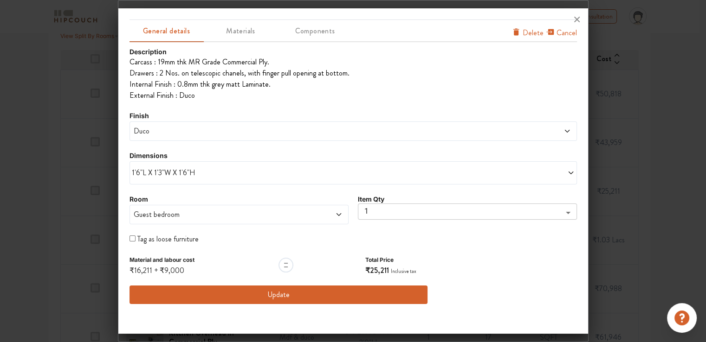
click at [163, 216] on span "Guest bedroom" at bounding box center [211, 214] width 158 height 11
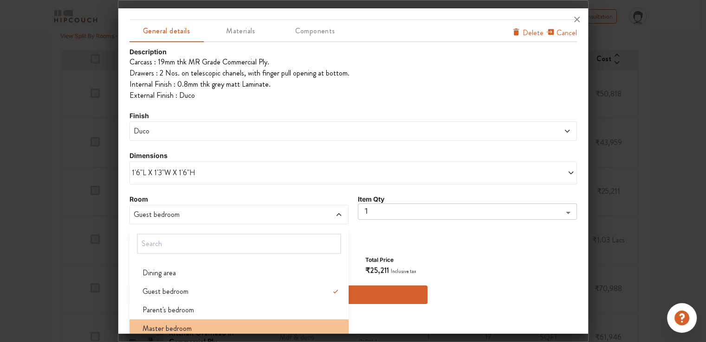
scroll to position [55, 0]
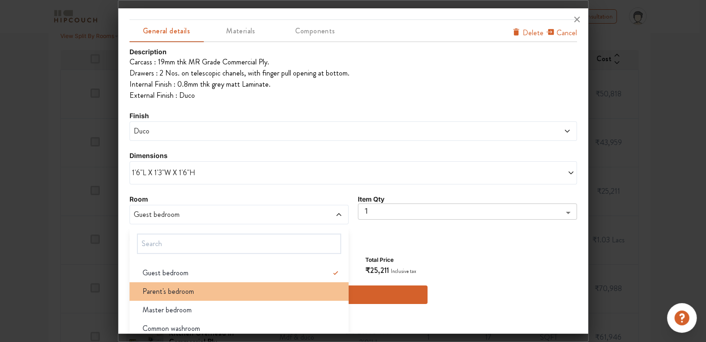
click at [174, 290] on span "Parent's bedroom" at bounding box center [167, 291] width 51 height 11
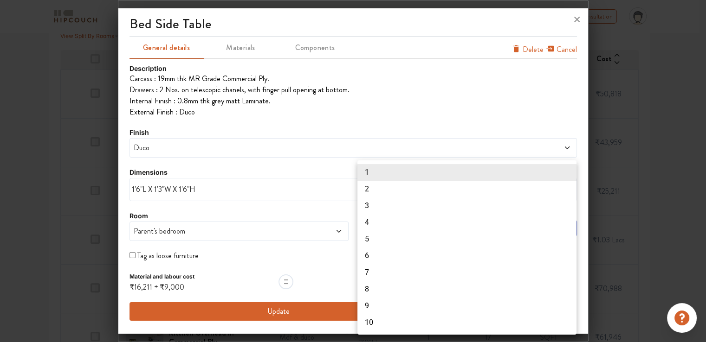
click at [371, 192] on li "2" at bounding box center [466, 189] width 219 height 17
type input "2"
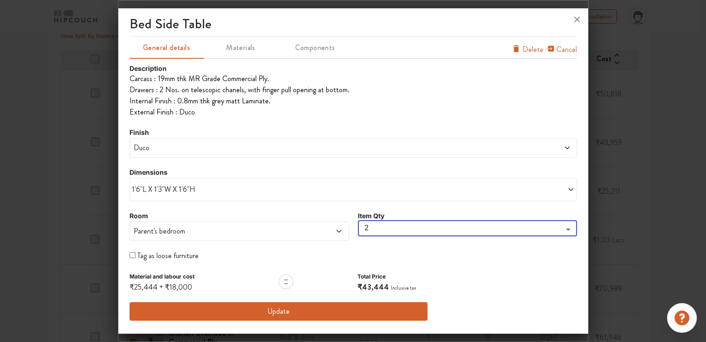
click at [264, 309] on button "Update" at bounding box center [278, 311] width 298 height 19
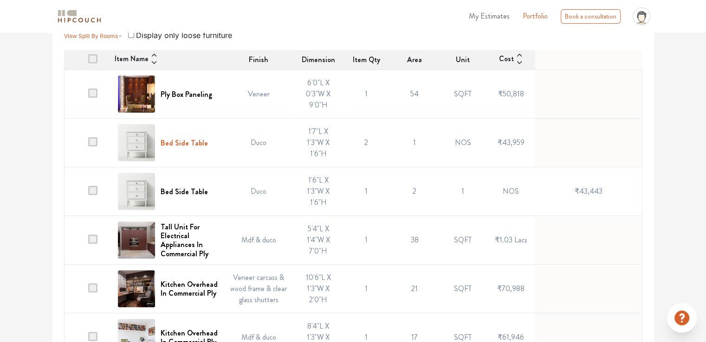
click at [174, 139] on h6 "Bed Side Table" at bounding box center [184, 143] width 47 height 9
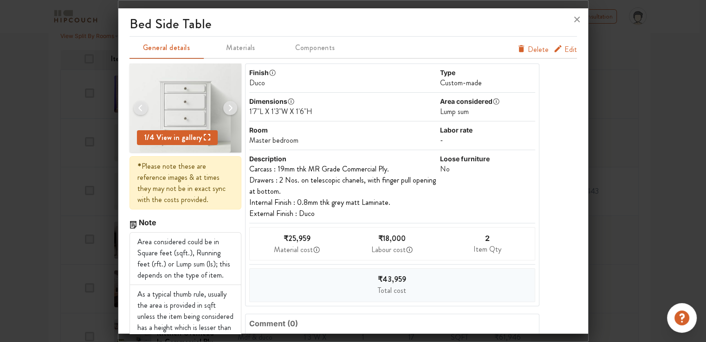
click at [564, 48] on span "Edit" at bounding box center [570, 49] width 13 height 11
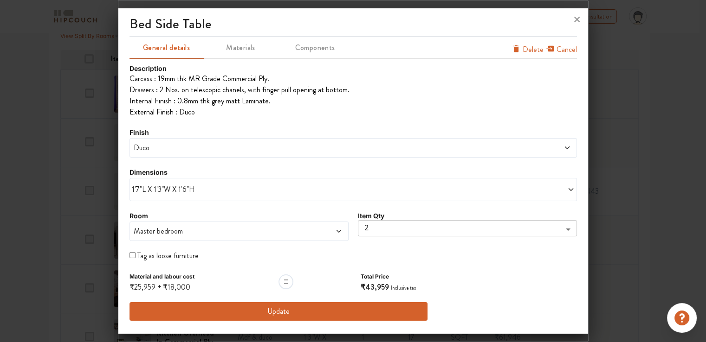
click at [183, 153] on span "Duco" at bounding box center [296, 147] width 329 height 11
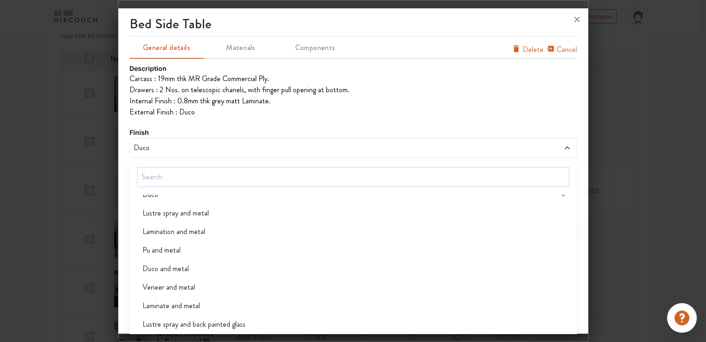
scroll to position [0, 0]
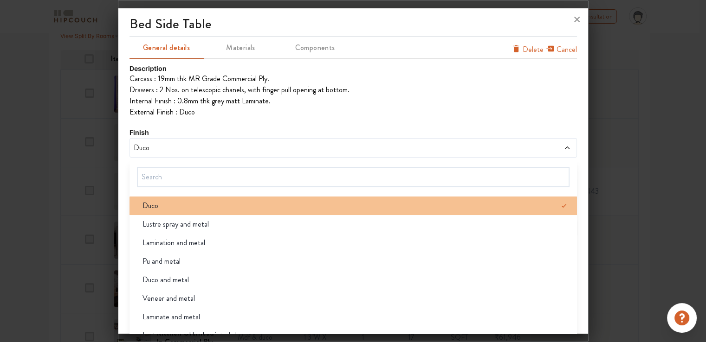
click at [163, 207] on div "Duco" at bounding box center [356, 205] width 442 height 11
click at [197, 203] on div "Duco" at bounding box center [356, 205] width 442 height 11
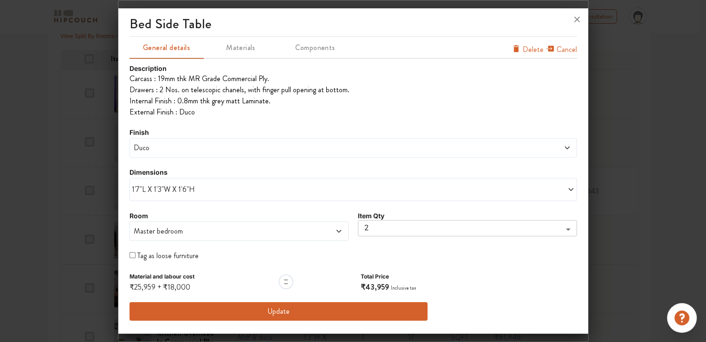
click at [324, 314] on button "Update" at bounding box center [278, 311] width 298 height 19
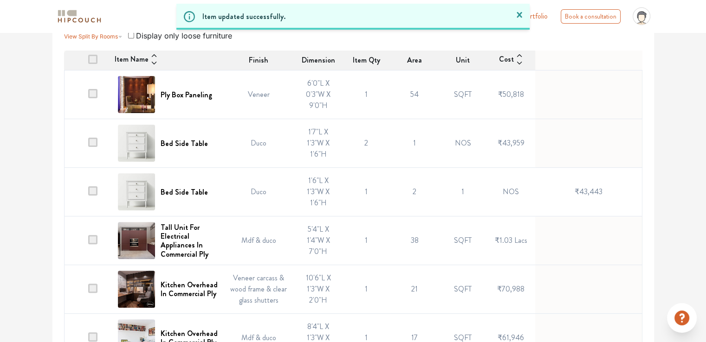
scroll to position [232, 0]
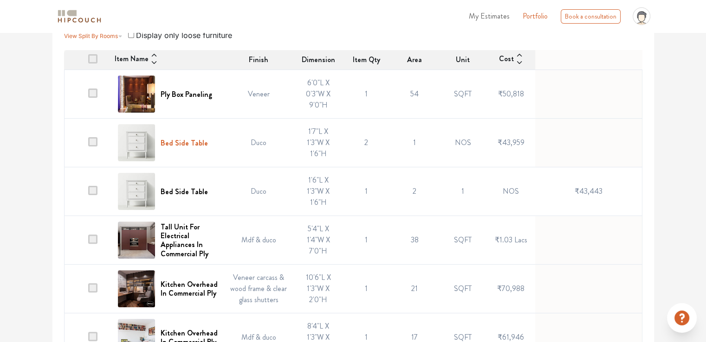
click at [180, 139] on h6 "Bed Side Table" at bounding box center [184, 143] width 47 height 9
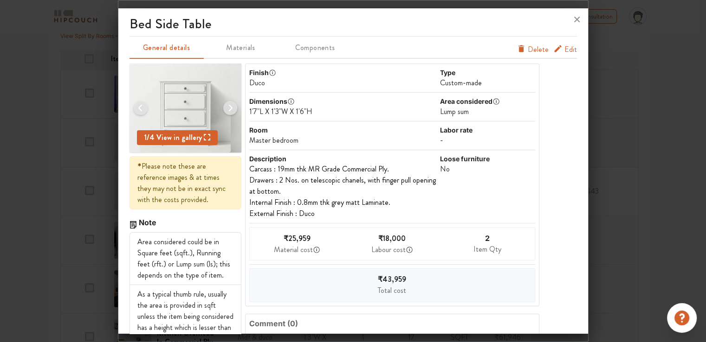
click at [564, 50] on span "Edit" at bounding box center [570, 49] width 13 height 11
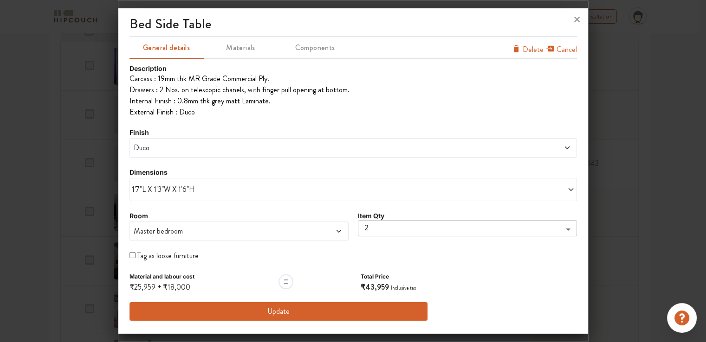
scroll to position [278, 0]
click at [273, 314] on button "Update" at bounding box center [278, 311] width 298 height 19
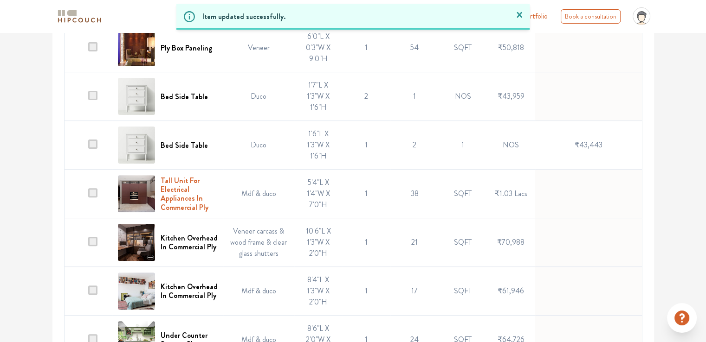
click at [178, 176] on h6 "Tall Unit For Electrical Appliances In Commercial Ply" at bounding box center [189, 194] width 57 height 36
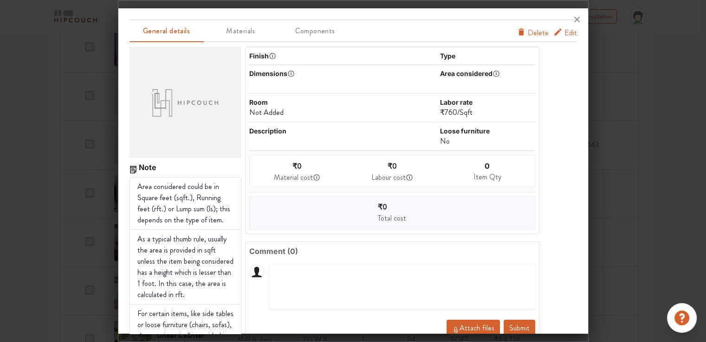
click at [564, 32] on span "Edit" at bounding box center [570, 32] width 13 height 11
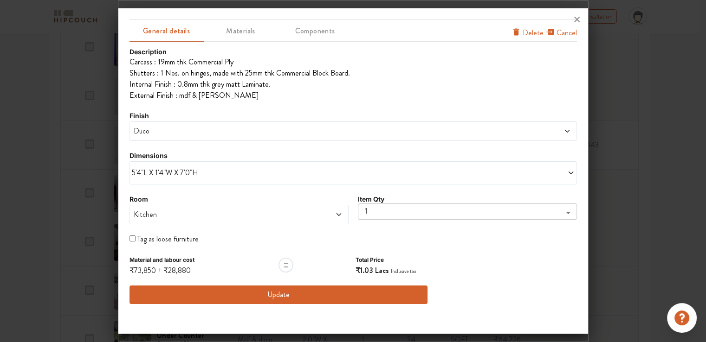
scroll to position [371, 0]
click at [254, 135] on span "Duco" at bounding box center [296, 131] width 329 height 11
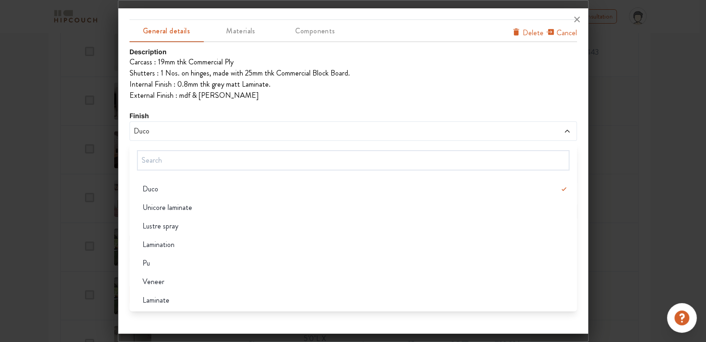
click at [394, 98] on li "External Finish : mdf & [PERSON_NAME]" at bounding box center [352, 95] width 447 height 11
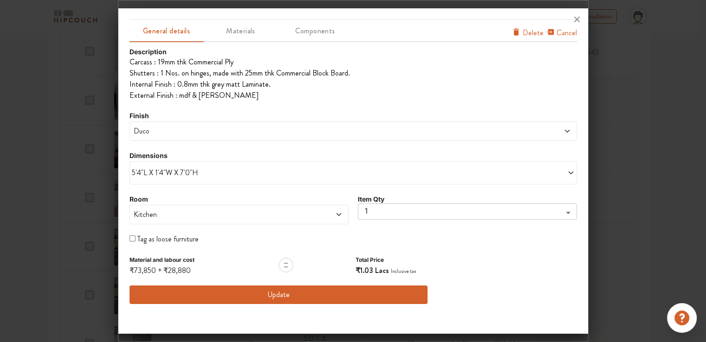
click at [199, 134] on span "Duco" at bounding box center [296, 131] width 329 height 11
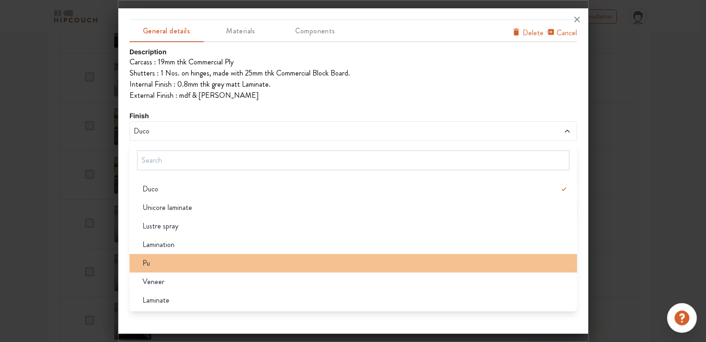
scroll to position [510, 0]
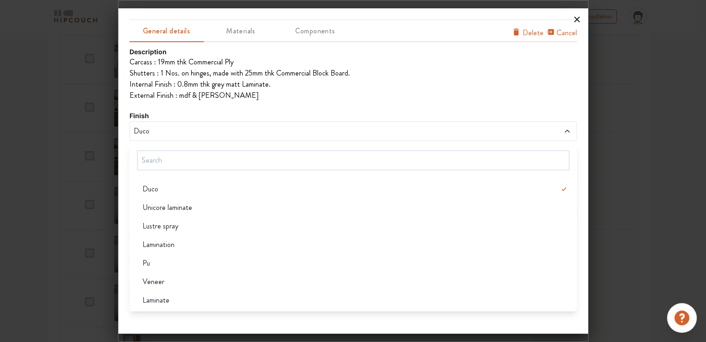
click at [576, 20] on icon at bounding box center [576, 19] width 15 height 15
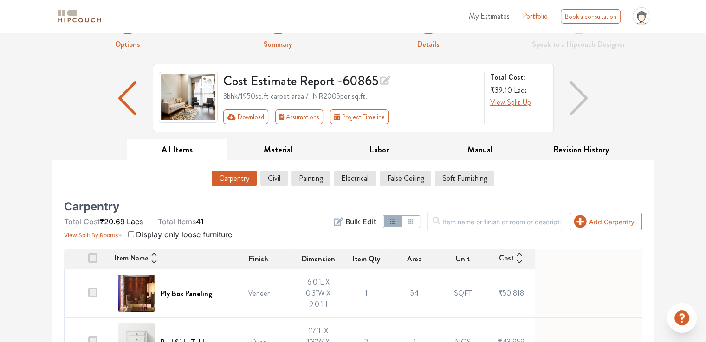
scroll to position [0, 0]
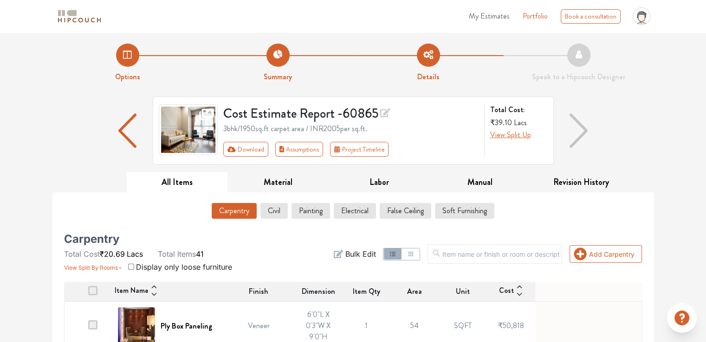
click at [120, 130] on img "button" at bounding box center [127, 131] width 19 height 34
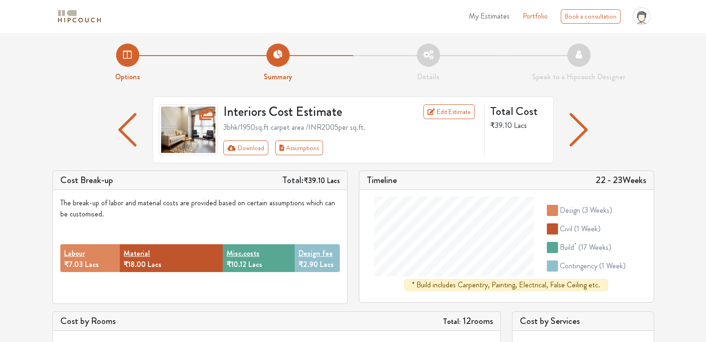
click at [121, 130] on img "button" at bounding box center [127, 129] width 18 height 33
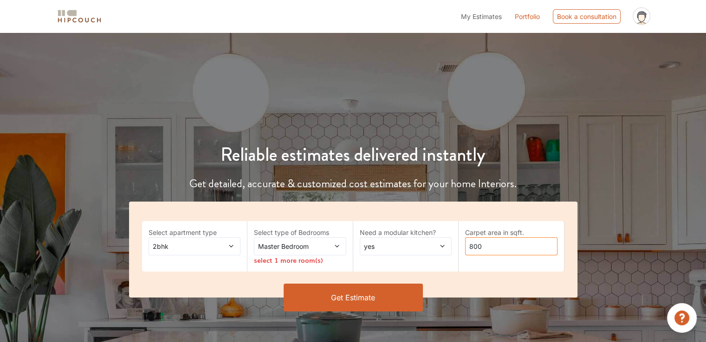
click at [468, 245] on input "800" at bounding box center [511, 247] width 92 height 18
type input "1800"
click at [230, 247] on icon at bounding box center [231, 246] width 6 height 6
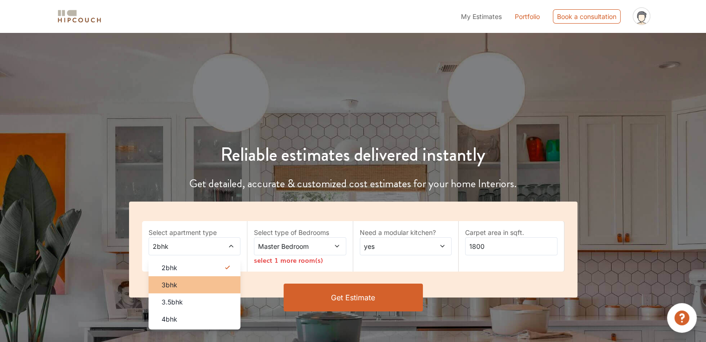
click at [196, 287] on div "3bhk" at bounding box center [197, 285] width 87 height 10
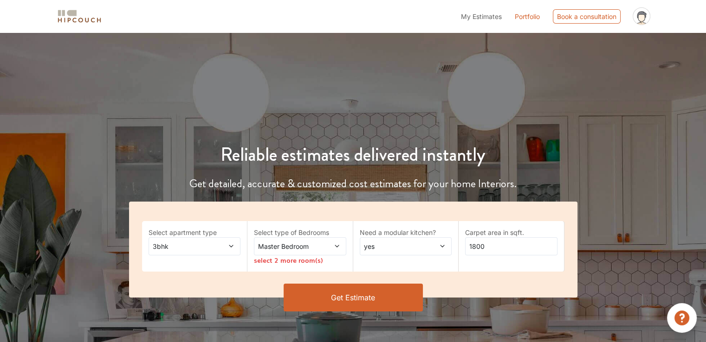
click at [337, 246] on icon at bounding box center [337, 246] width 4 height 2
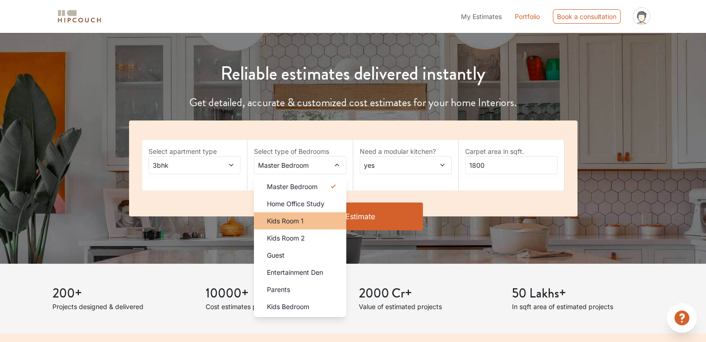
scroll to position [93, 0]
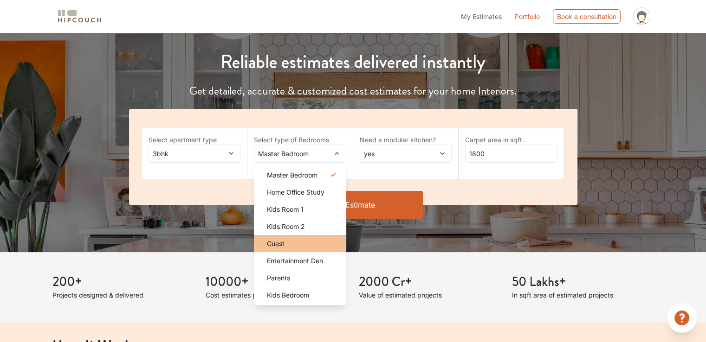
click at [311, 246] on div "Guest" at bounding box center [302, 244] width 87 height 10
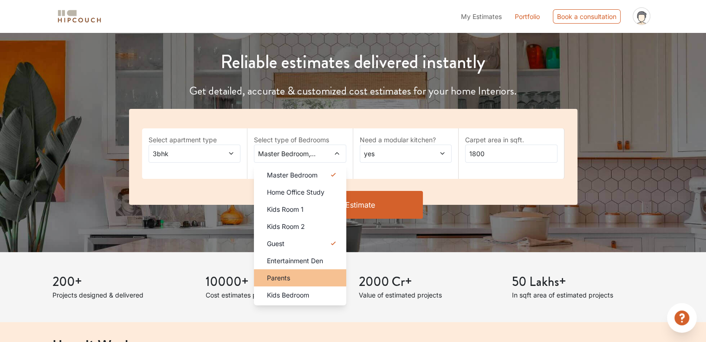
click at [309, 279] on div "Parents" at bounding box center [302, 278] width 87 height 10
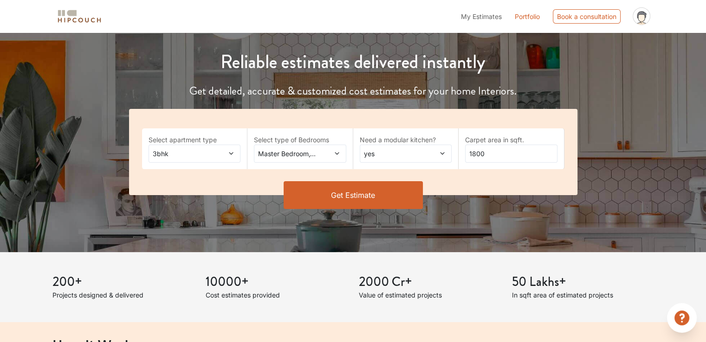
click at [377, 203] on button "Get Estimate" at bounding box center [352, 195] width 139 height 28
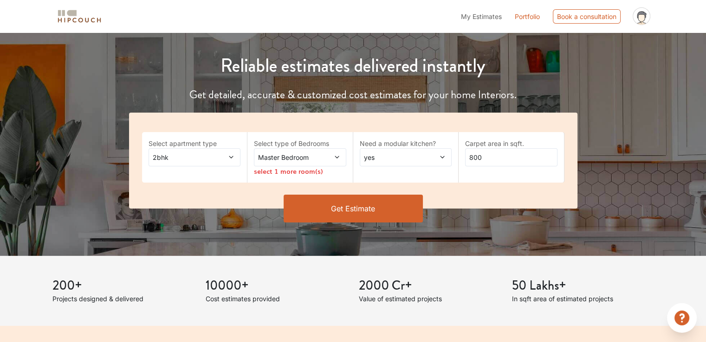
scroll to position [93, 0]
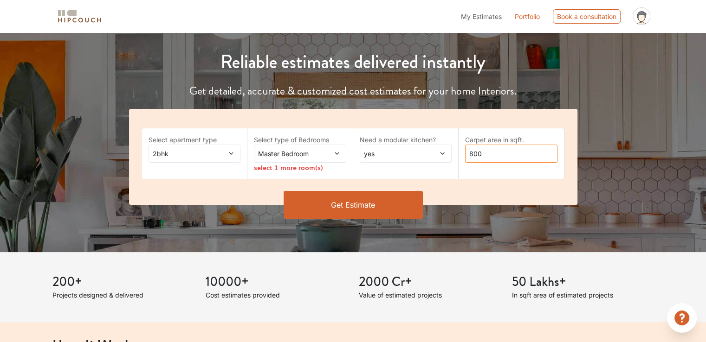
drag, startPoint x: 483, startPoint y: 155, endPoint x: 446, endPoint y: 154, distance: 36.2
click at [445, 153] on div "Select apartment type 2bhk Select type of Bedrooms Master Bedroom select 1 more…" at bounding box center [353, 157] width 448 height 96
click at [476, 153] on input "190" at bounding box center [511, 154] width 92 height 18
type input "1950"
click at [370, 209] on button "Get Estimate" at bounding box center [352, 205] width 139 height 28
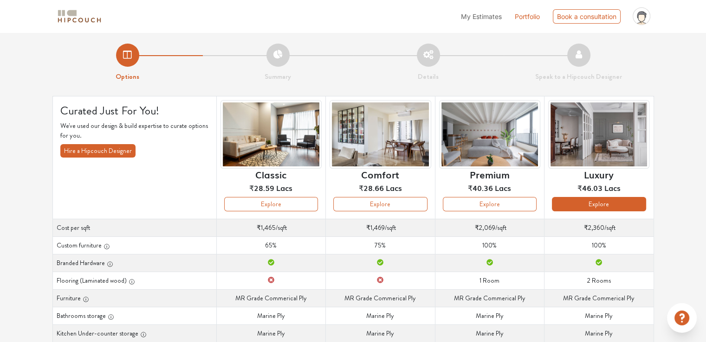
scroll to position [46, 0]
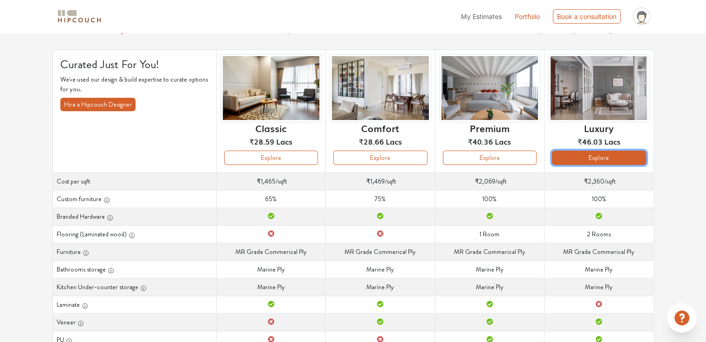
click at [605, 160] on button "Explore" at bounding box center [599, 158] width 94 height 14
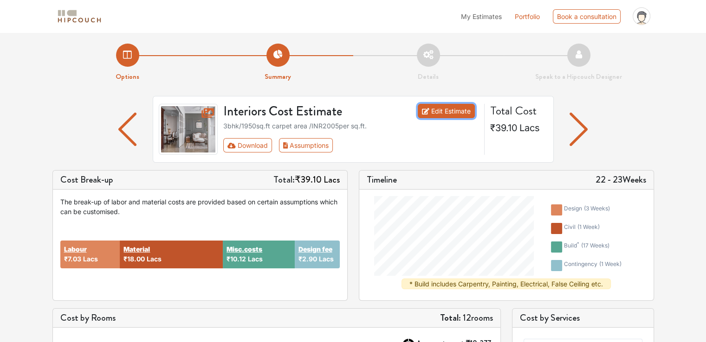
click at [454, 110] on link "Edit Estimate" at bounding box center [446, 111] width 57 height 14
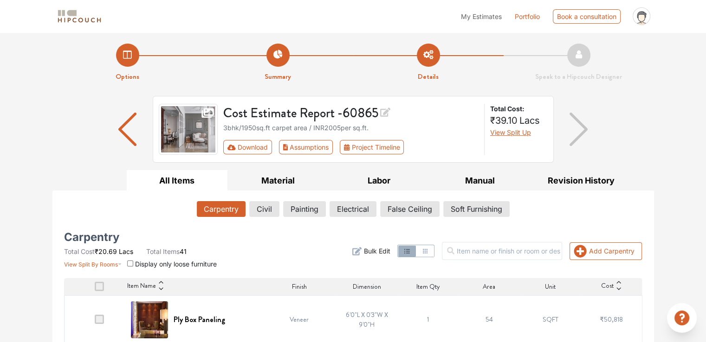
click at [235, 204] on button "Carpentry" at bounding box center [221, 209] width 49 height 16
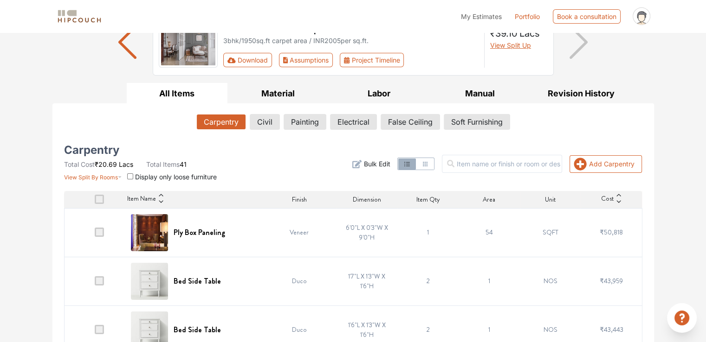
scroll to position [93, 0]
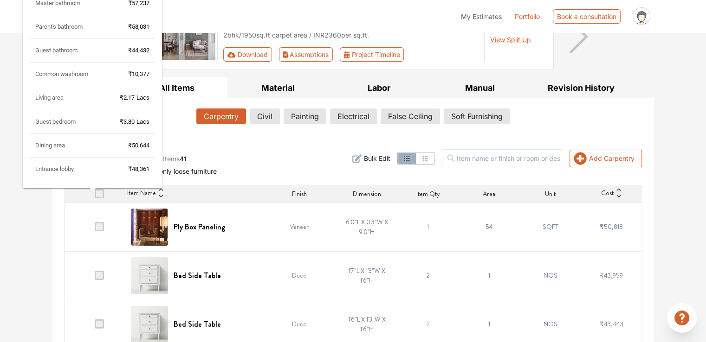
click at [119, 171] on div "Entrance lobby ₹48,361" at bounding box center [92, 173] width 125 height 16
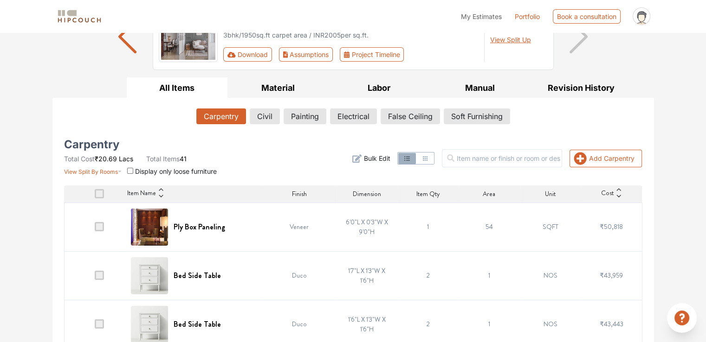
click at [429, 160] on icon "button" at bounding box center [424, 158] width 7 height 7
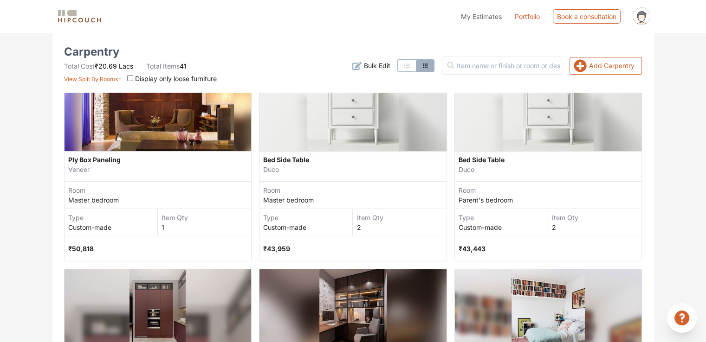
scroll to position [46, 0]
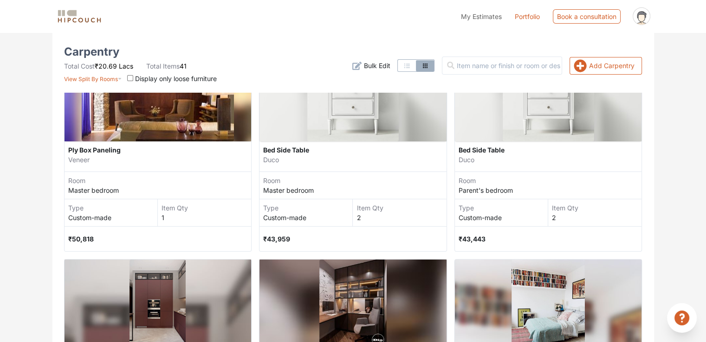
click at [474, 219] on div "Custom-made" at bounding box center [502, 218] width 89 height 10
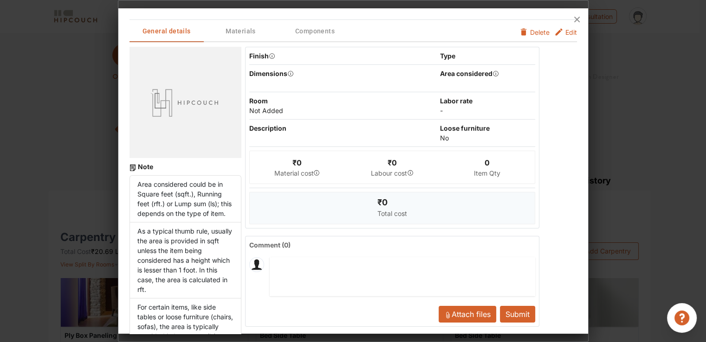
click at [565, 31] on span "Edit" at bounding box center [571, 32] width 12 height 10
